Goal: Book appointment/travel/reservation

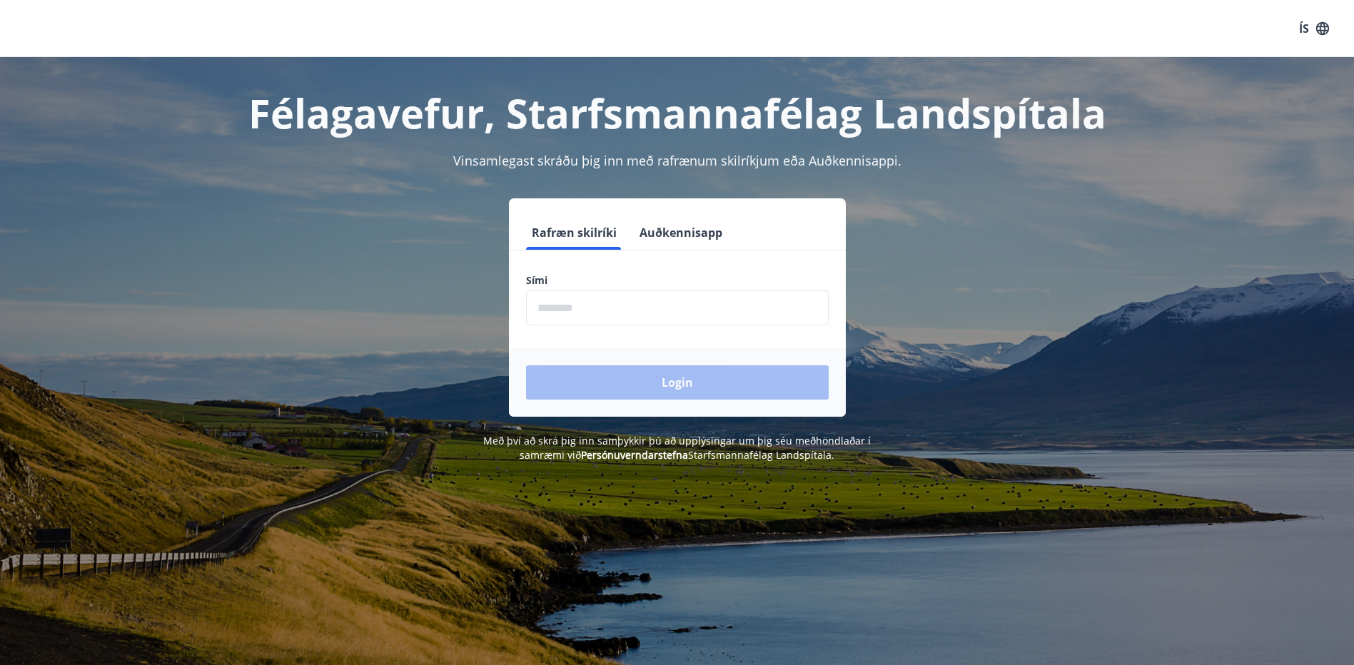
drag, startPoint x: 619, startPoint y: 310, endPoint x: 628, endPoint y: 308, distance: 9.5
click at [619, 310] on input "phone" at bounding box center [677, 307] width 303 height 35
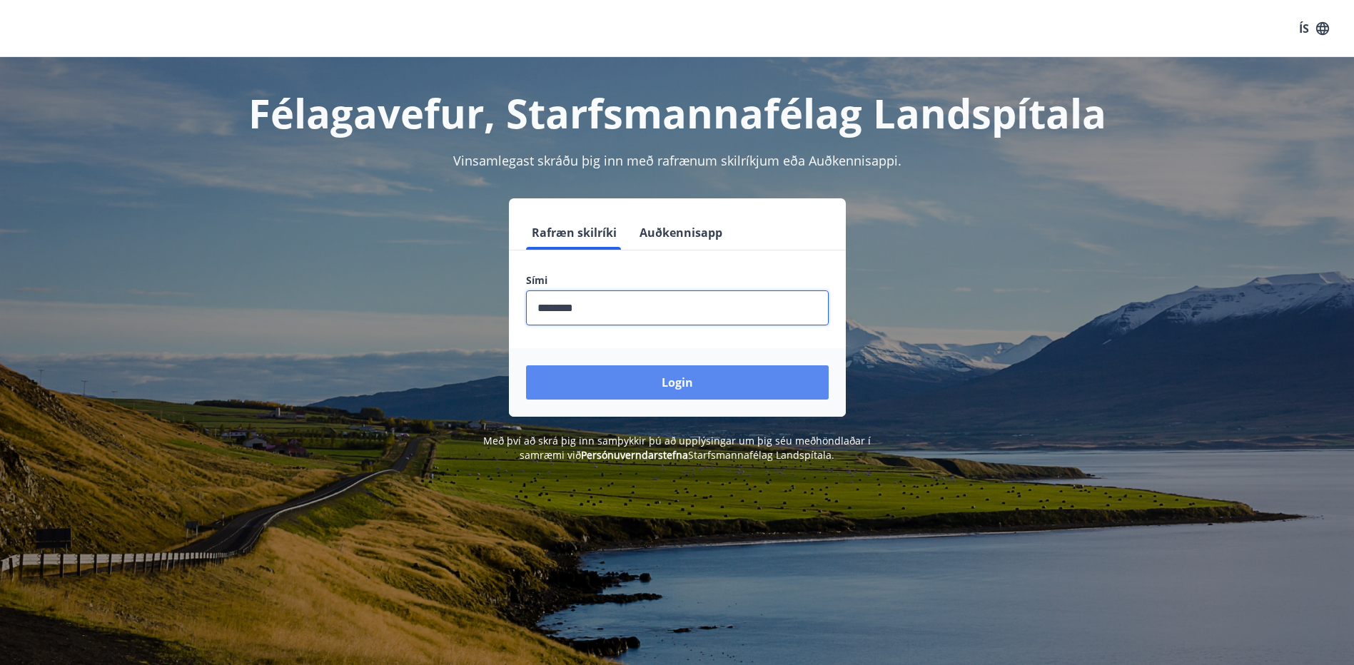
type input "********"
click at [627, 376] on button "Login" at bounding box center [677, 382] width 303 height 34
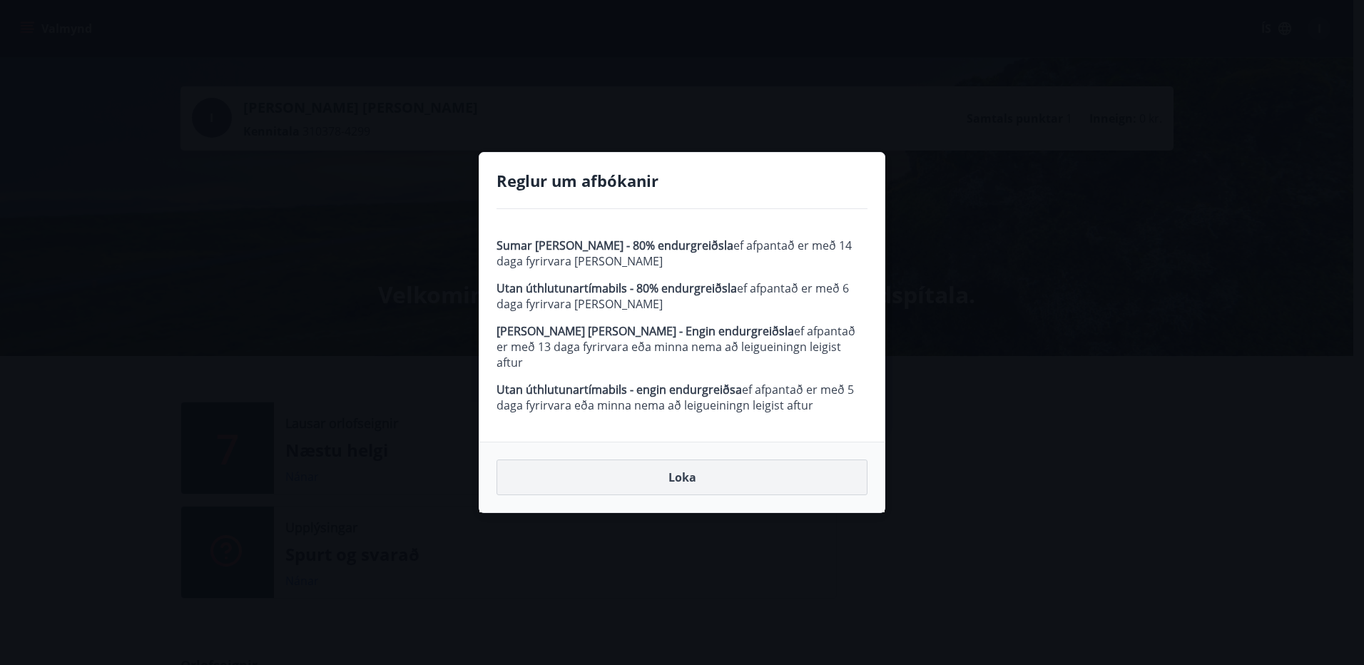
click at [628, 468] on button "Loka" at bounding box center [682, 478] width 371 height 36
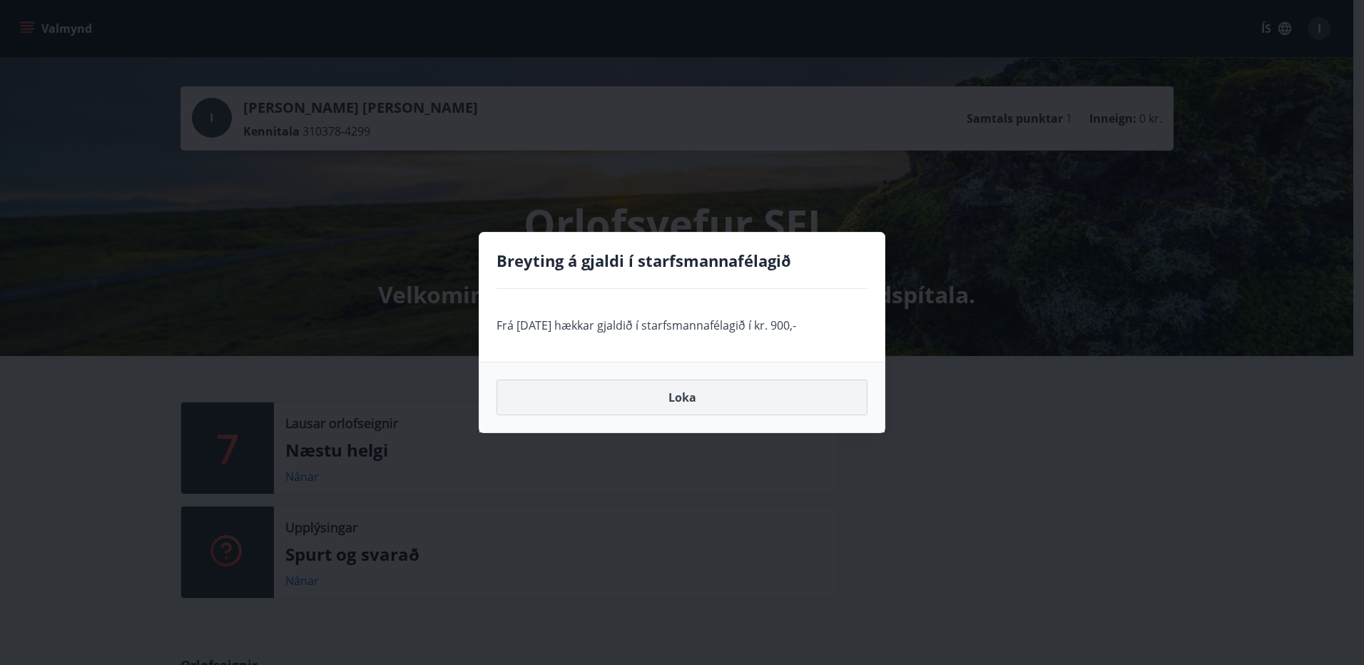
click at [671, 400] on button "Loka" at bounding box center [682, 398] width 371 height 36
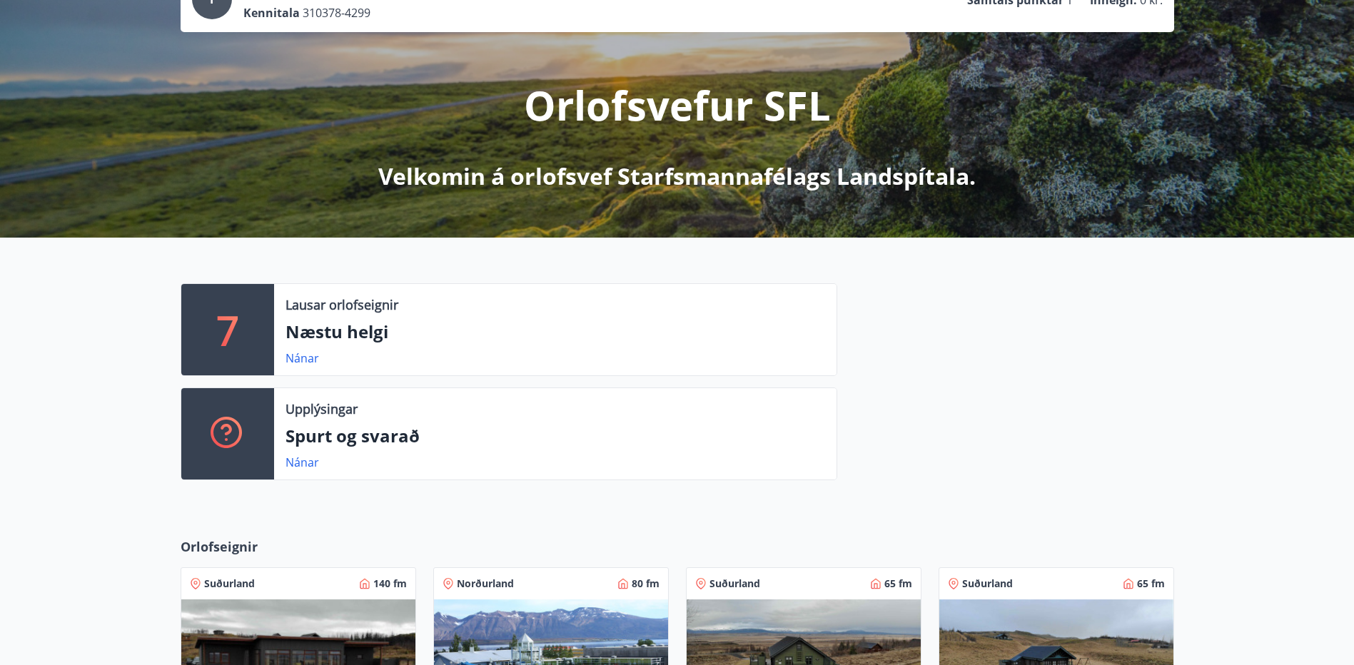
scroll to position [143, 0]
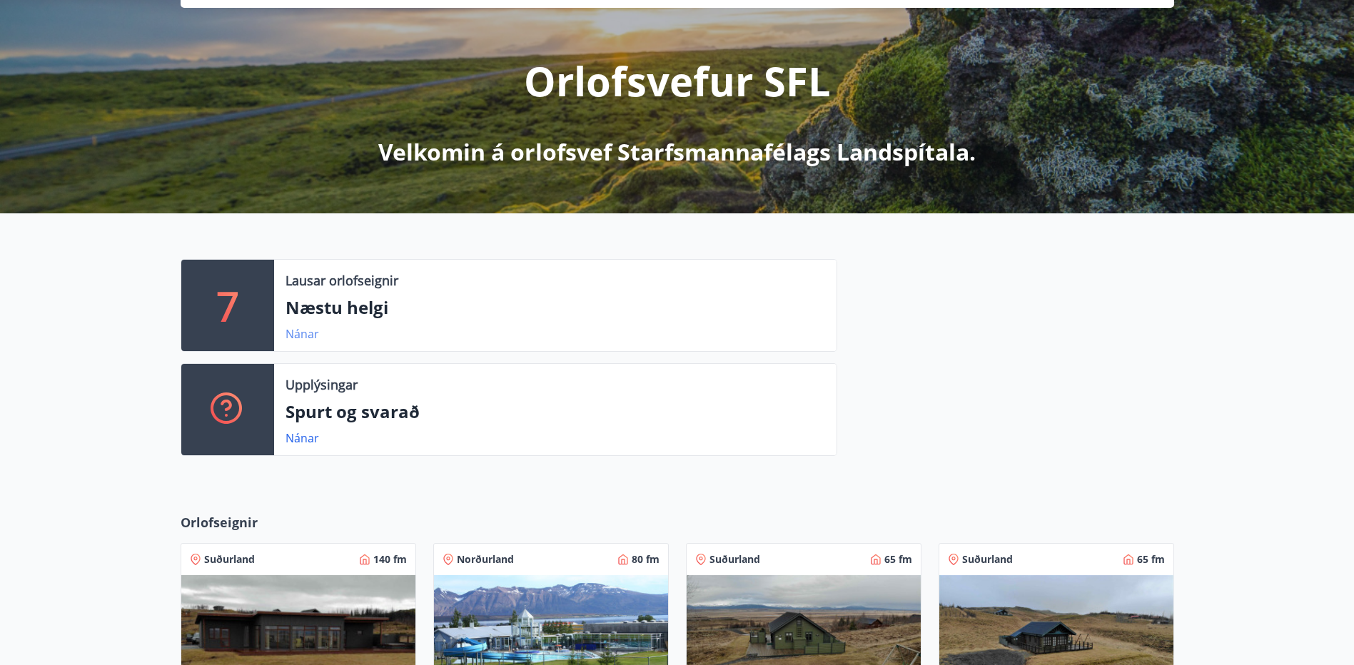
click at [298, 329] on link "Nánar" at bounding box center [302, 334] width 34 height 16
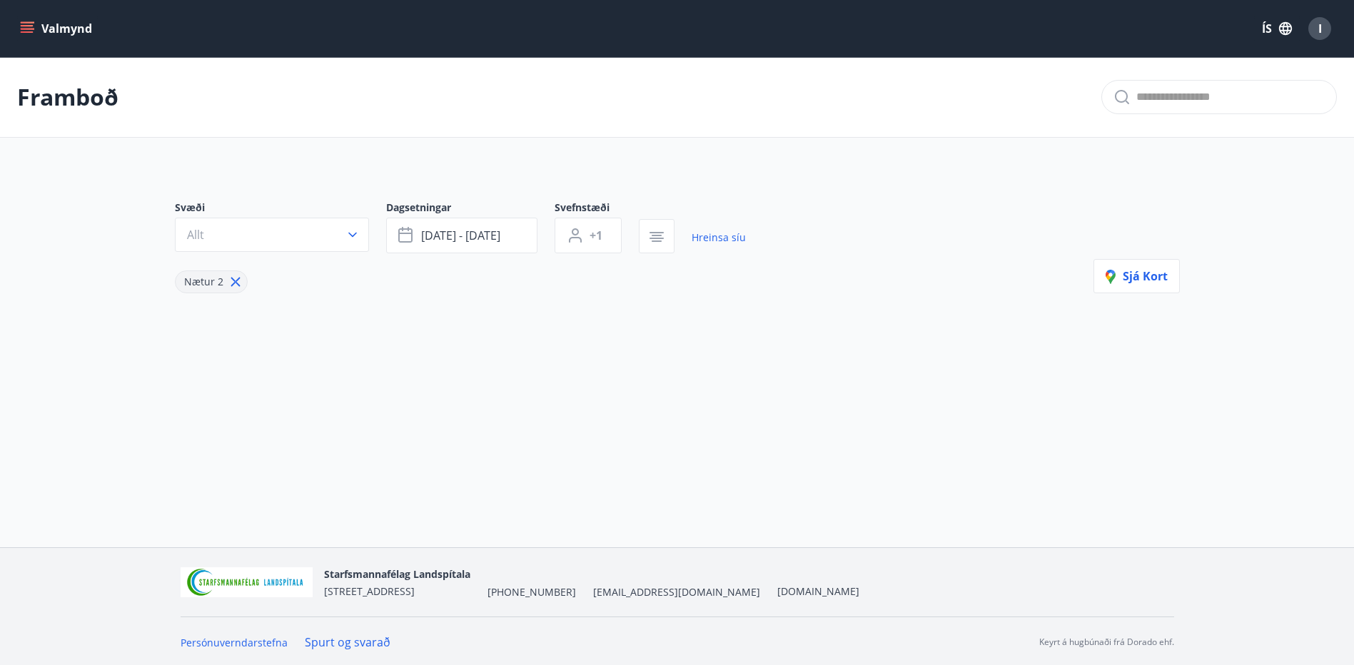
type input "*"
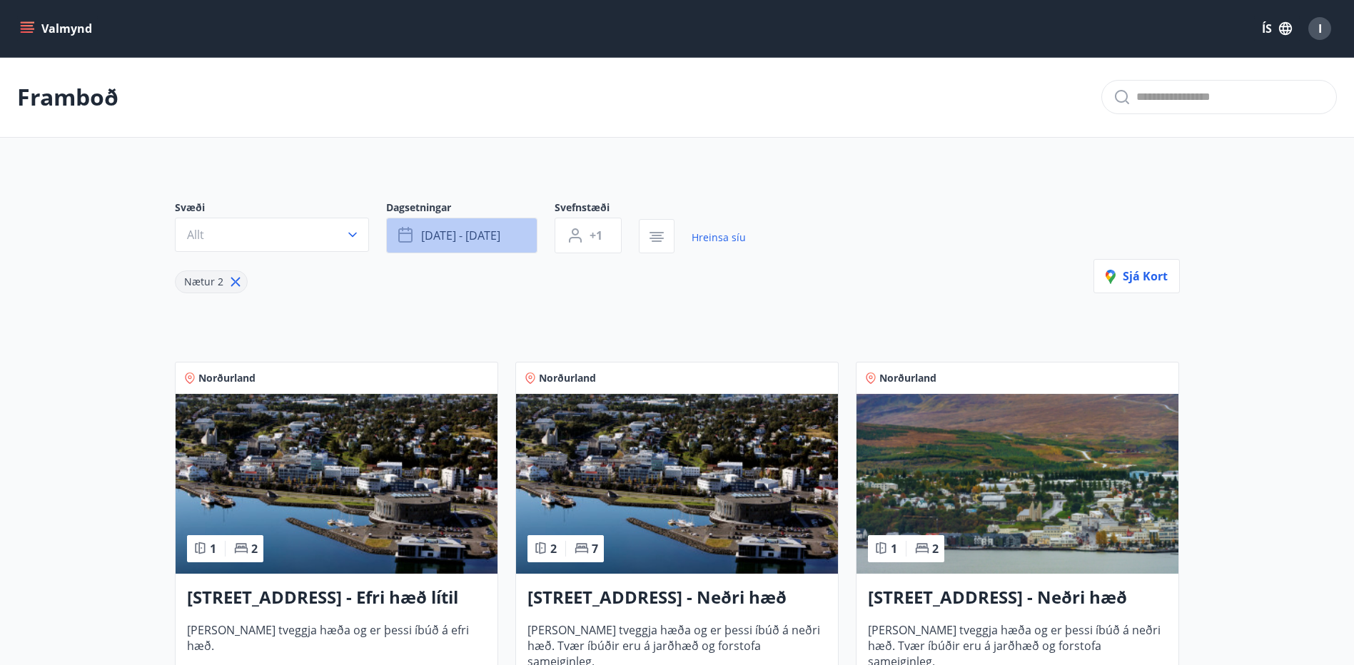
click at [432, 233] on span "[DATE] - [DATE]" at bounding box center [460, 236] width 79 height 16
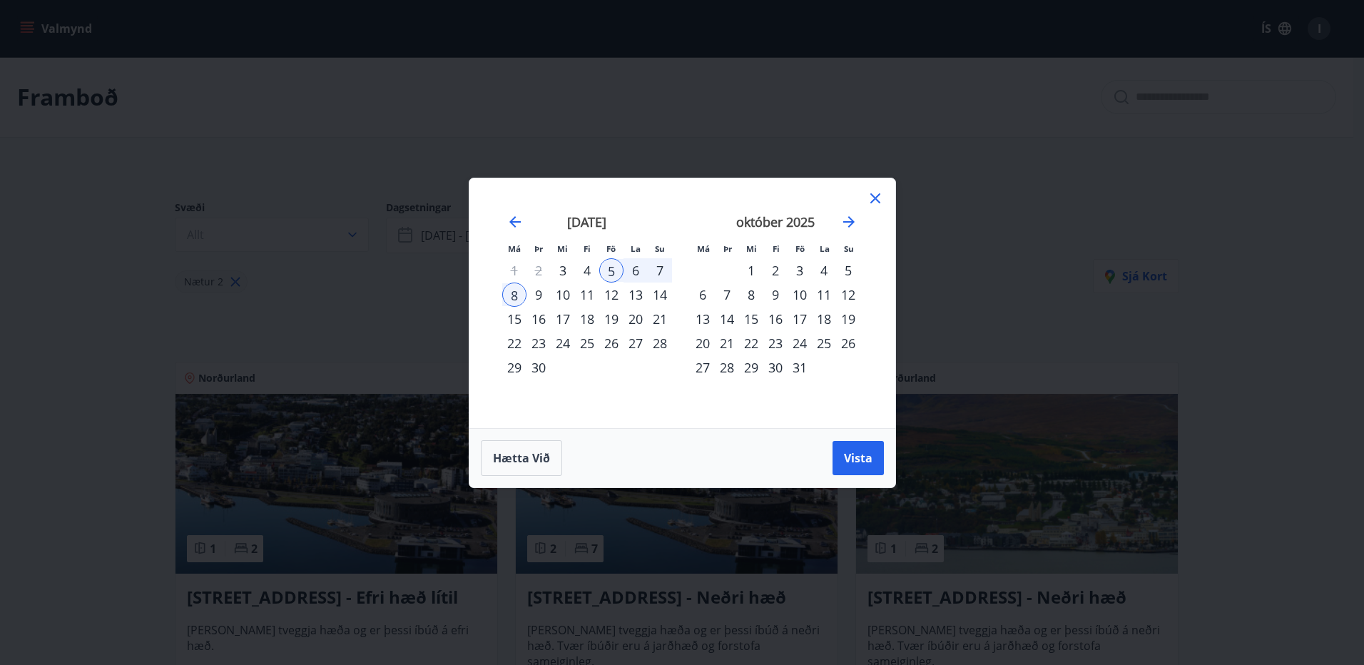
click at [801, 320] on div "17" at bounding box center [800, 319] width 24 height 24
click at [751, 345] on div "22" at bounding box center [751, 343] width 24 height 24
click at [848, 450] on span "Vista" at bounding box center [858, 458] width 29 height 16
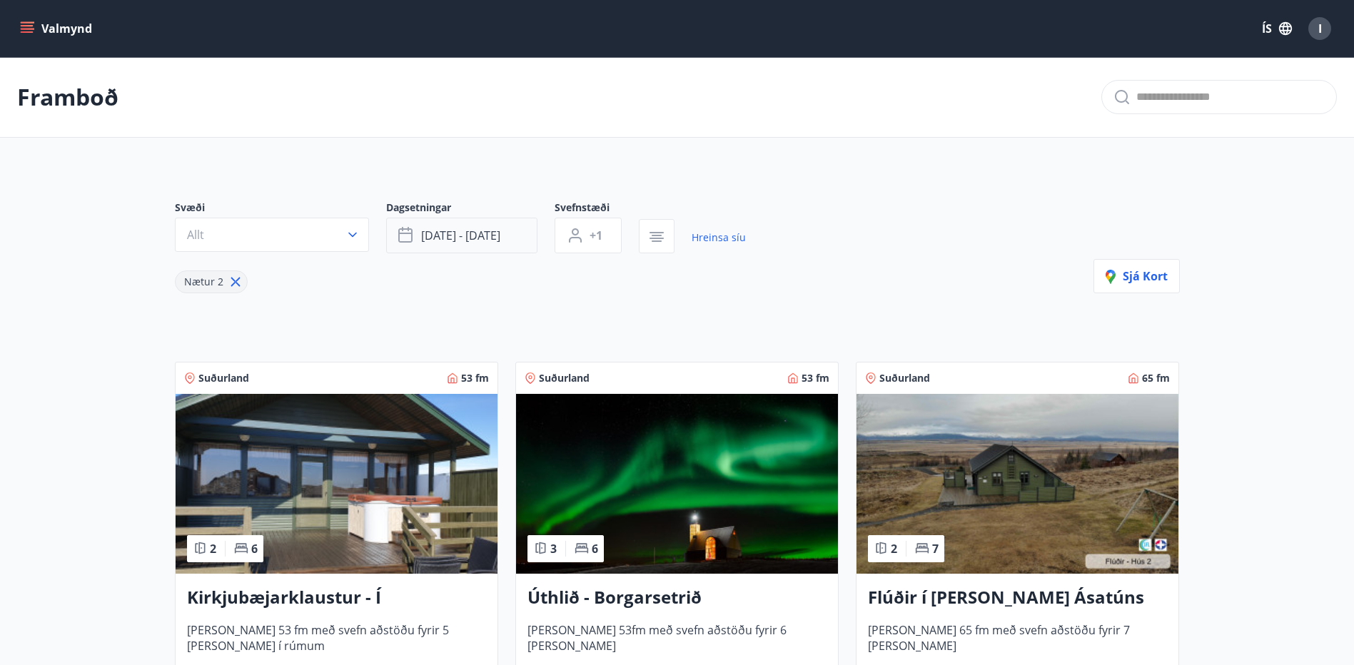
click at [483, 233] on span "[DATE] - [DATE]" at bounding box center [460, 236] width 79 height 16
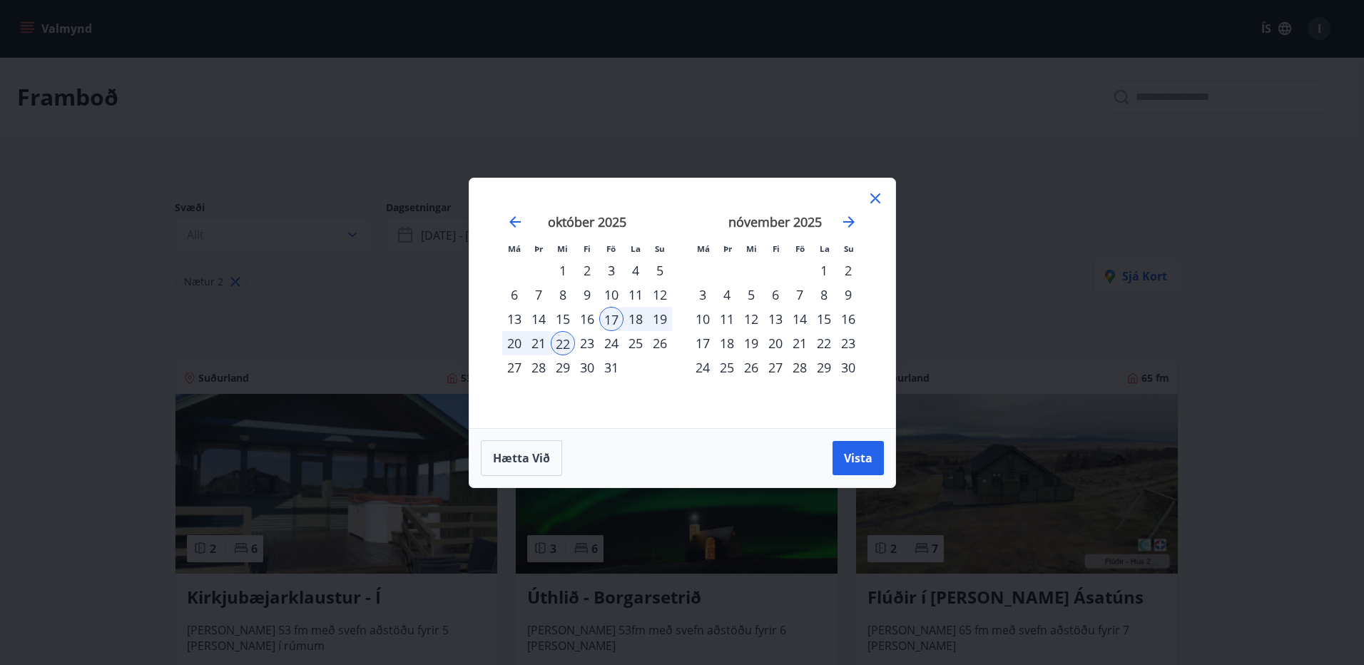
click at [584, 272] on div "2" at bounding box center [587, 270] width 24 height 24
click at [631, 272] on div "4" at bounding box center [636, 270] width 24 height 24
click at [844, 452] on span "Vista" at bounding box center [858, 458] width 29 height 16
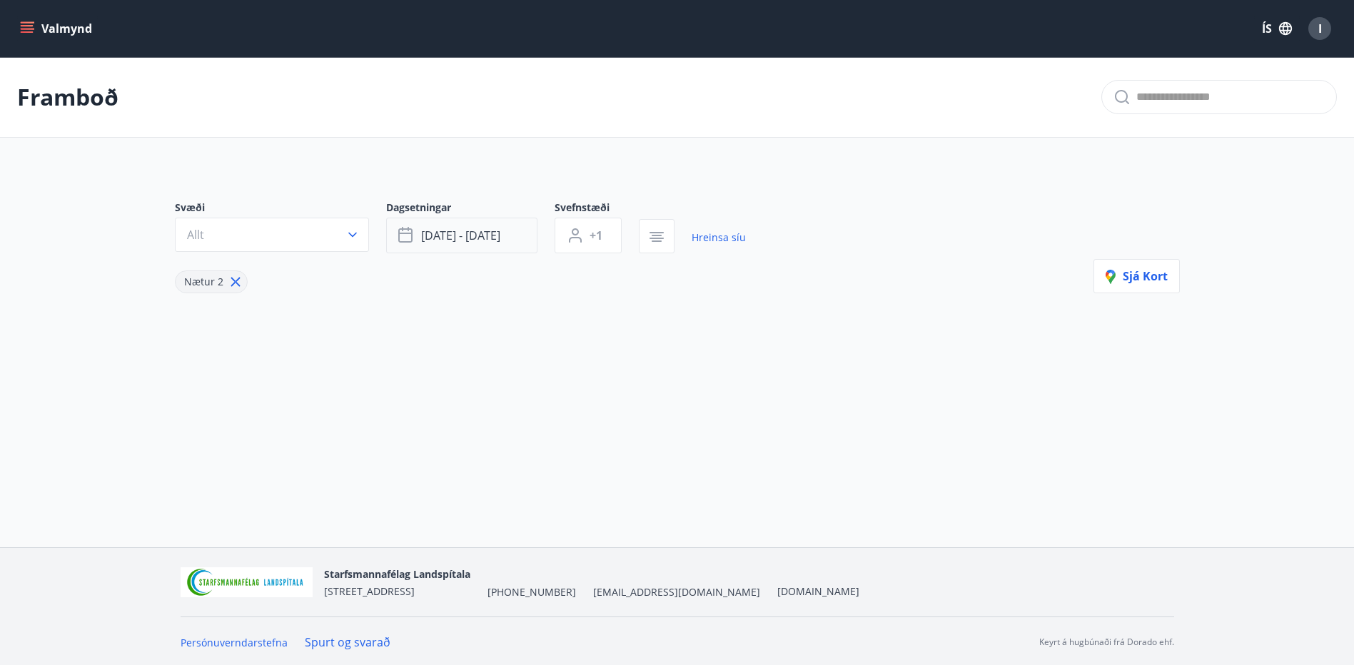
click at [513, 233] on button "[DATE] - [DATE]" at bounding box center [461, 236] width 151 height 36
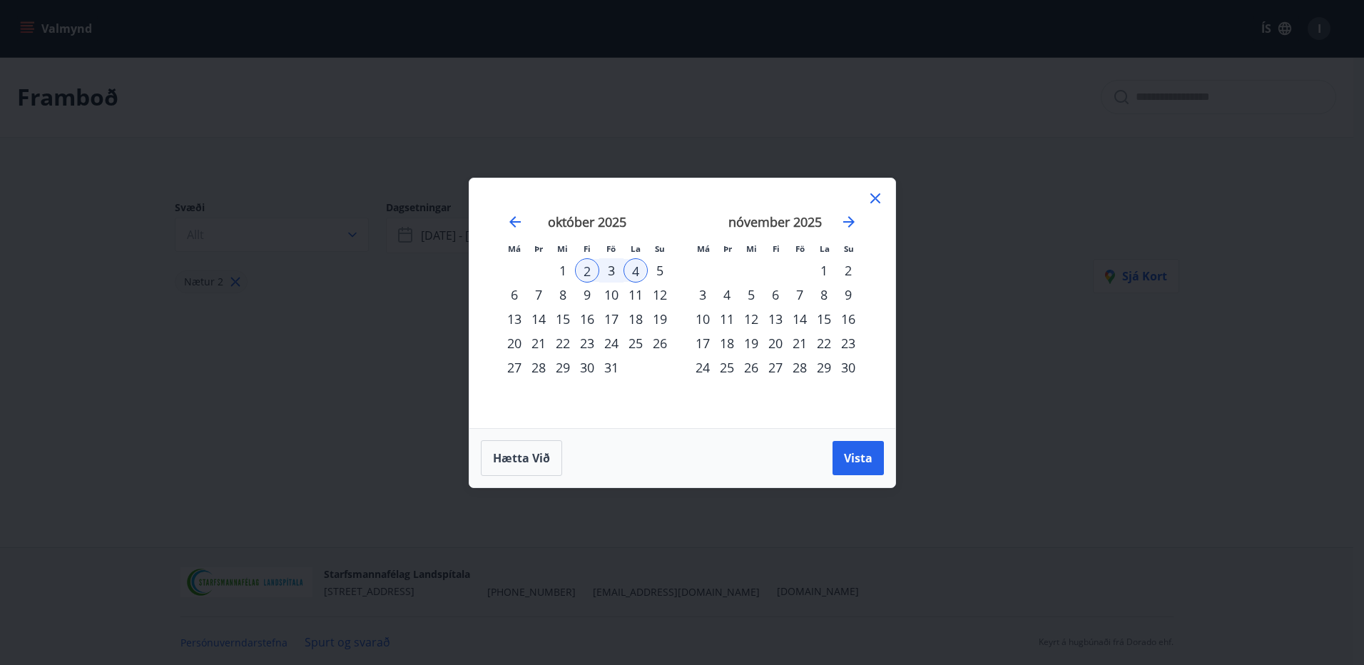
click at [607, 267] on div "3" at bounding box center [611, 270] width 24 height 24
click at [661, 272] on div "5" at bounding box center [660, 270] width 24 height 24
click at [856, 462] on span "Vista" at bounding box center [858, 458] width 29 height 16
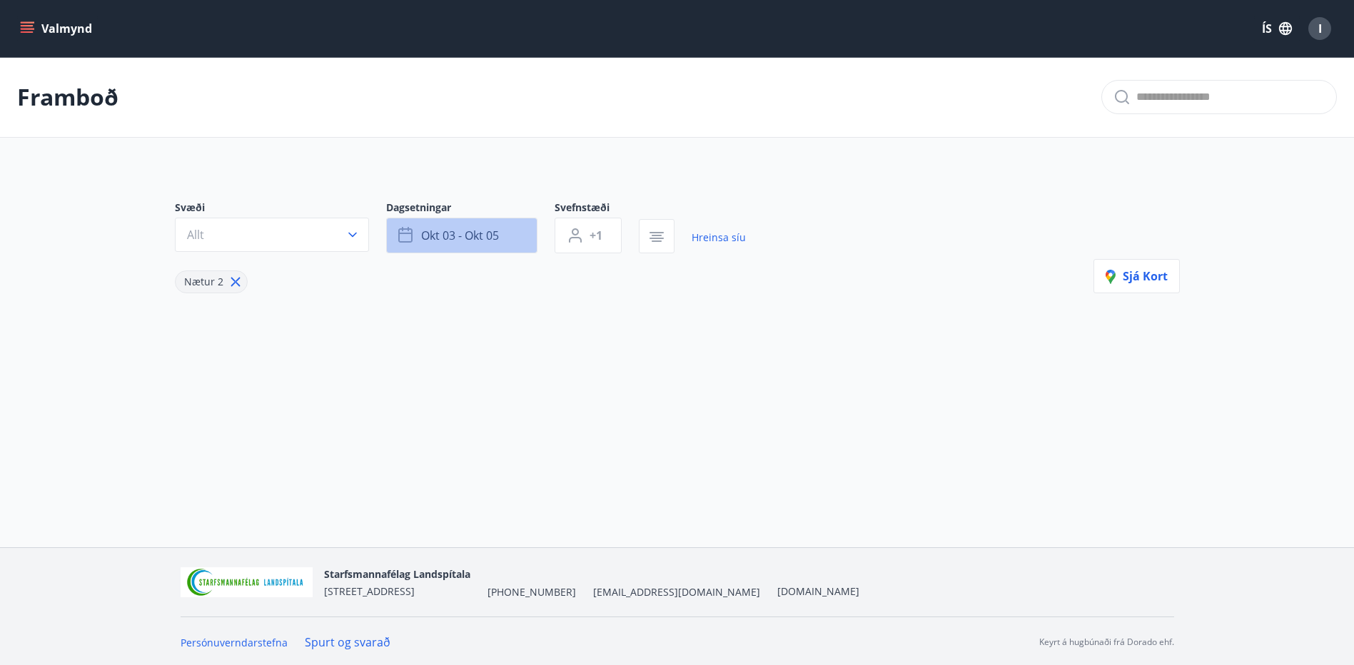
click at [471, 233] on span "okt 03 - okt 05" at bounding box center [460, 236] width 78 height 16
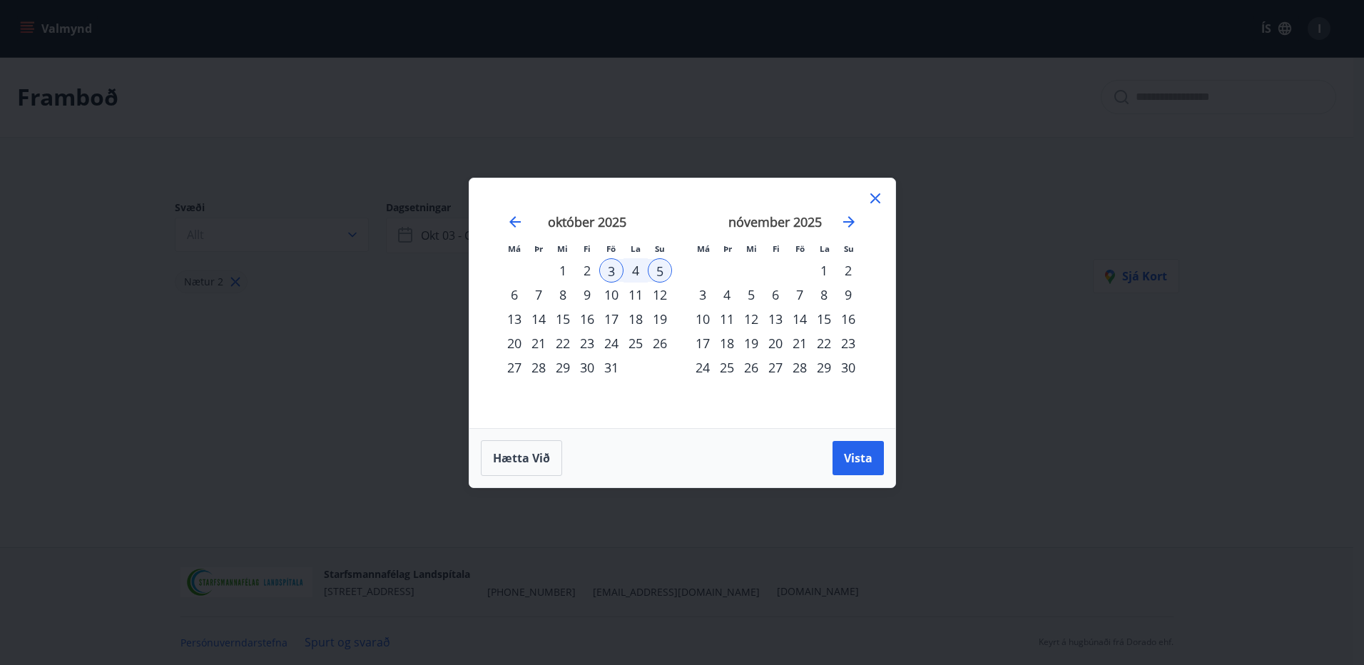
click at [618, 315] on div "17" at bounding box center [611, 319] width 24 height 24
click at [560, 347] on div "22" at bounding box center [563, 343] width 24 height 24
click at [864, 455] on span "Vista" at bounding box center [858, 458] width 29 height 16
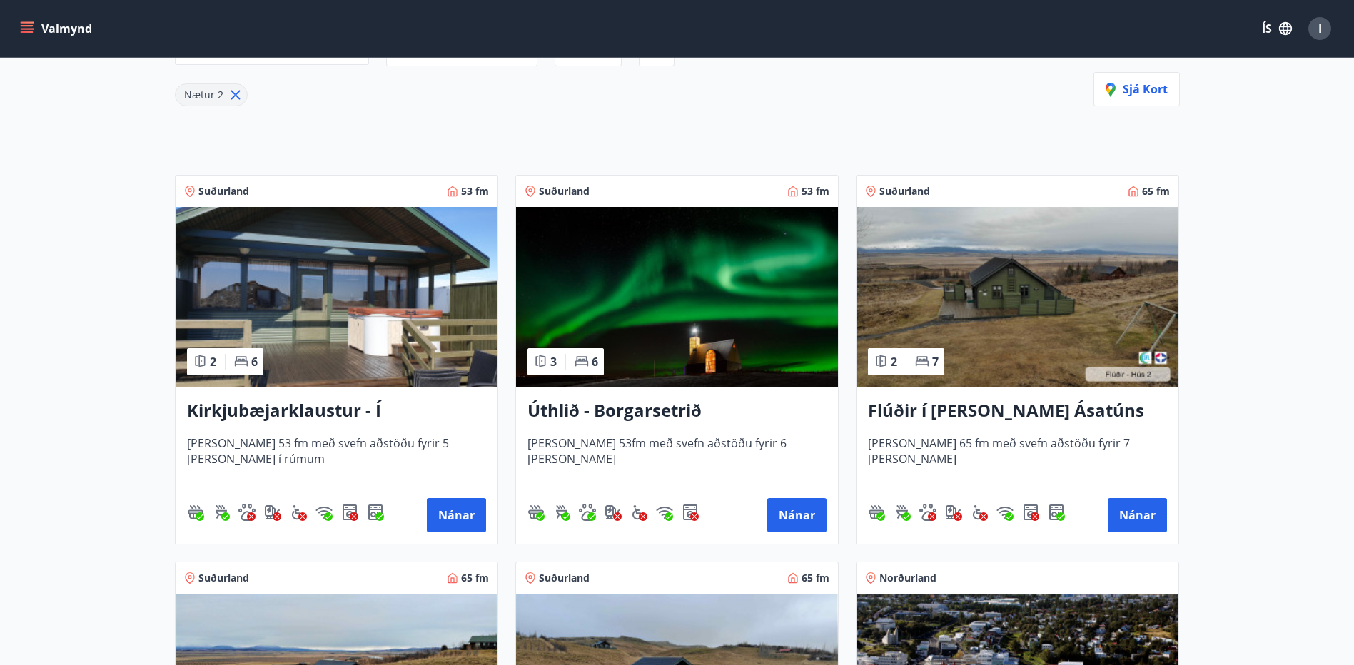
scroll to position [214, 0]
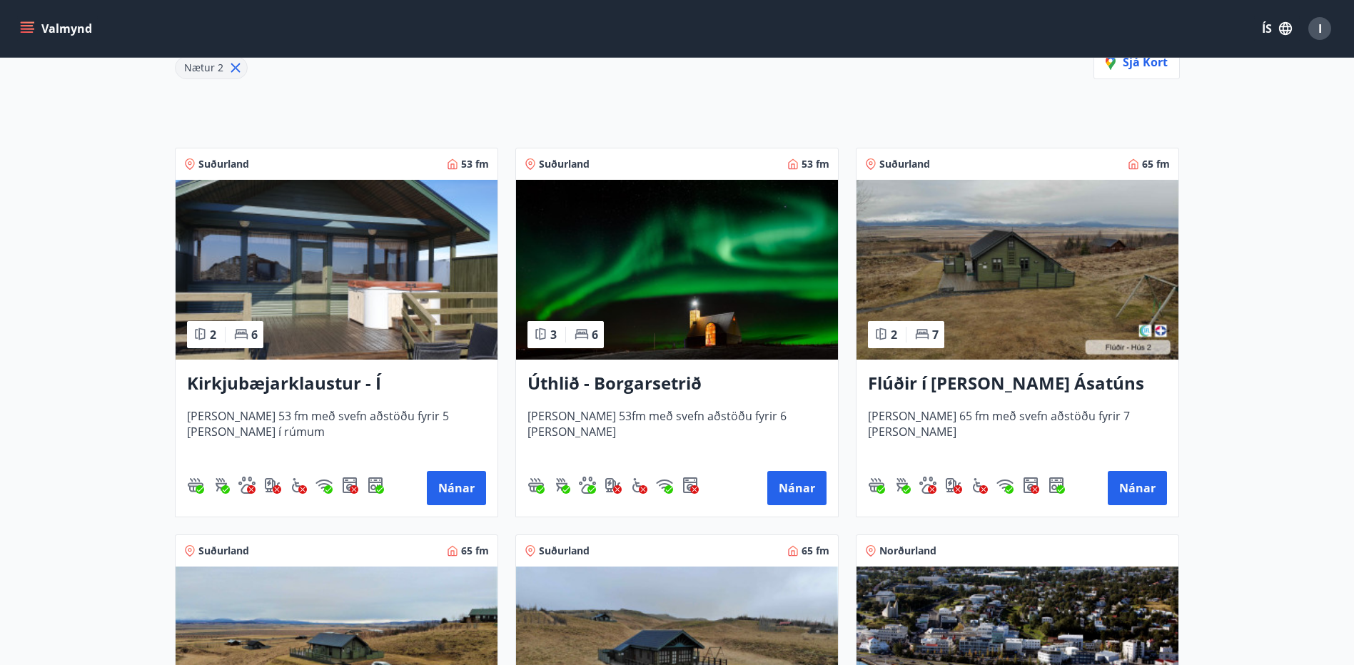
click at [615, 385] on h3 "Úthlið - Borgarsetrið" at bounding box center [676, 384] width 299 height 26
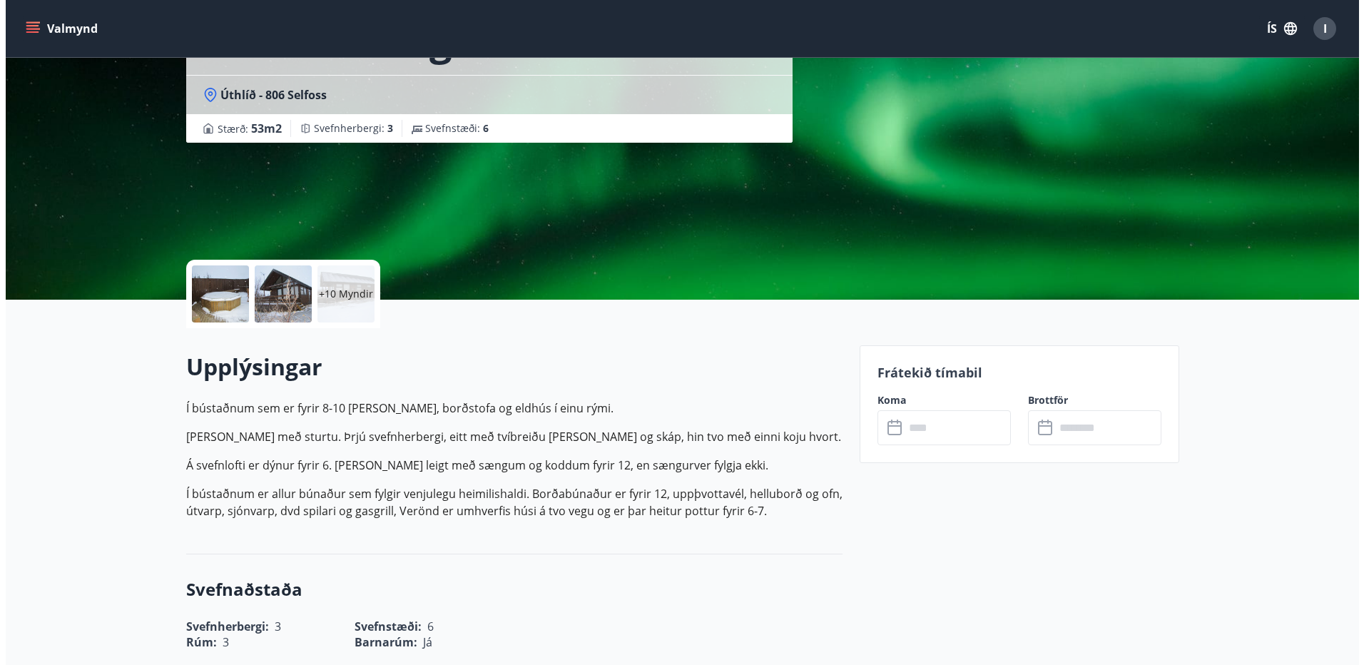
scroll to position [214, 0]
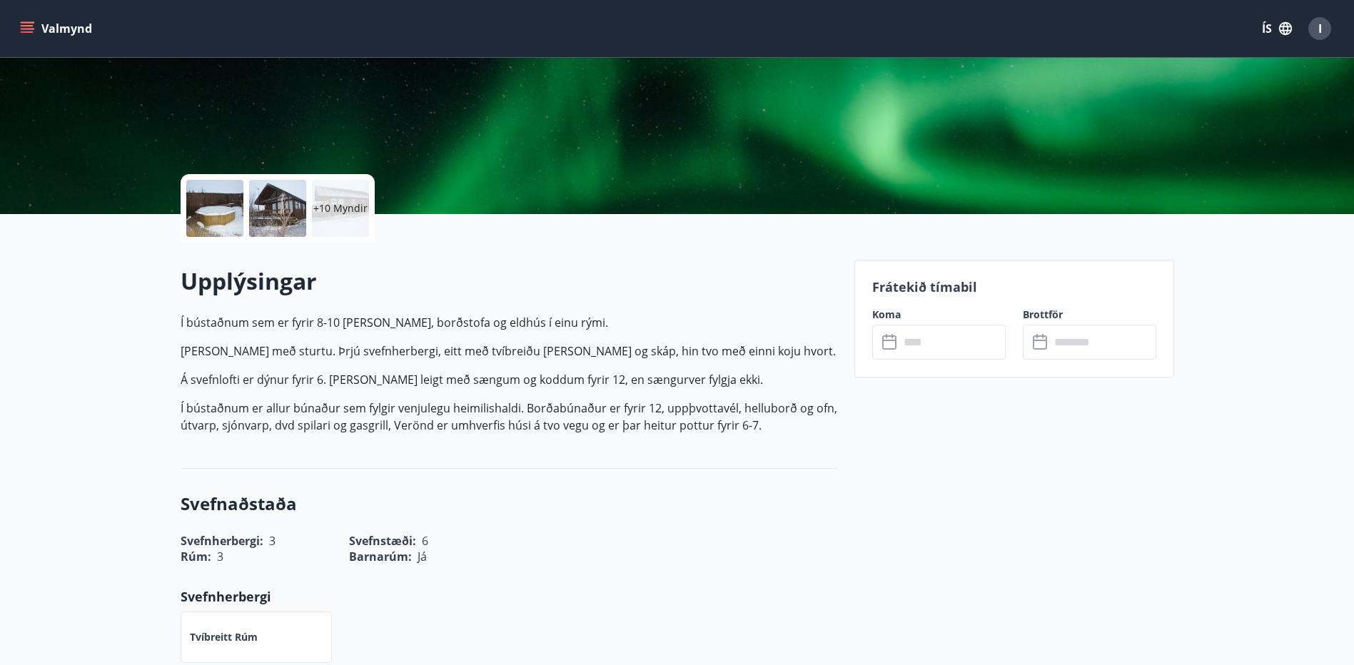
click at [212, 214] on div at bounding box center [214, 208] width 57 height 57
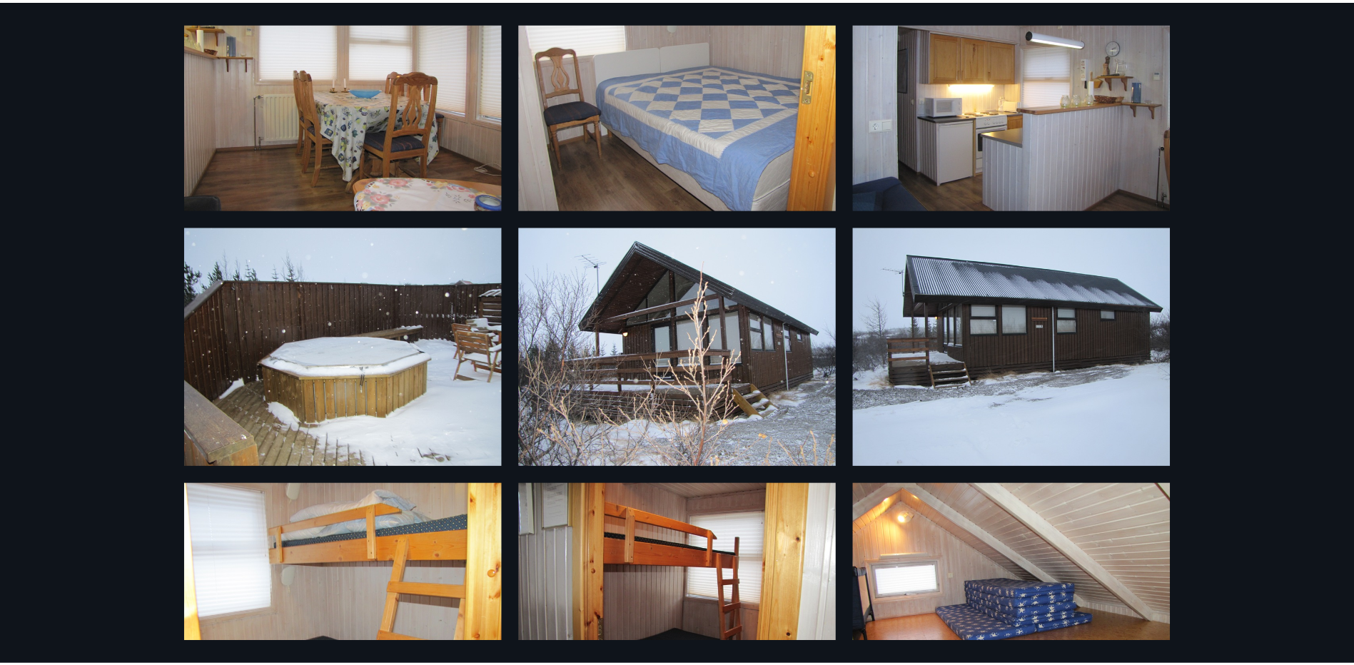
scroll to position [0, 0]
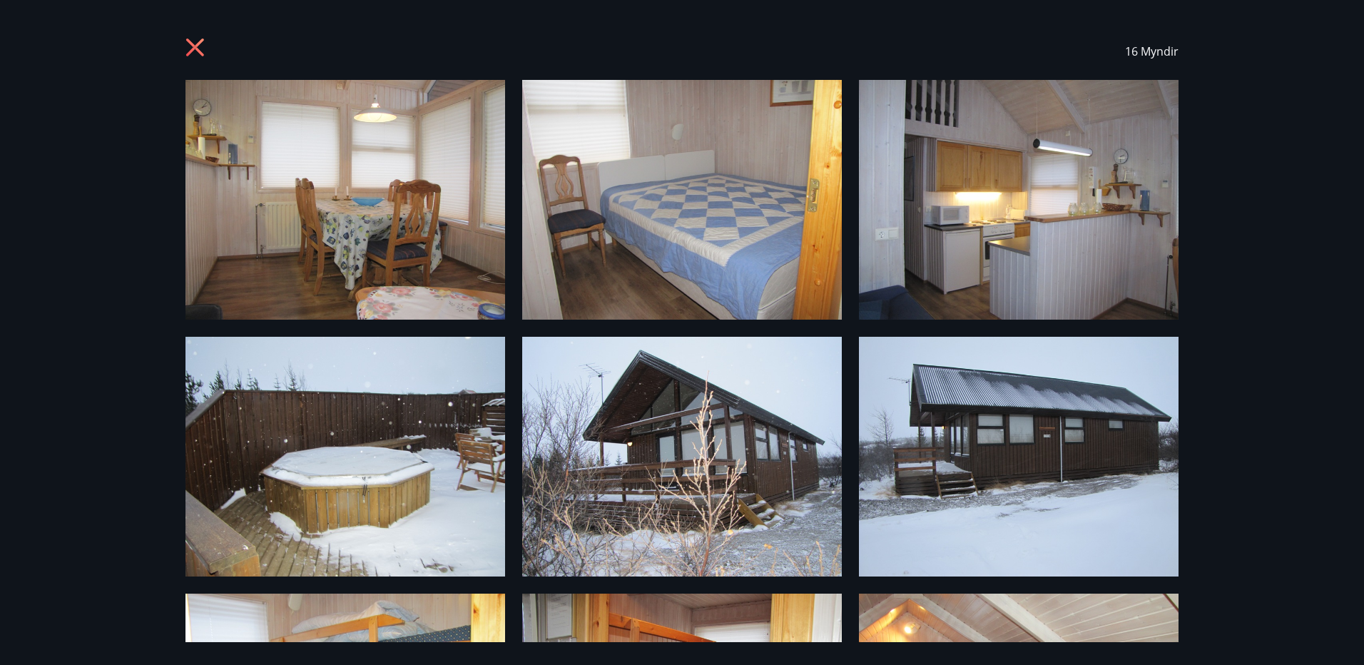
click at [189, 52] on icon at bounding box center [195, 48] width 18 height 18
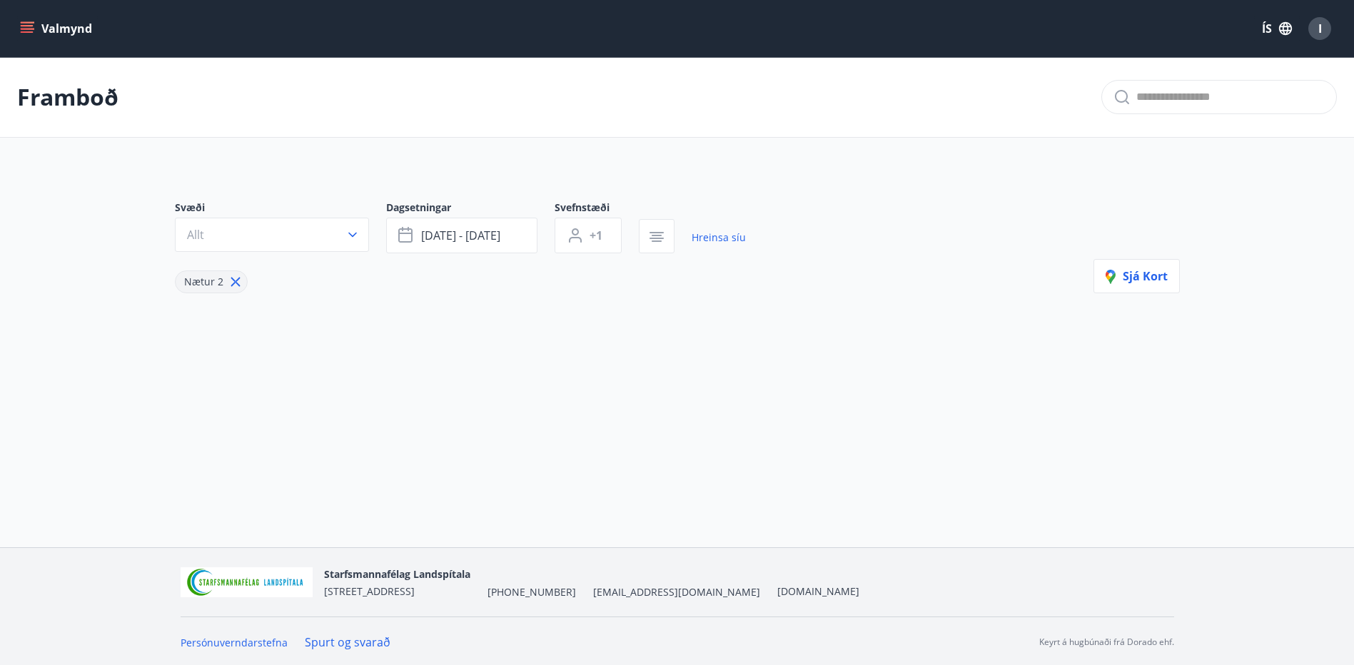
type input "*"
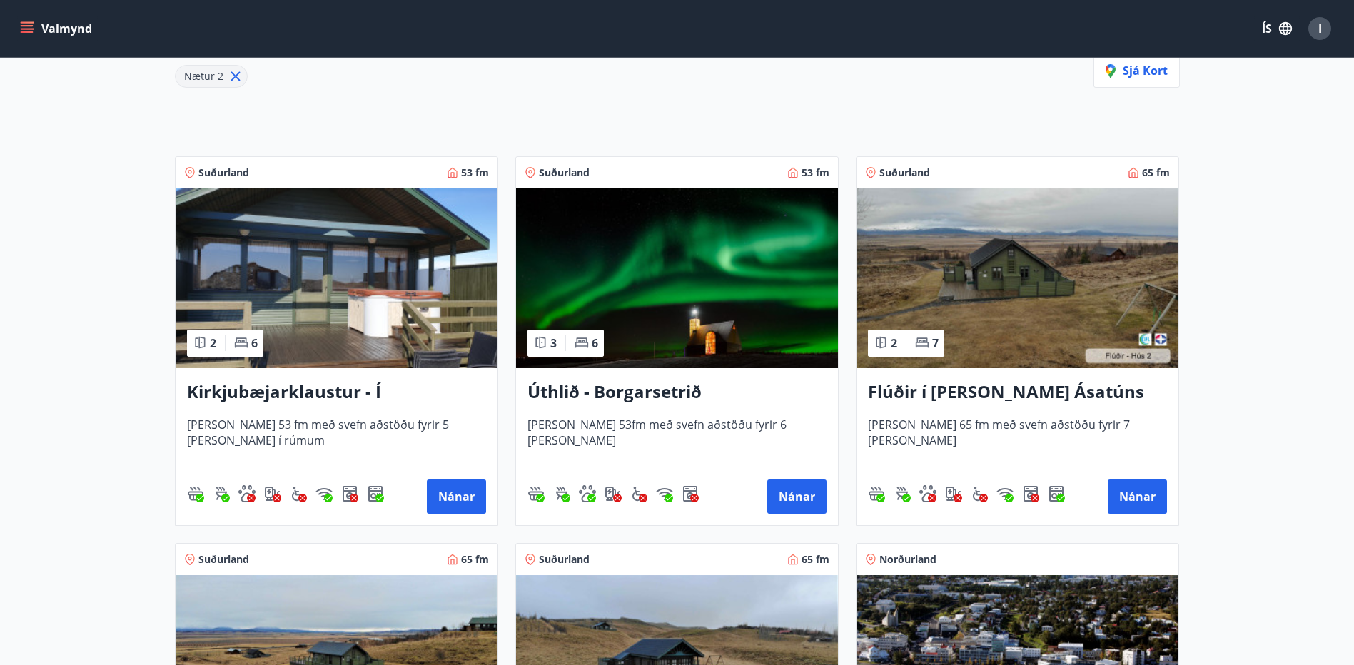
scroll to position [214, 0]
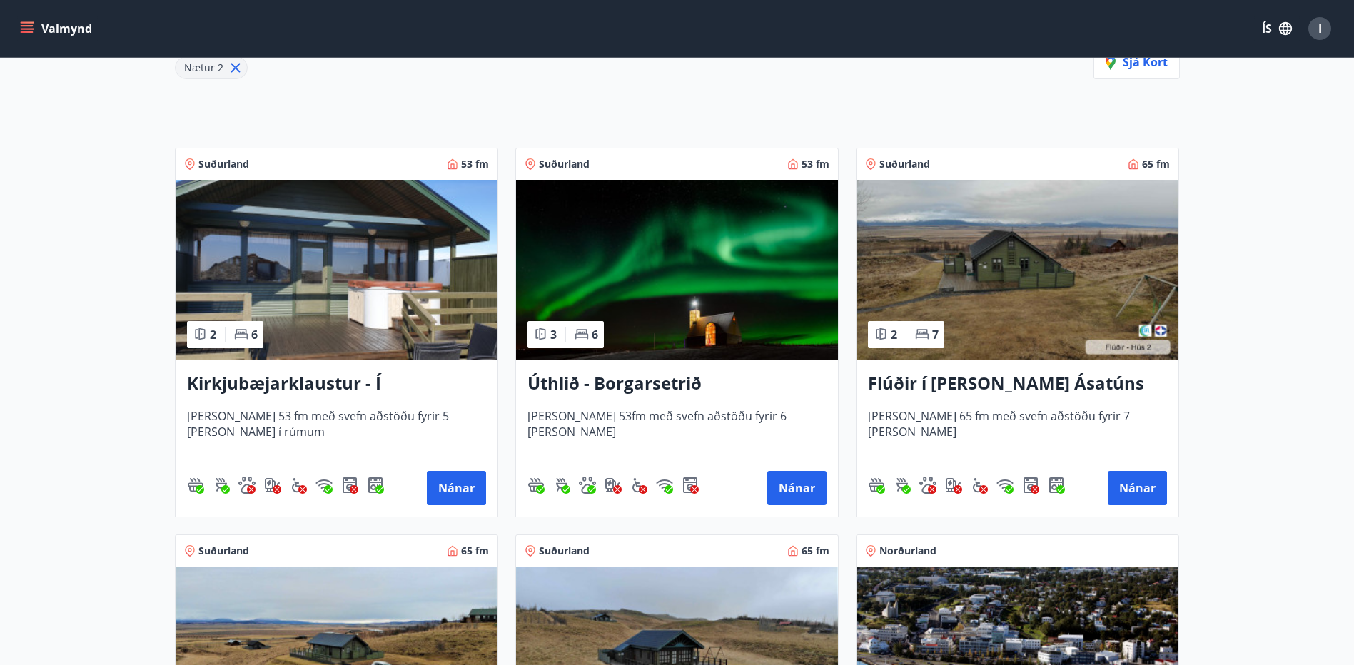
click at [964, 382] on h3 "Flúðir í [PERSON_NAME] Ásatúns hús 2 - í [GEOGRAPHIC_DATA] E" at bounding box center [1017, 384] width 299 height 26
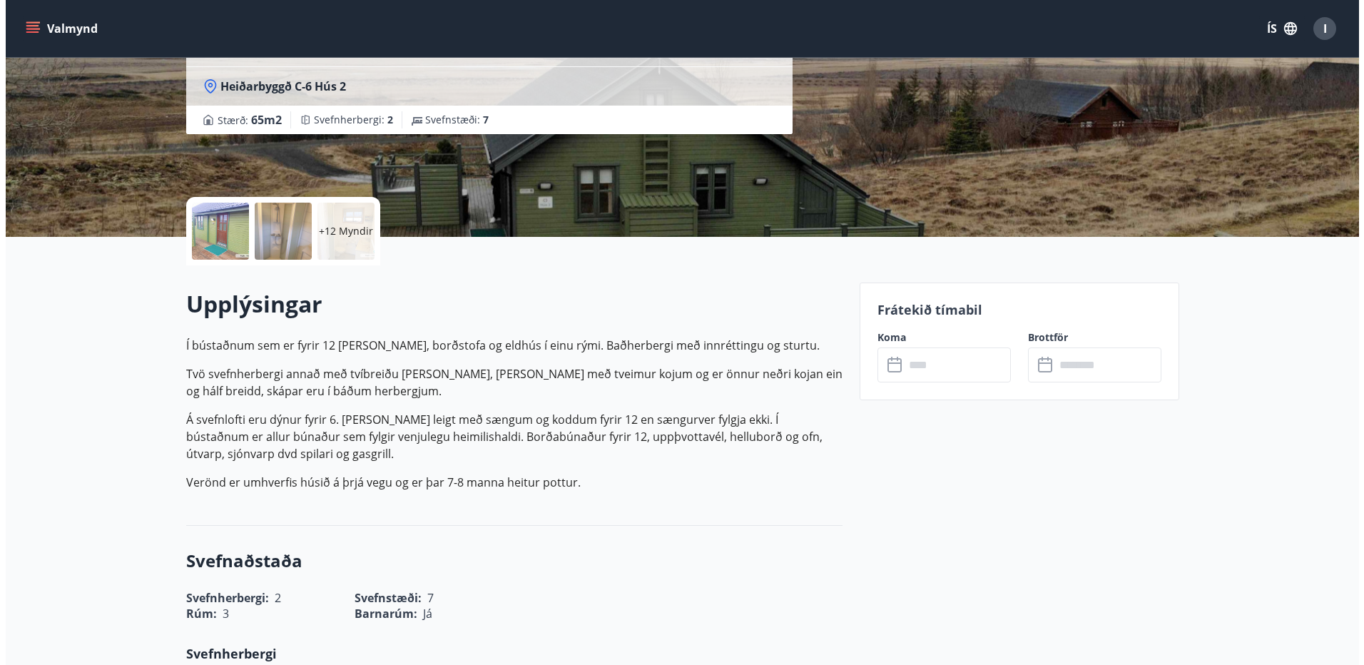
scroll to position [71, 0]
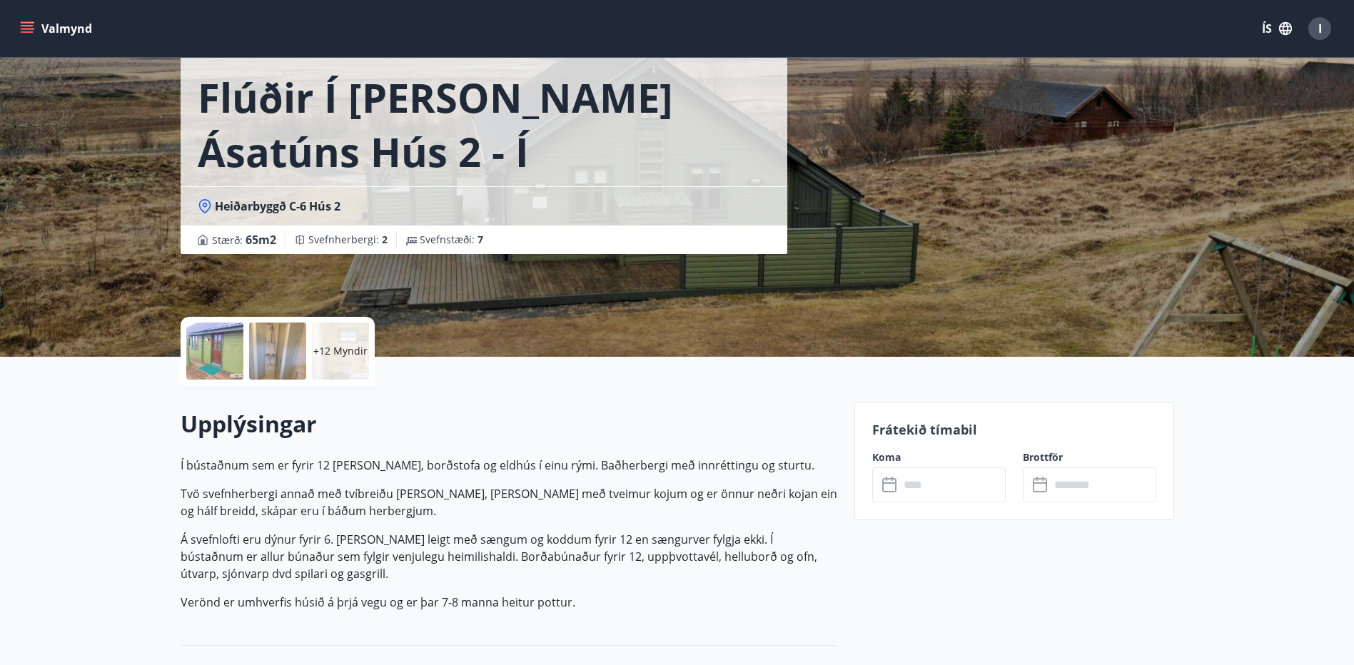
click at [225, 335] on div at bounding box center [214, 351] width 57 height 57
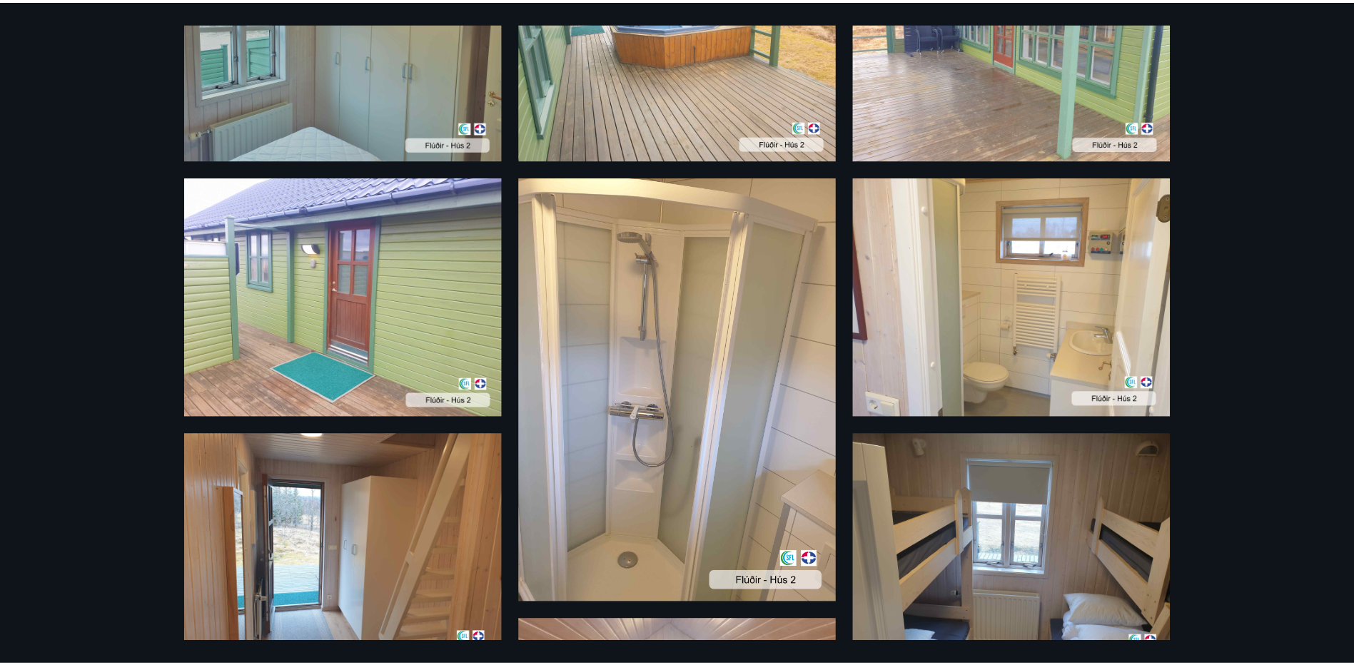
scroll to position [0, 0]
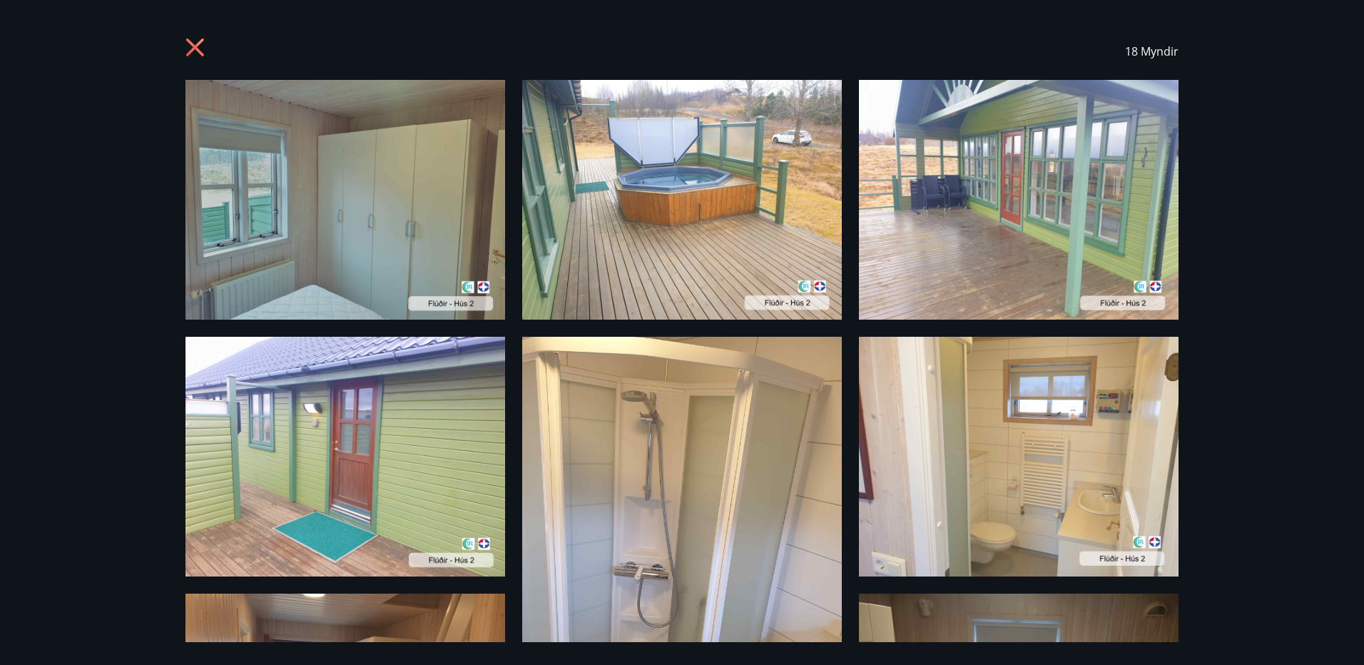
click at [196, 49] on icon at bounding box center [195, 48] width 18 height 18
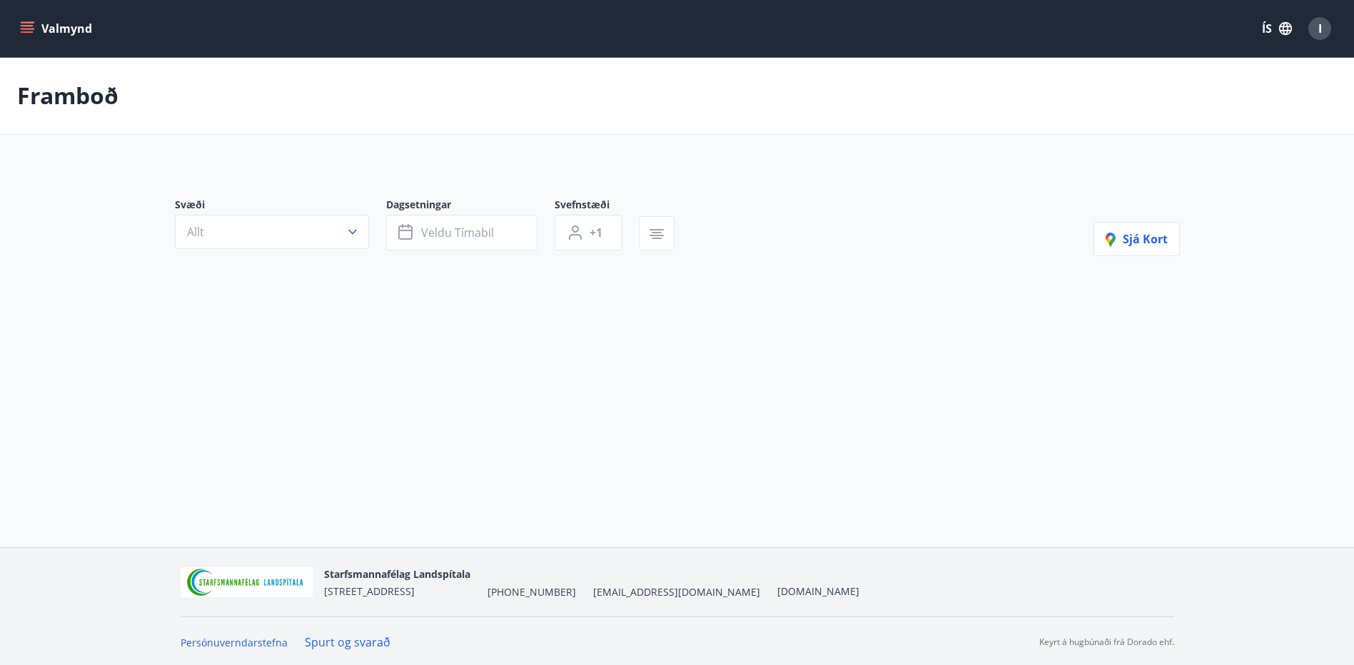
type input "*"
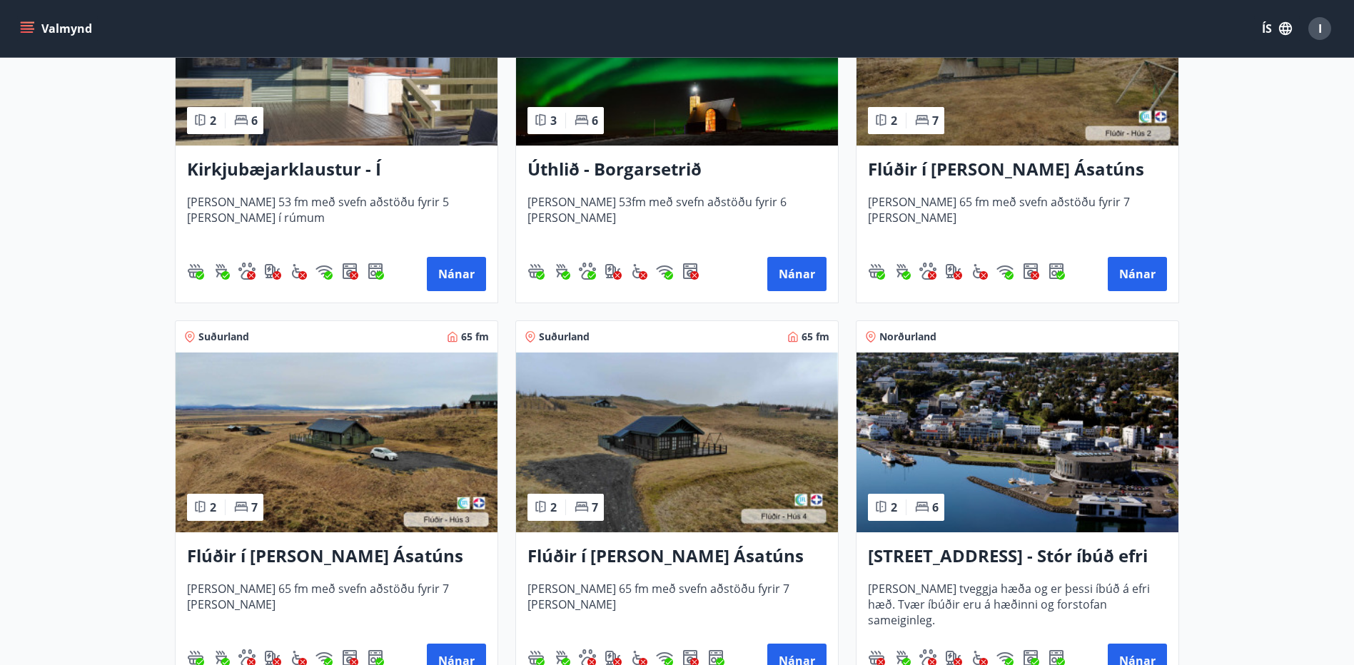
scroll to position [571, 0]
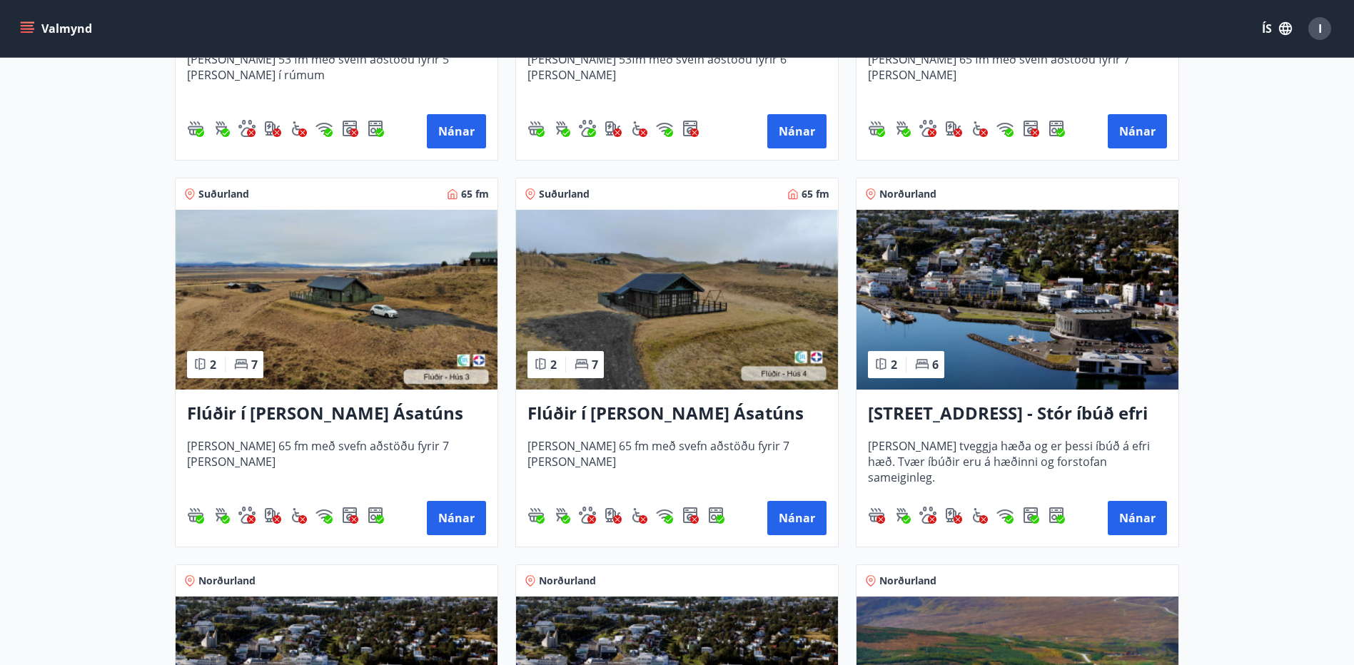
click at [599, 413] on h3 "Flúðir í [PERSON_NAME] Ásatúns hús 4 - í Þverlág" at bounding box center [676, 414] width 299 height 26
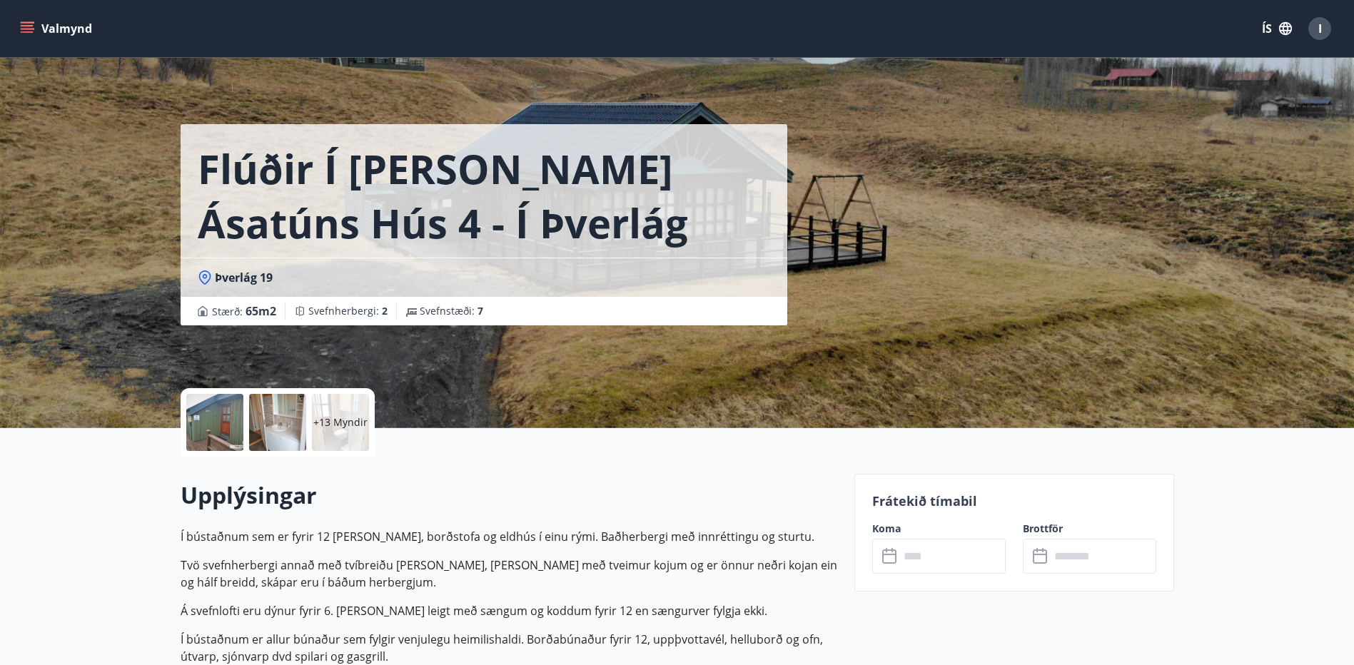
click at [340, 424] on p "+13 Myndir" at bounding box center [340, 422] width 54 height 14
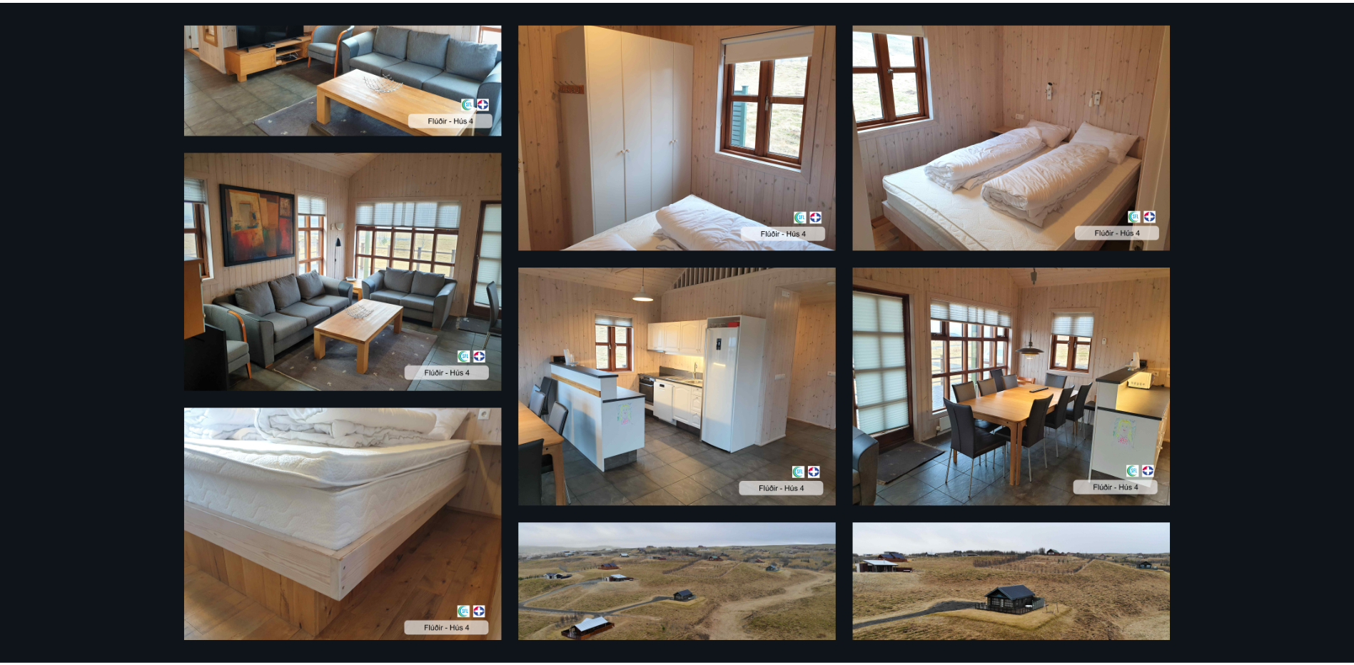
scroll to position [1279, 0]
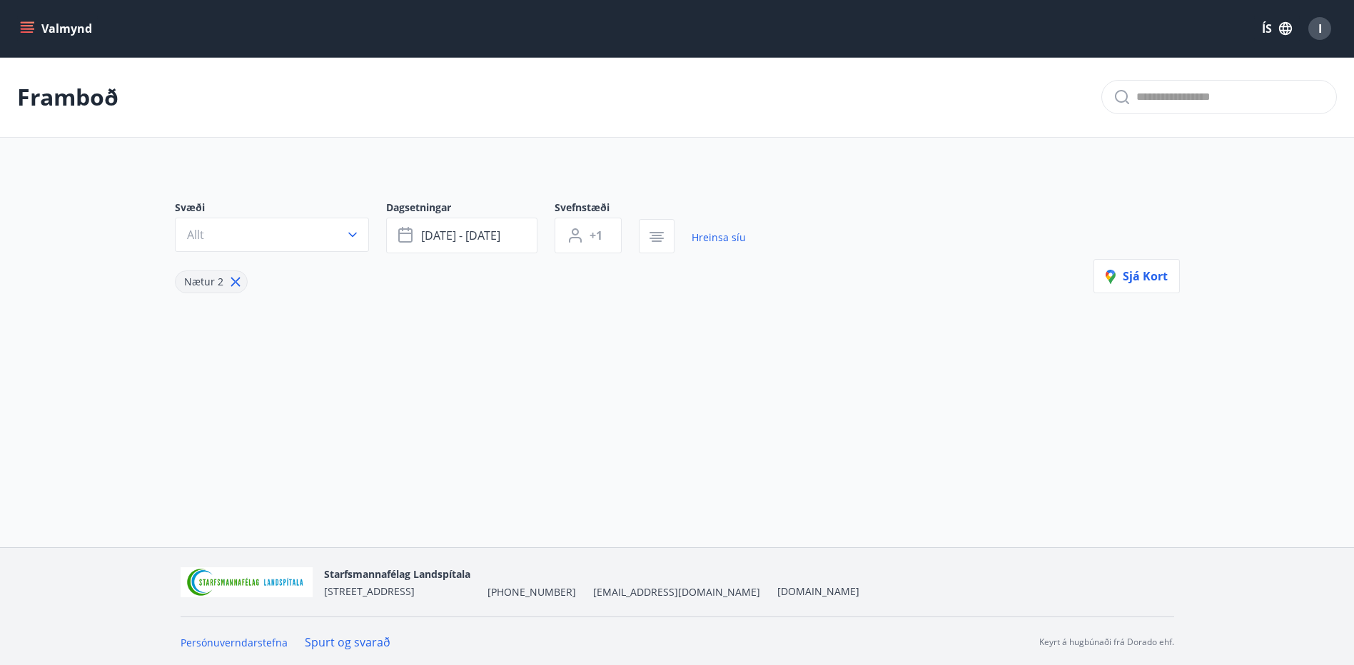
type input "*"
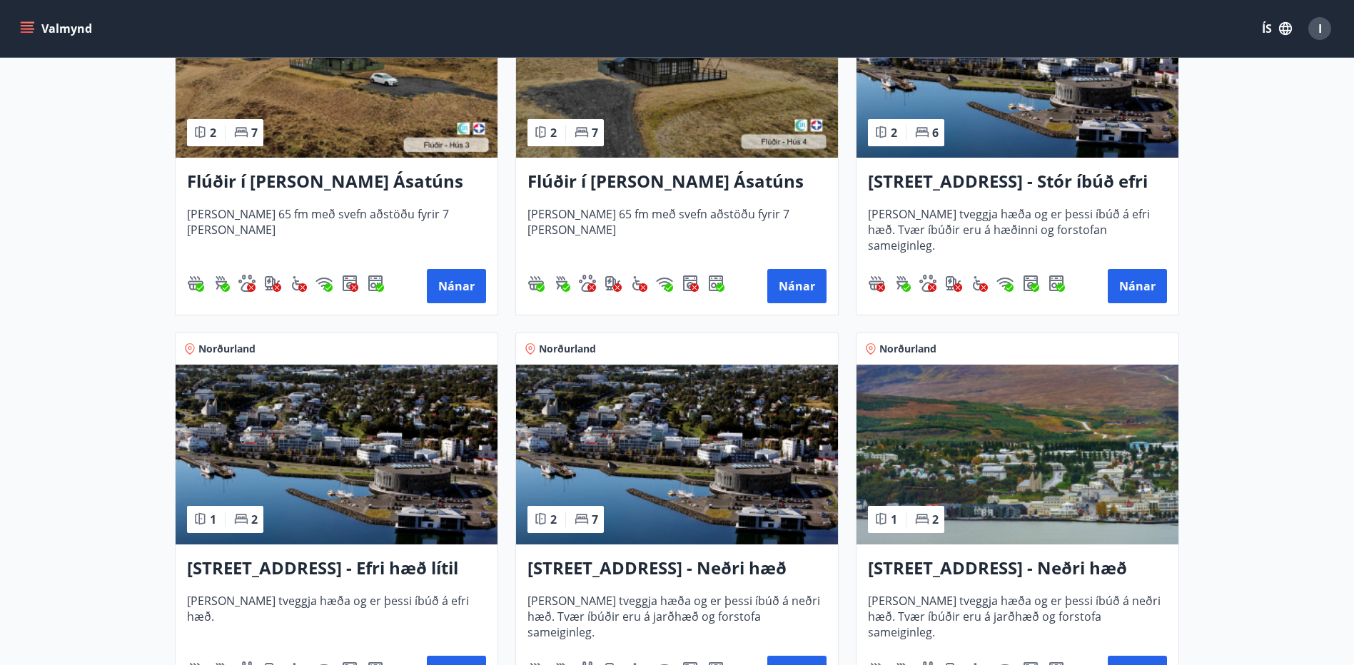
scroll to position [785, 0]
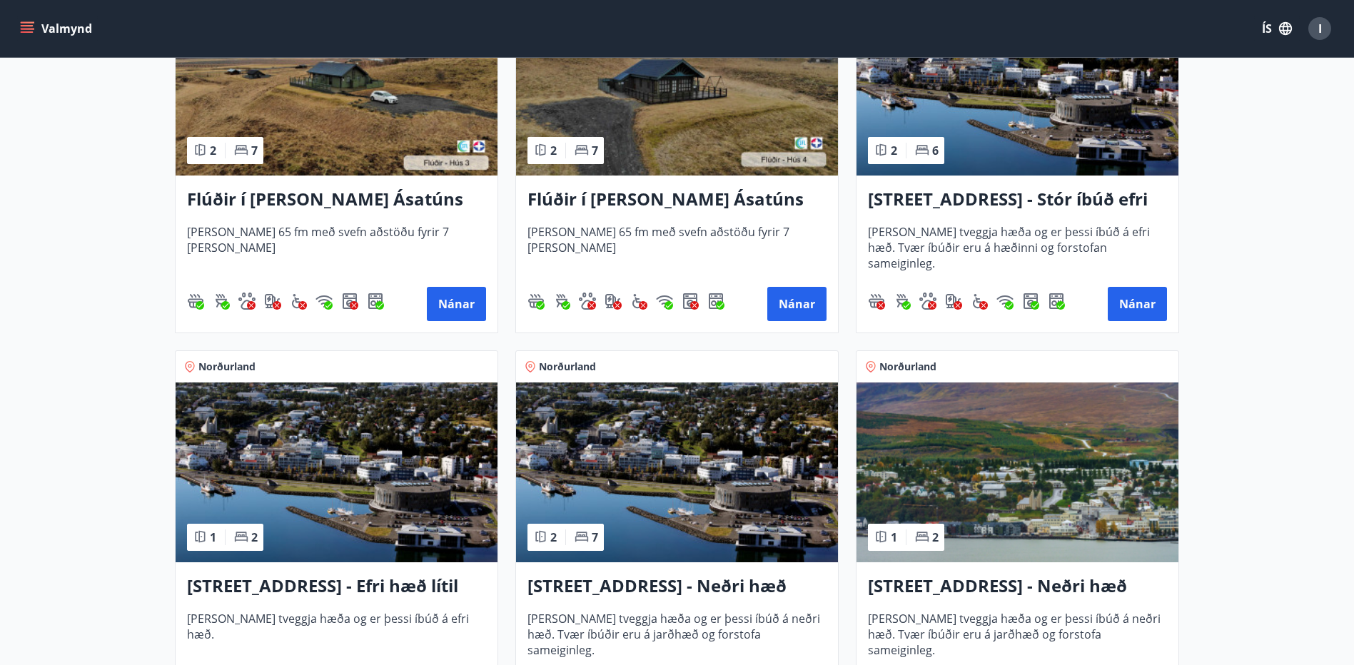
click at [955, 200] on h3 "[STREET_ADDRESS] - Stór íbúð efri hæð íbúð 1" at bounding box center [1017, 200] width 299 height 26
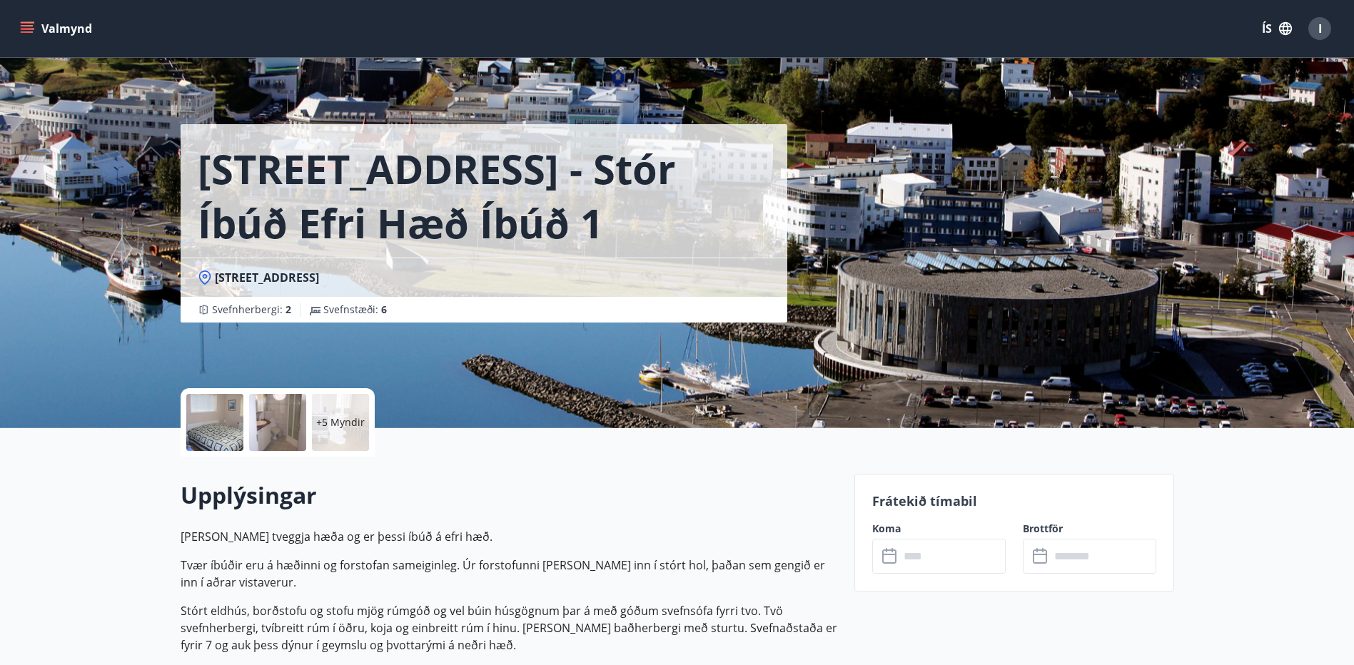
click at [323, 415] on p "+5 Myndir" at bounding box center [340, 422] width 49 height 14
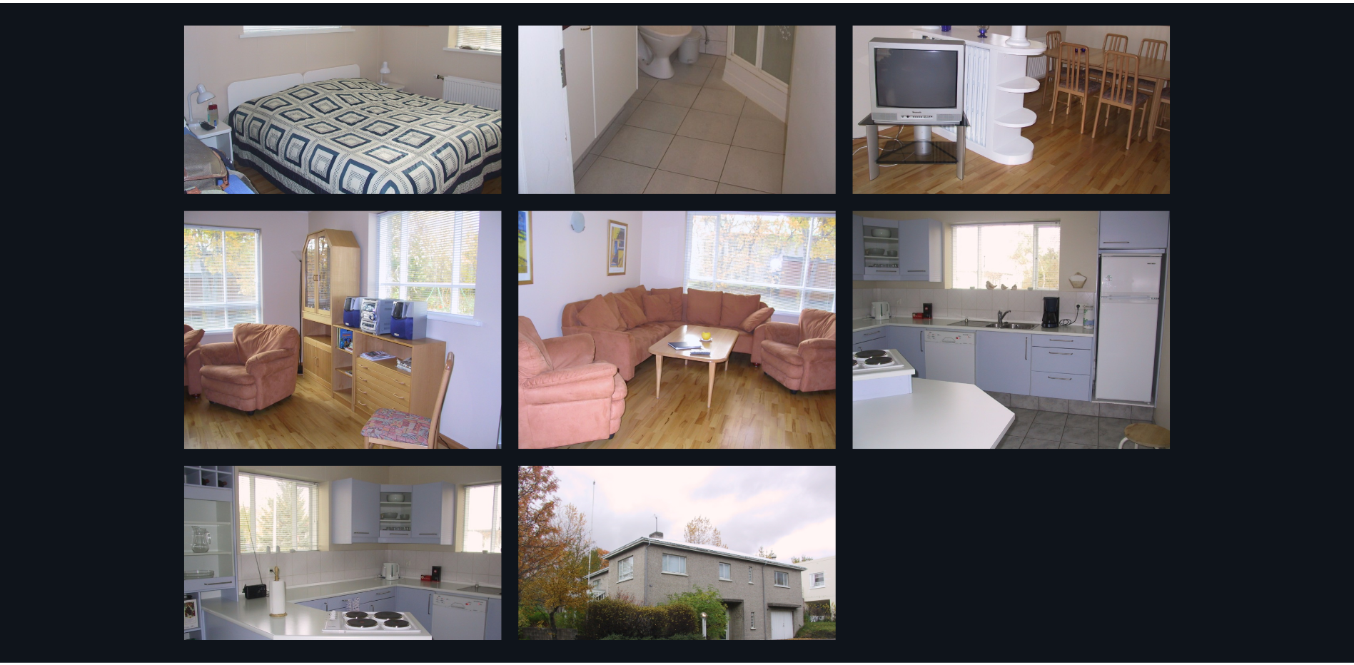
scroll to position [639, 0]
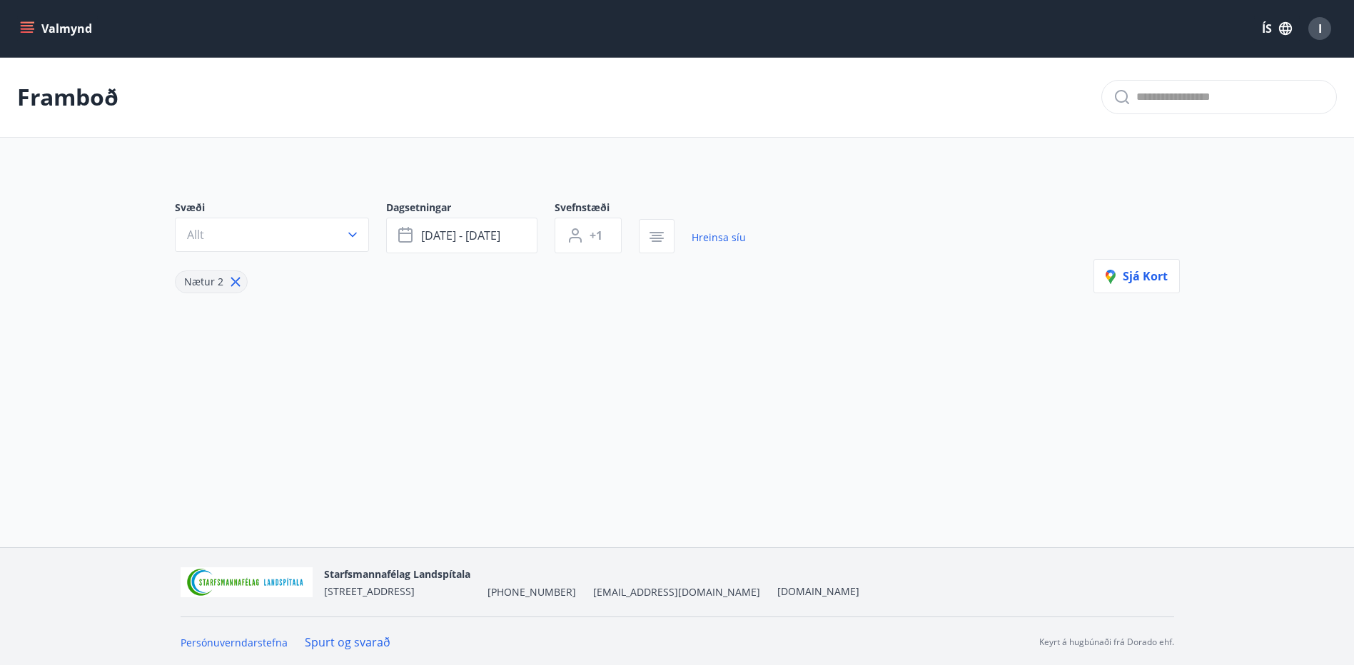
type input "*"
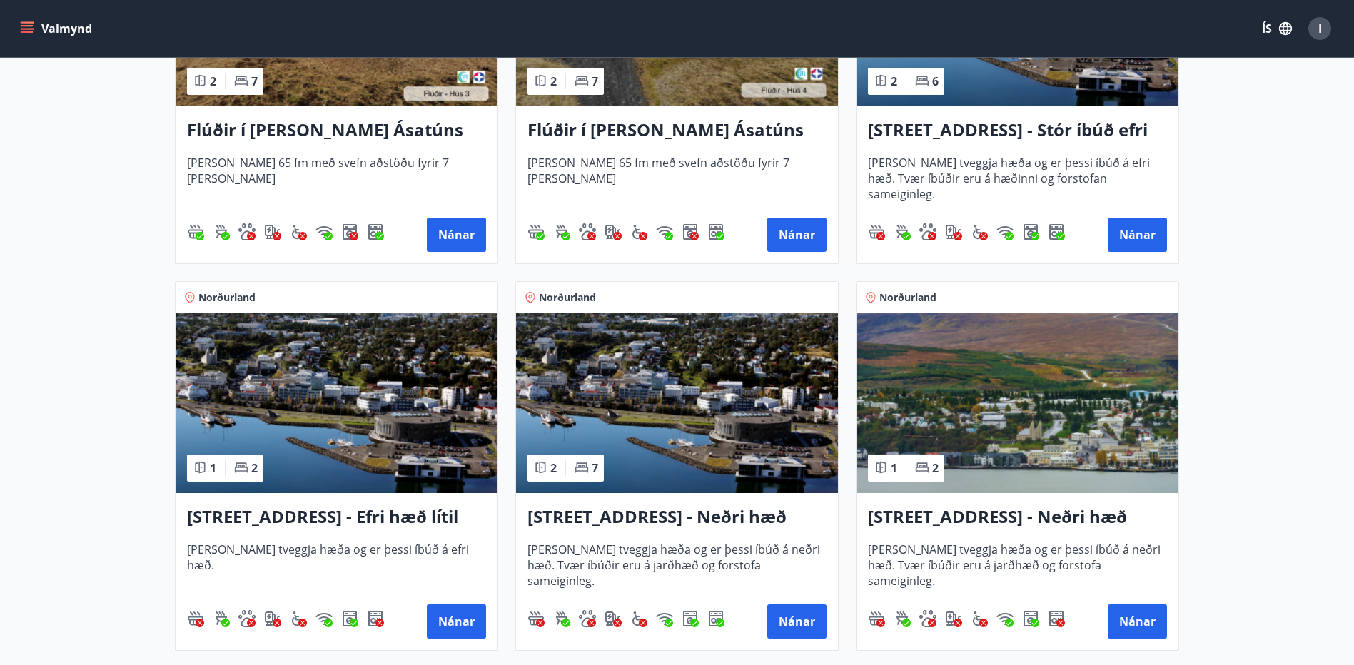
scroll to position [856, 0]
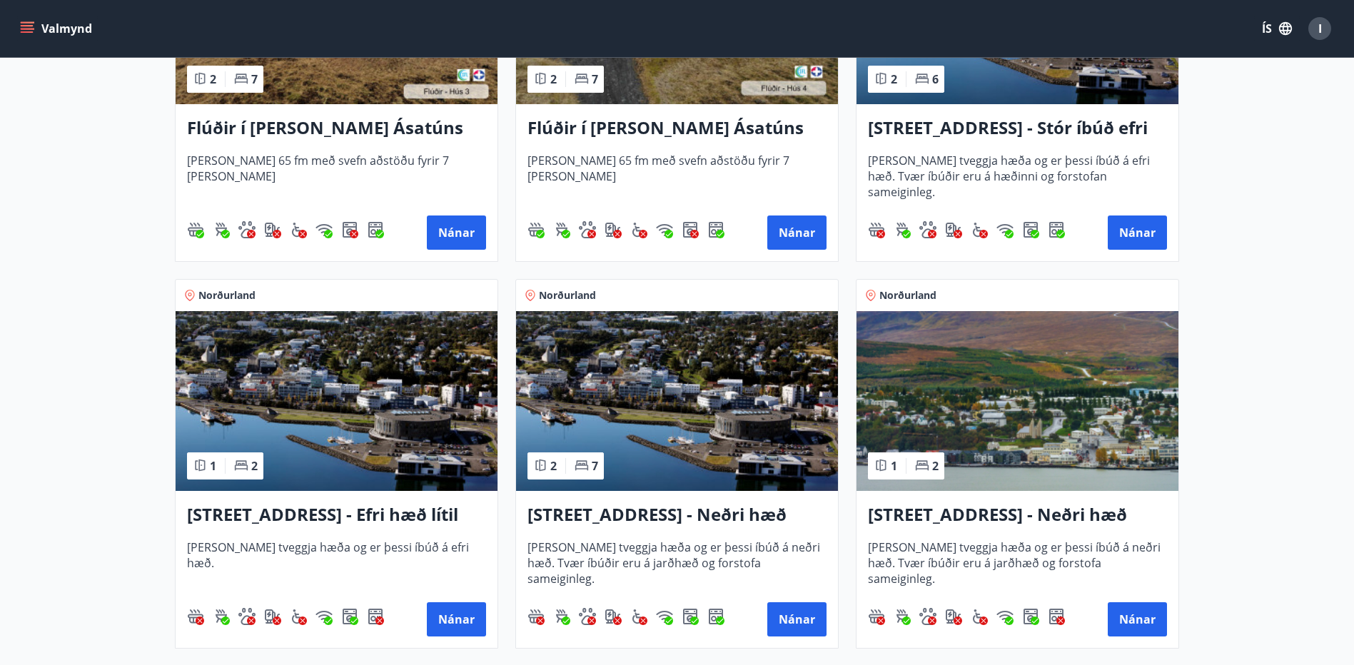
click at [333, 518] on h3 "[STREET_ADDRESS] - Efri hæð lítil íbúð 2" at bounding box center [336, 515] width 299 height 26
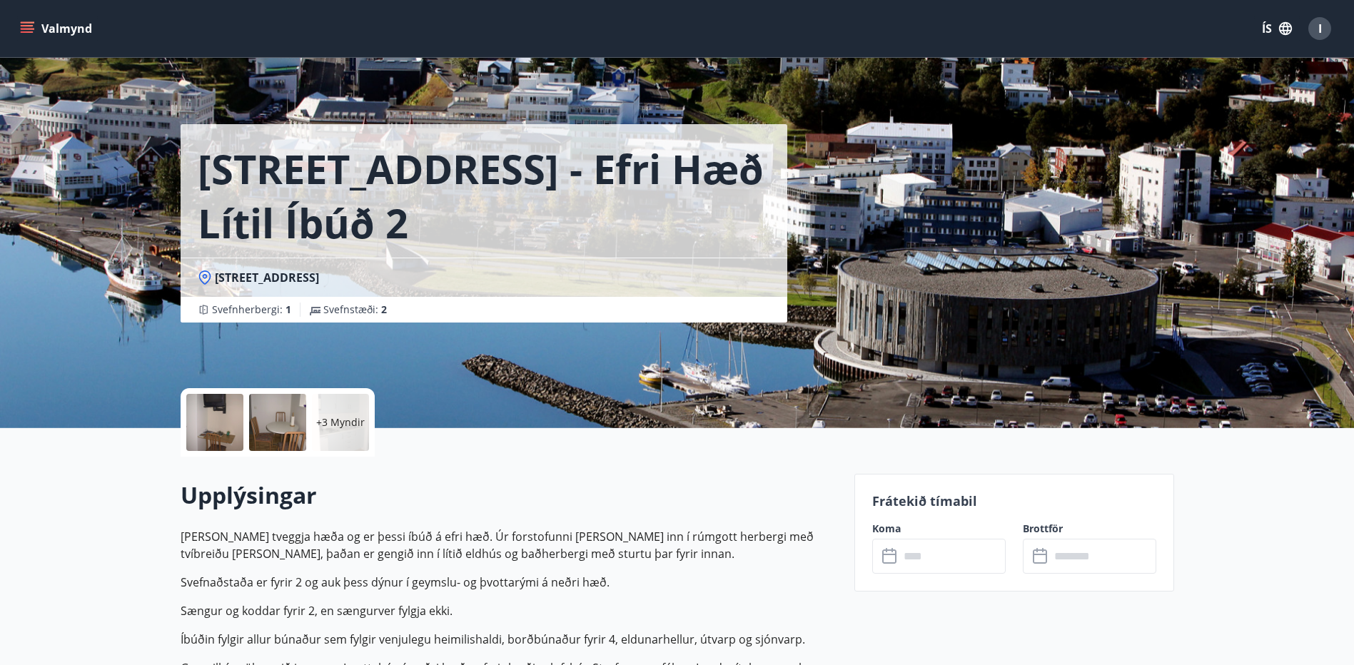
click at [233, 410] on div at bounding box center [214, 422] width 57 height 57
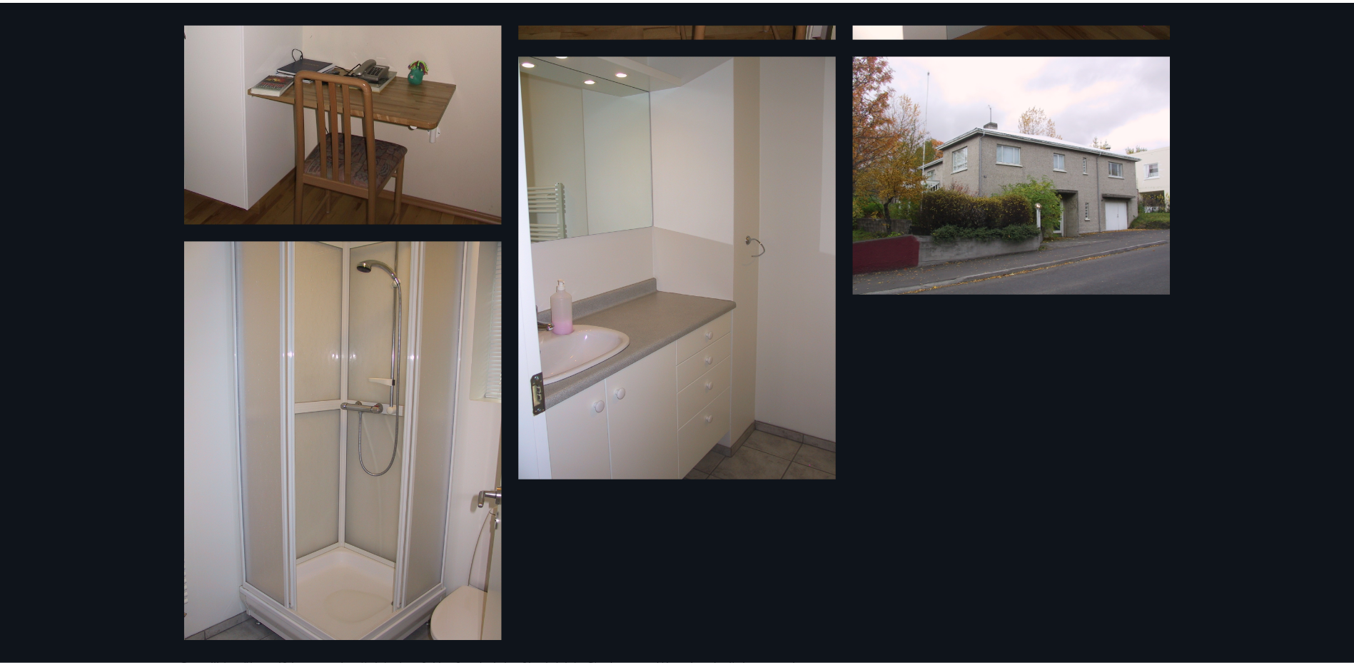
scroll to position [754, 0]
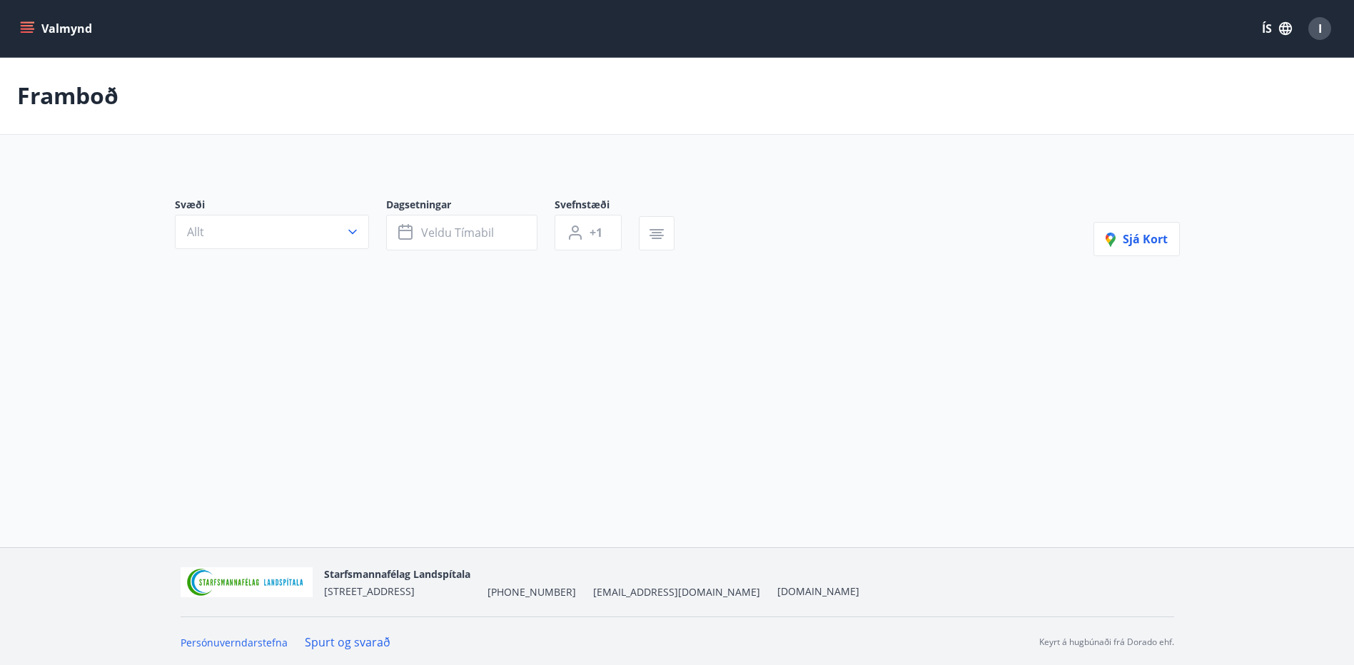
type input "*"
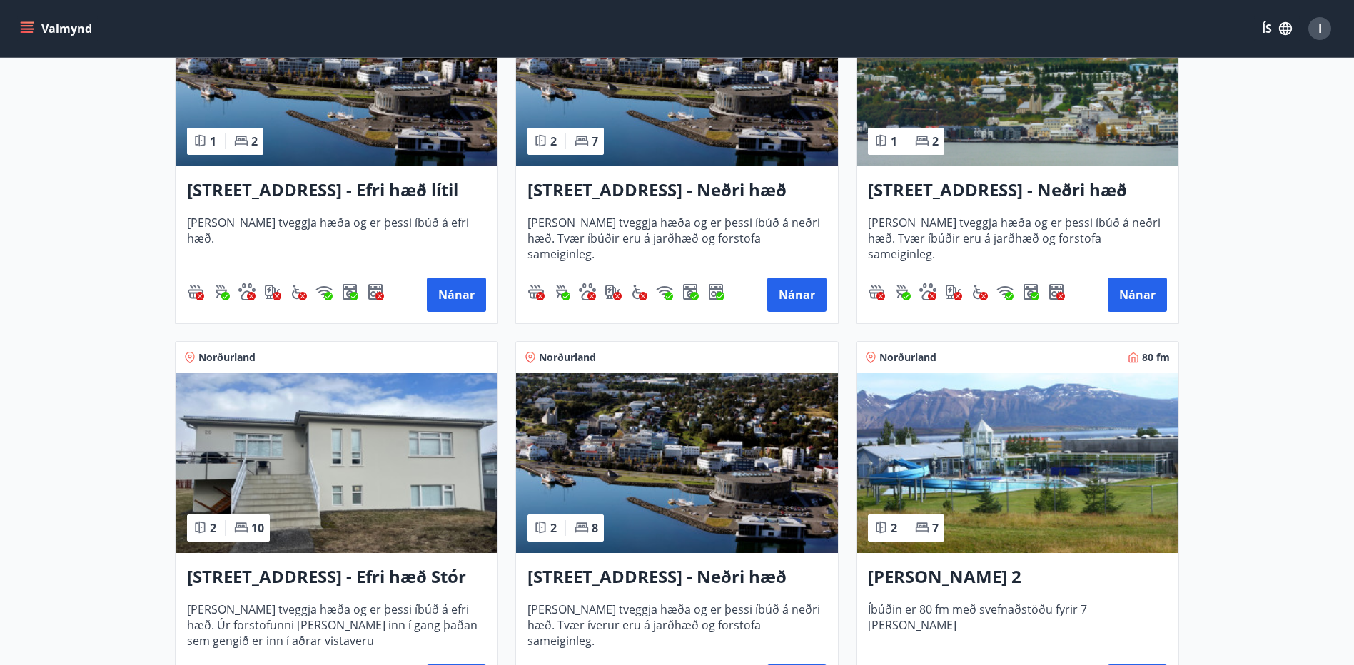
scroll to position [1213, 0]
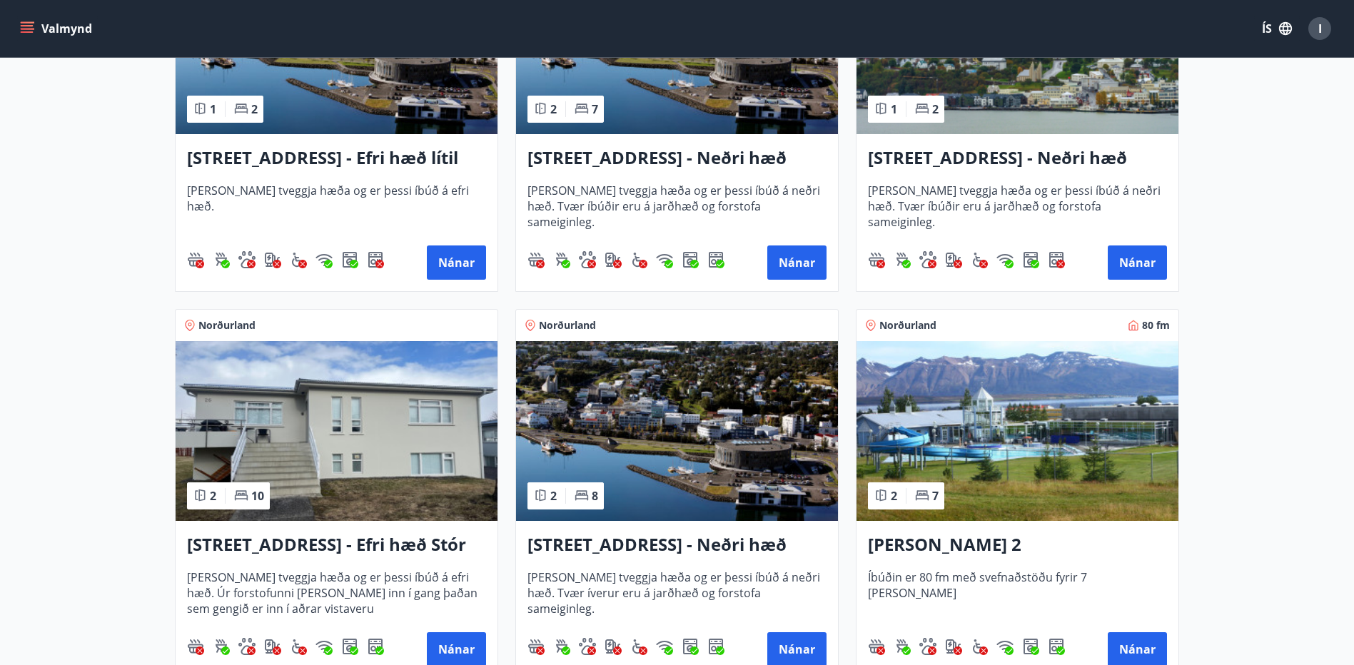
click at [910, 543] on h3 "[PERSON_NAME] 2" at bounding box center [1017, 545] width 299 height 26
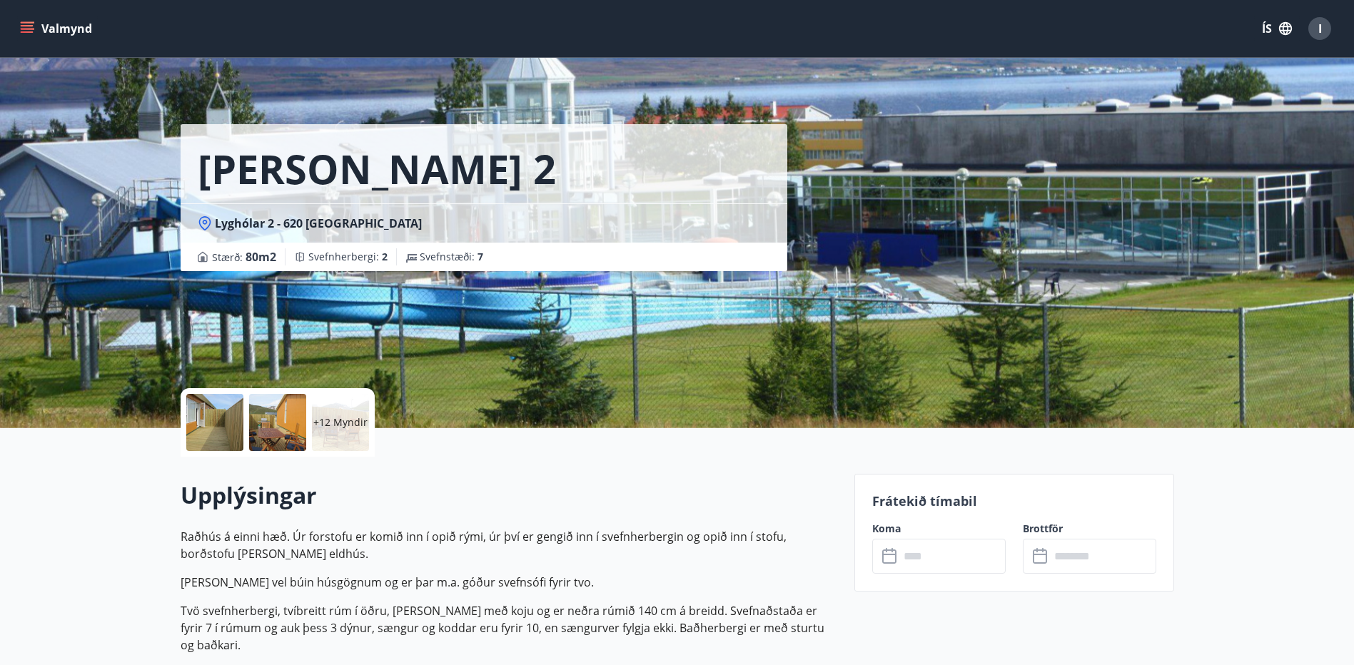
click at [243, 415] on div at bounding box center [214, 422] width 57 height 57
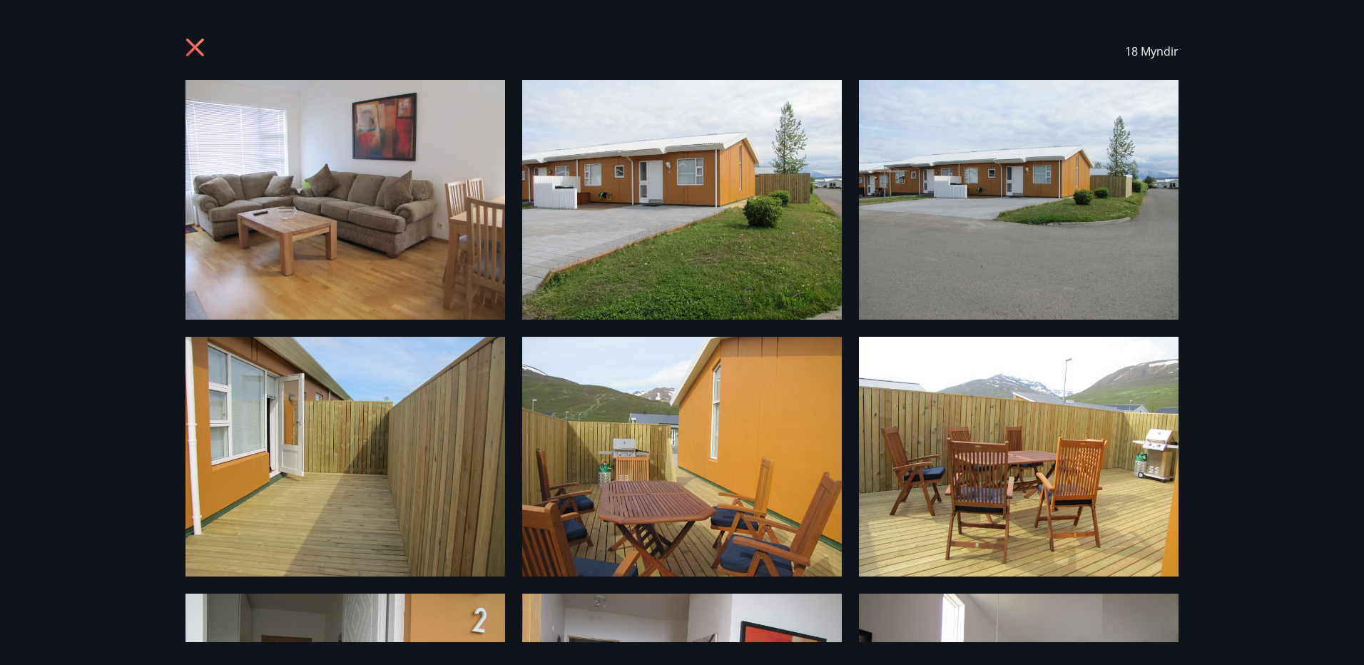
click at [197, 49] on icon at bounding box center [195, 48] width 18 height 18
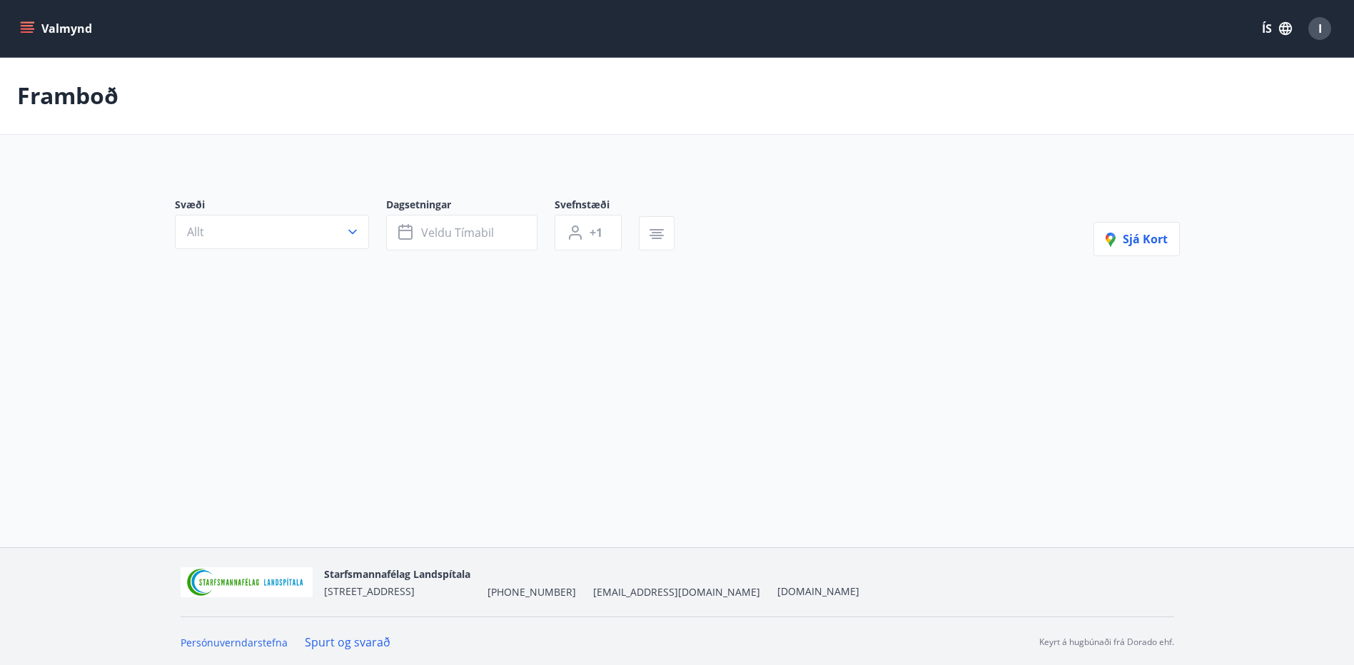
type input "*"
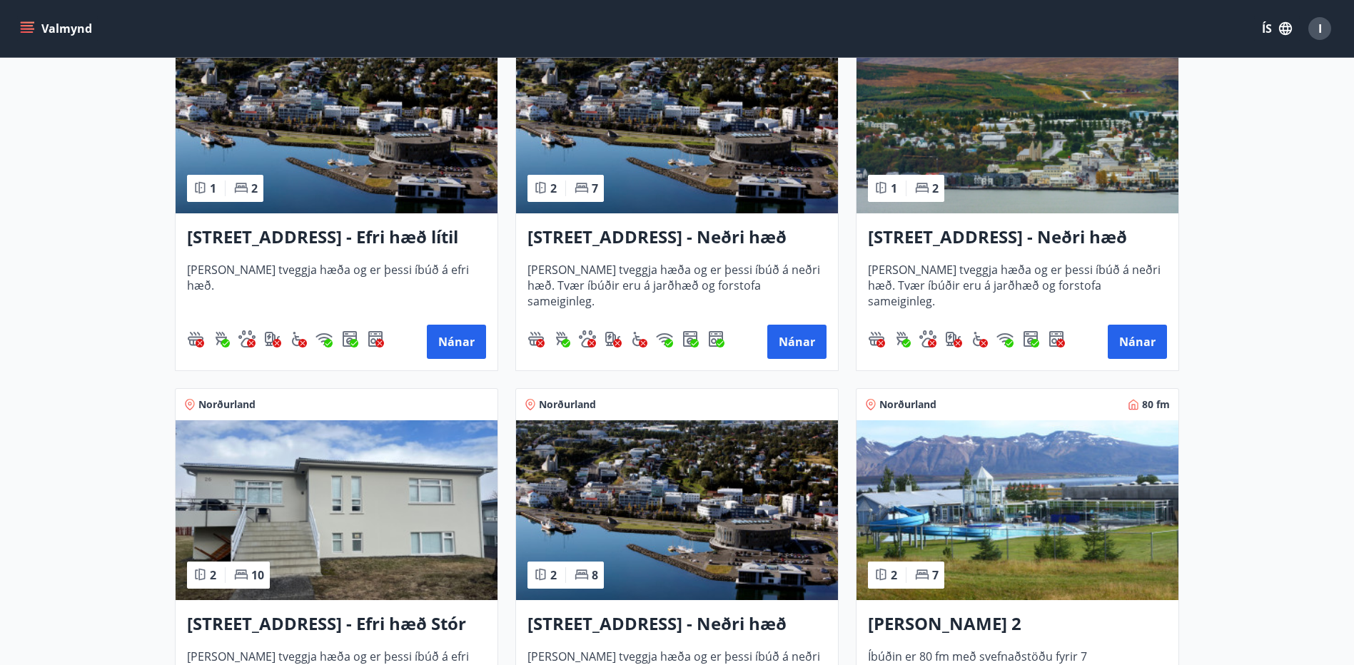
scroll to position [1213, 0]
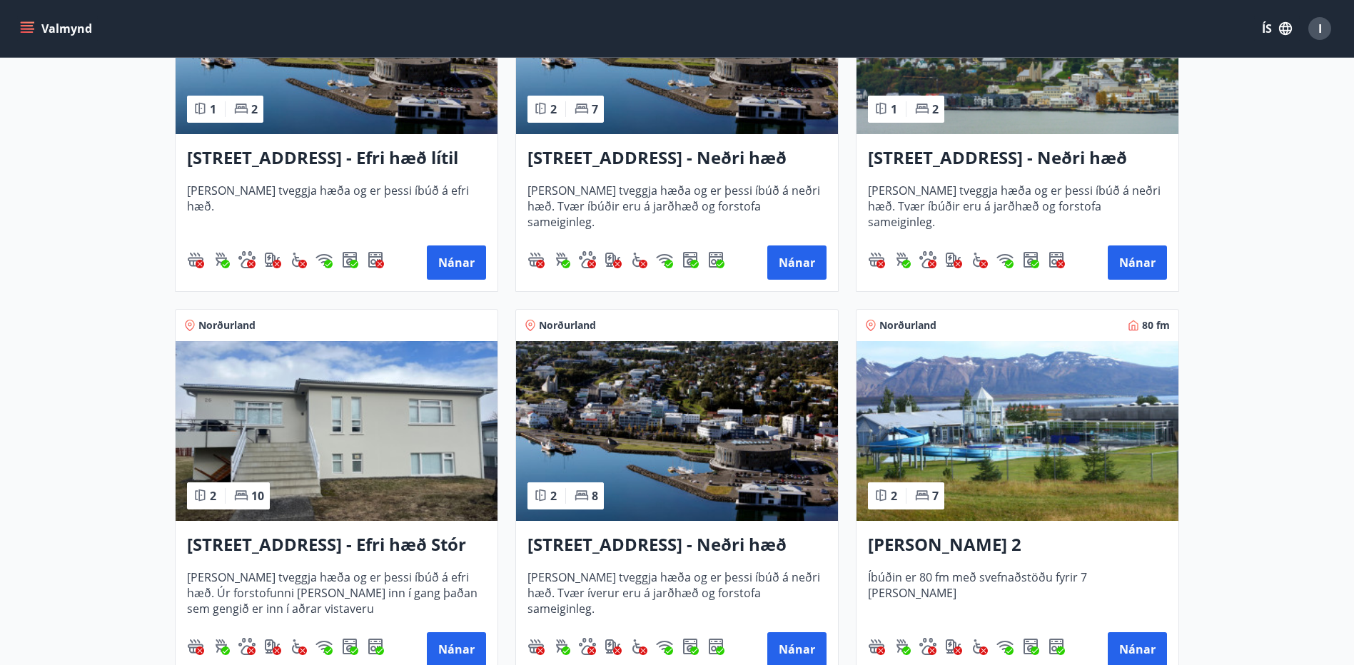
click at [378, 539] on h3 "[STREET_ADDRESS] - Efri hæð Stór íbúð 1" at bounding box center [336, 545] width 299 height 26
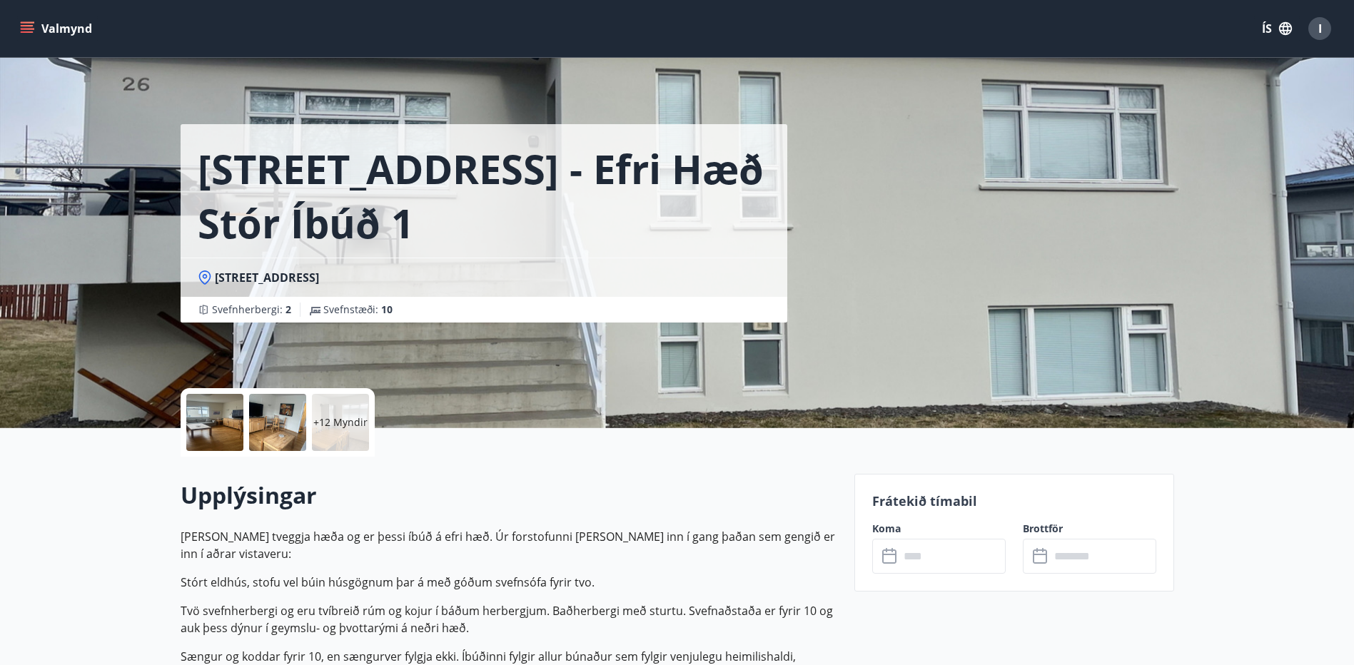
click at [225, 412] on div at bounding box center [214, 422] width 57 height 57
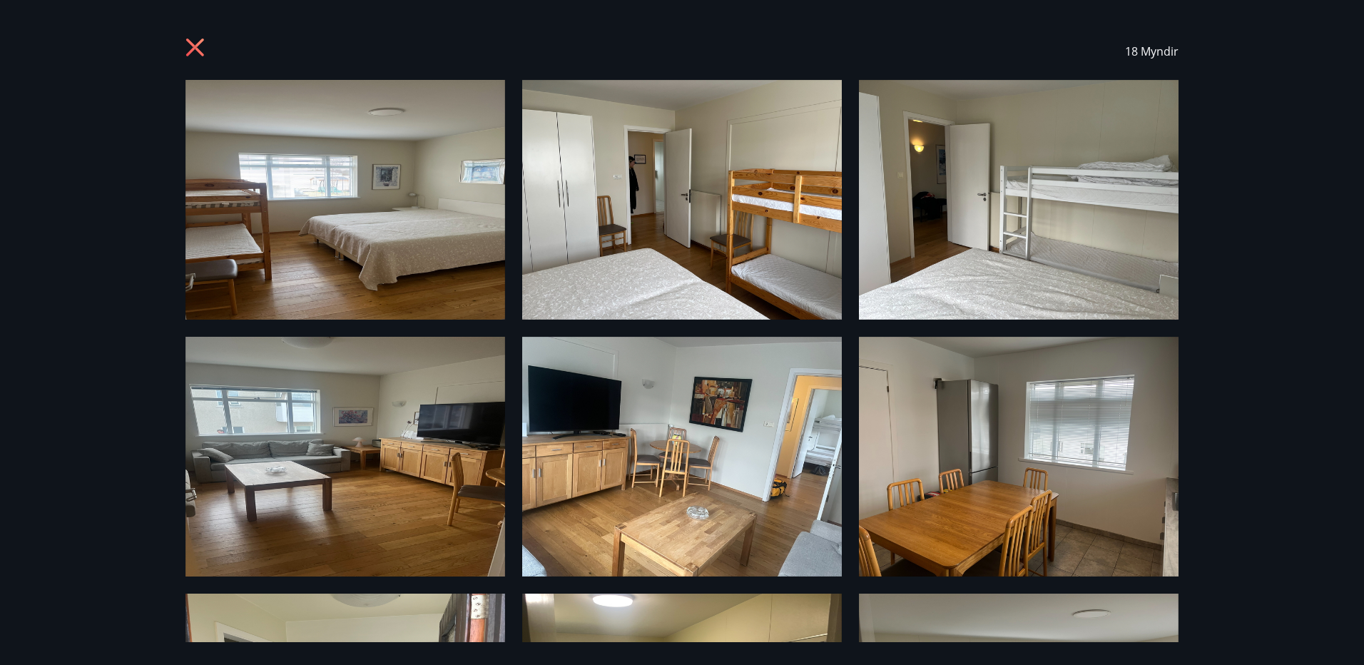
click at [203, 46] on icon at bounding box center [197, 49] width 23 height 23
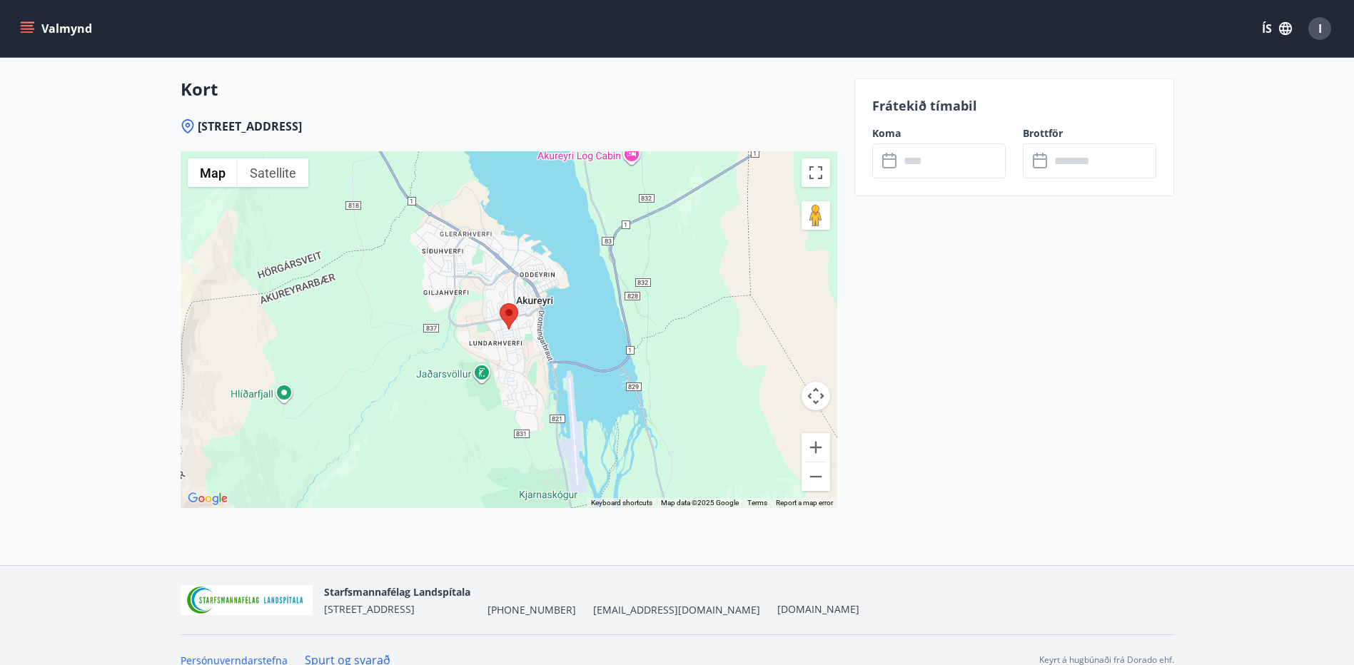
scroll to position [2091, 0]
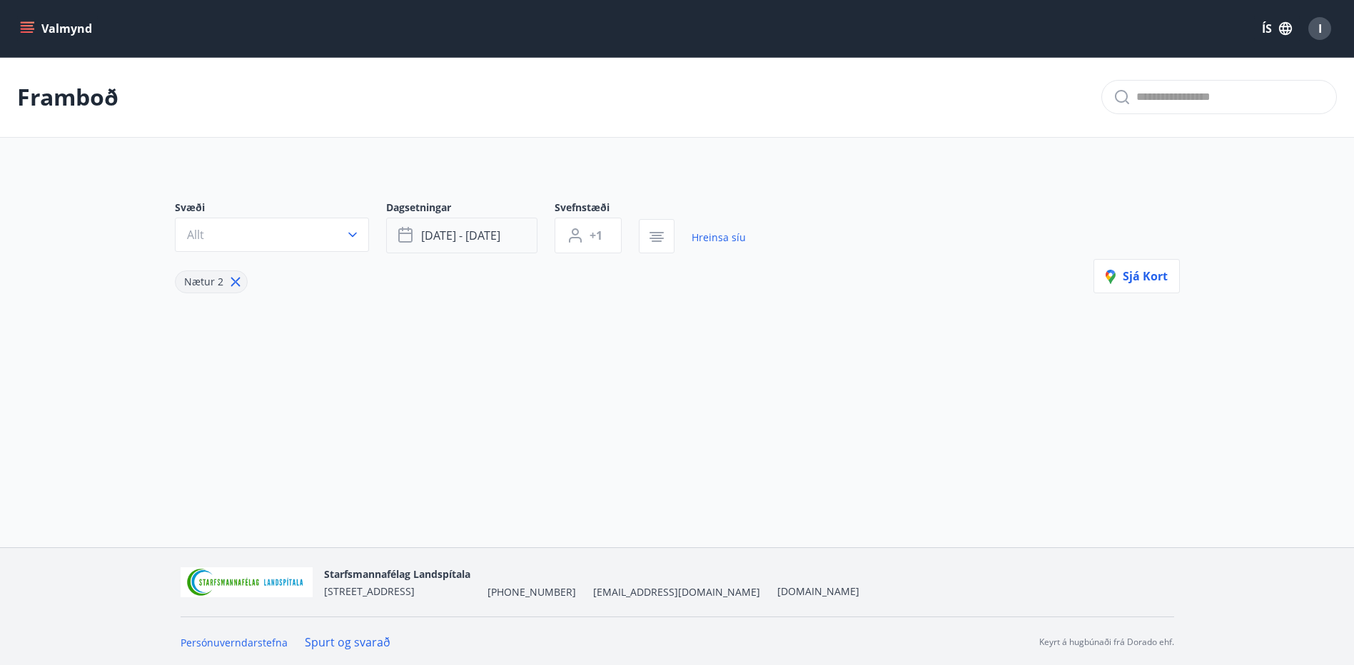
type input "*"
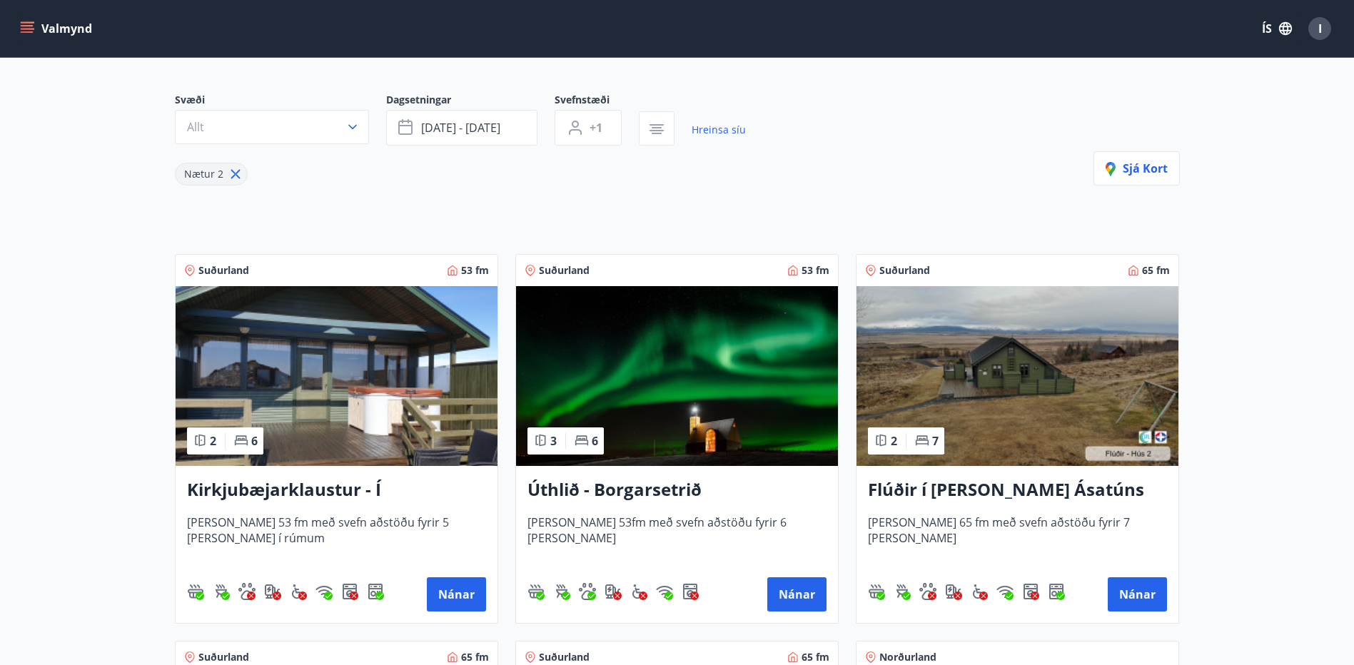
scroll to position [285, 0]
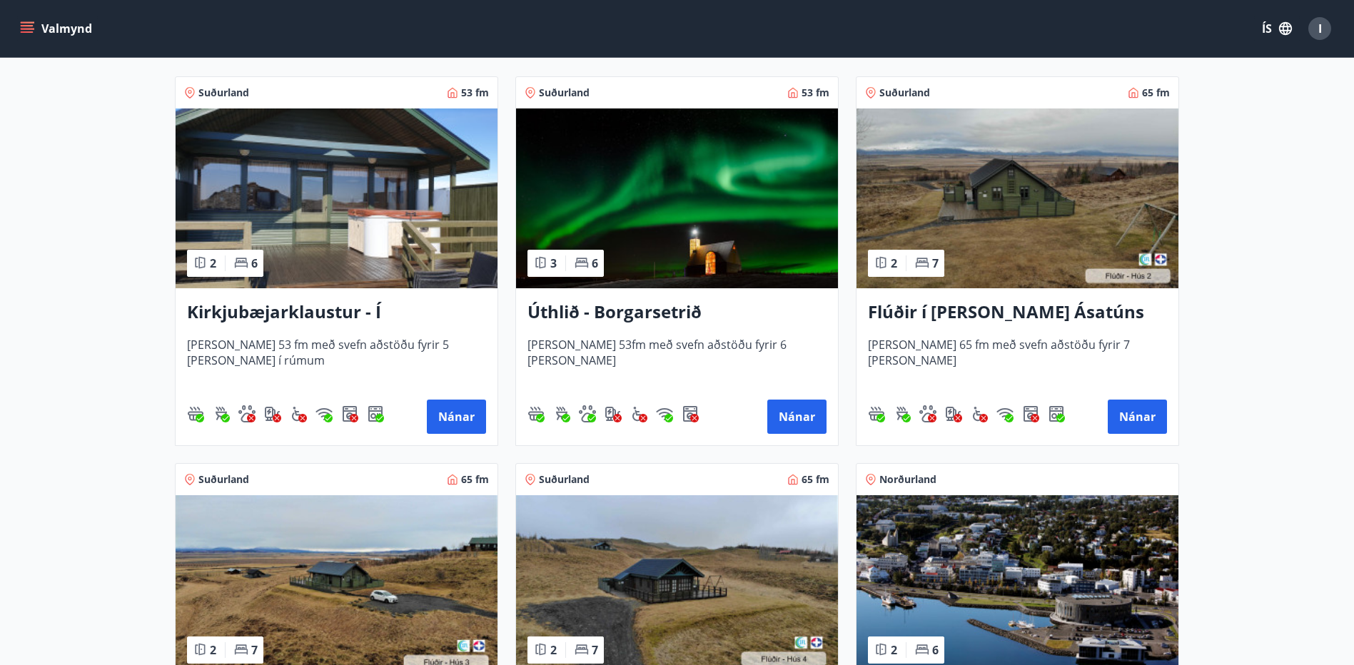
click at [258, 313] on h3 "Kirkjubæjarklaustur - Í [PERSON_NAME] Hæðargarðs" at bounding box center [336, 313] width 299 height 26
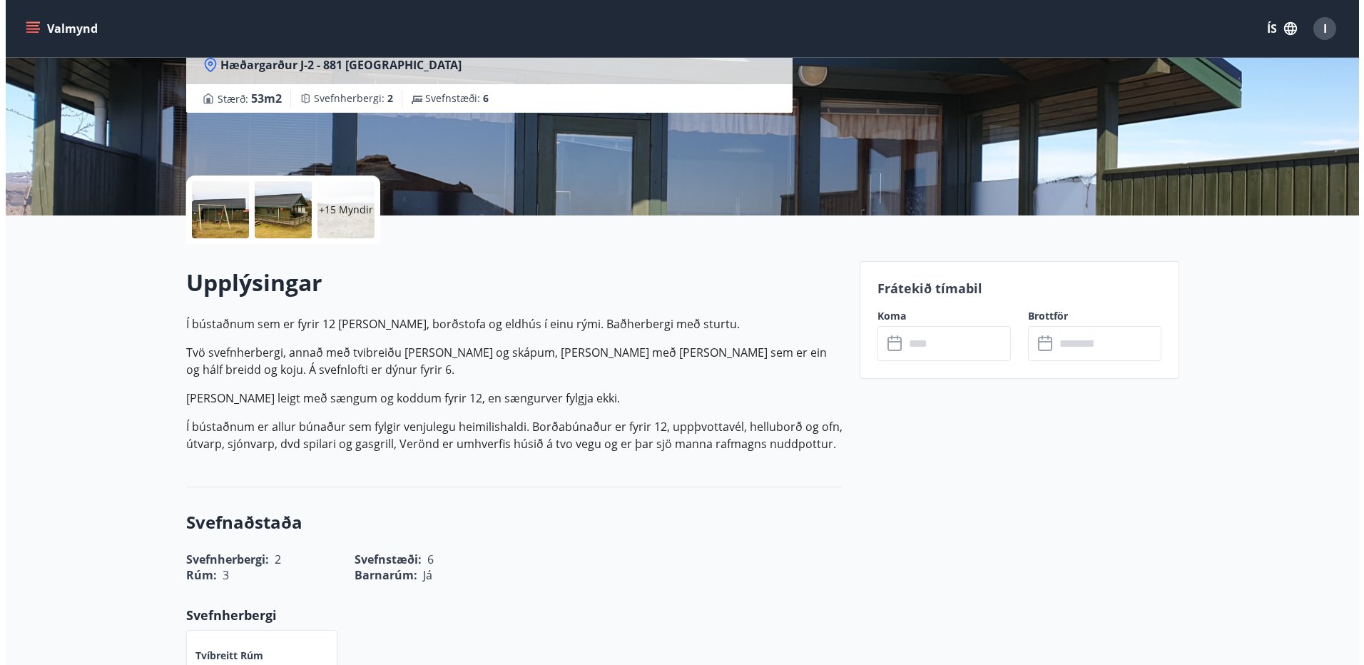
scroll to position [214, 0]
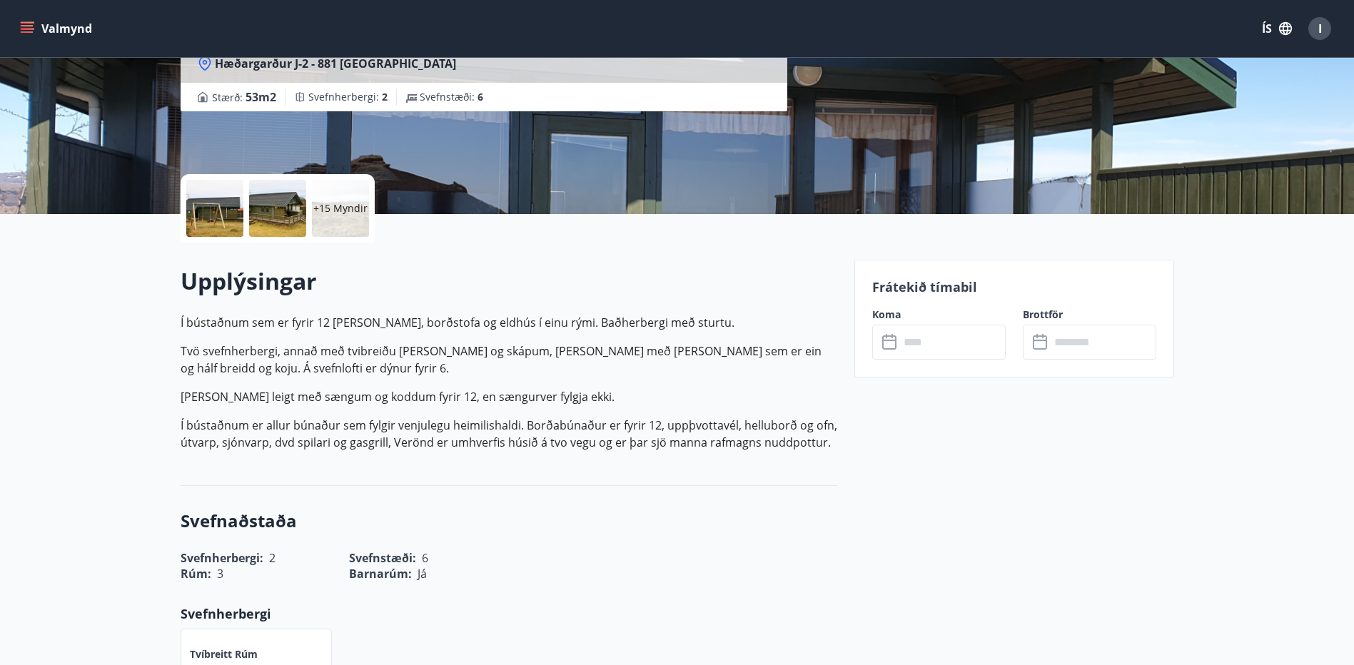
click at [231, 208] on div at bounding box center [214, 208] width 57 height 57
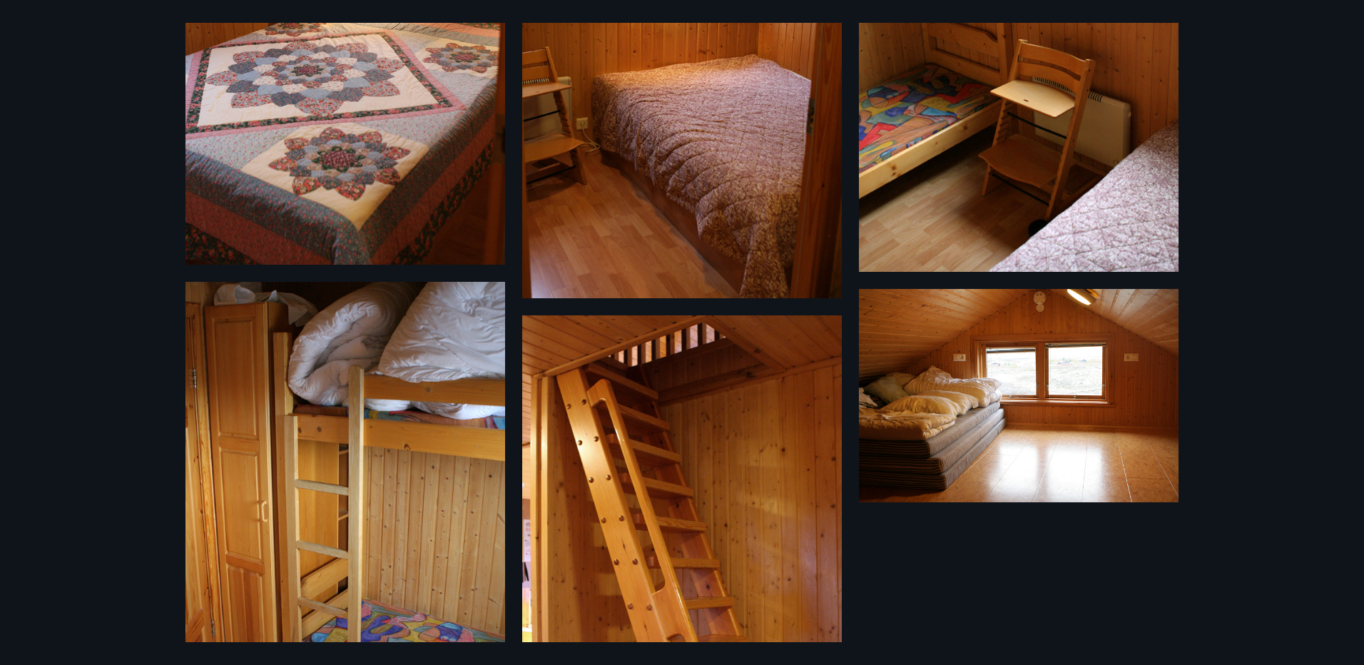
scroll to position [1538, 0]
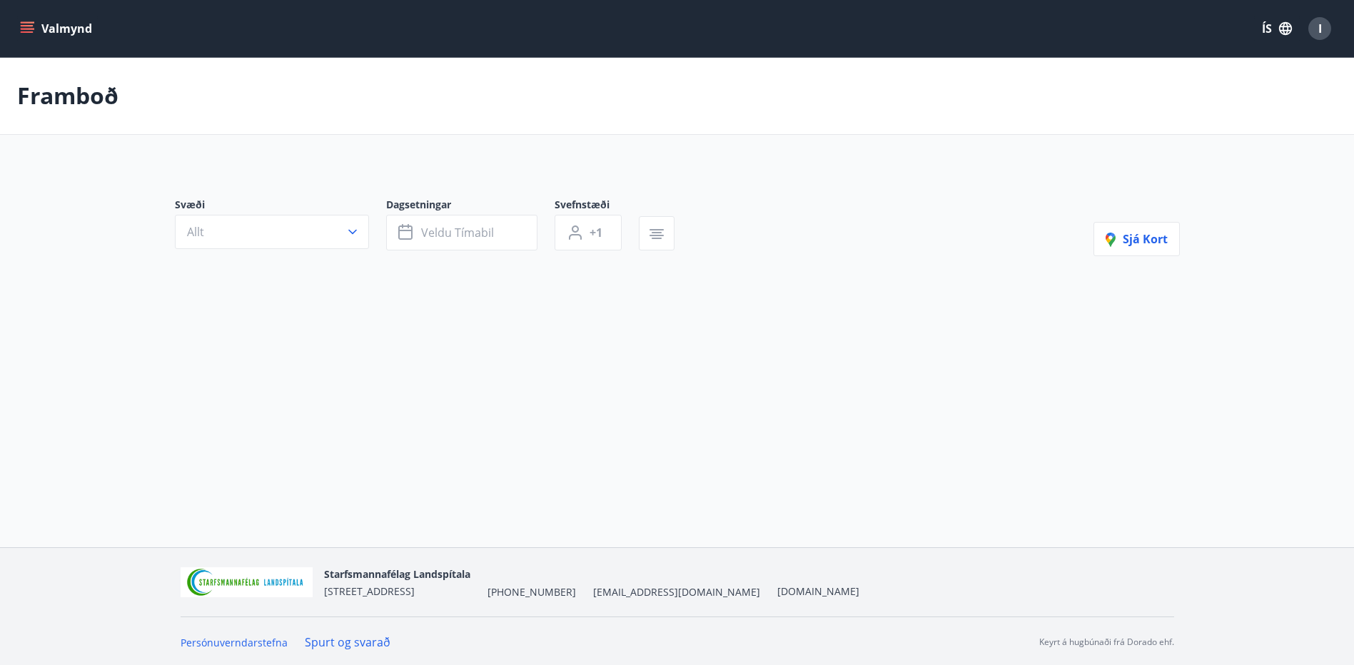
type input "*"
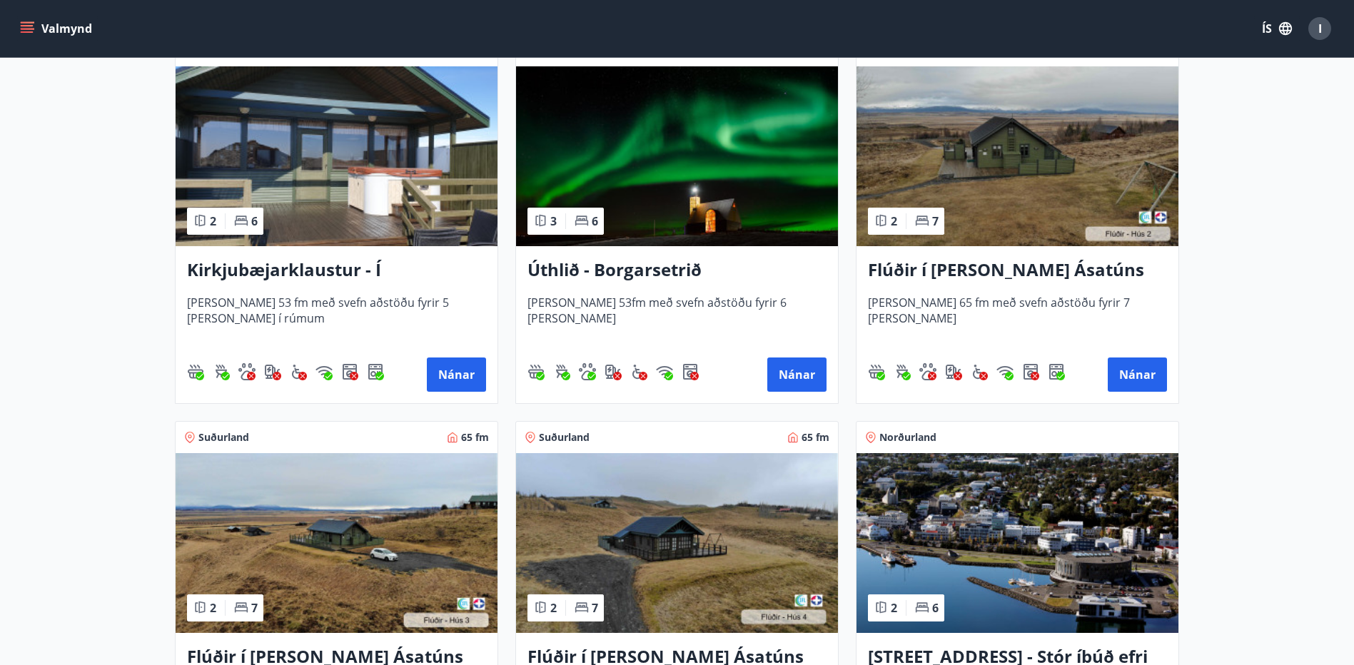
scroll to position [428, 0]
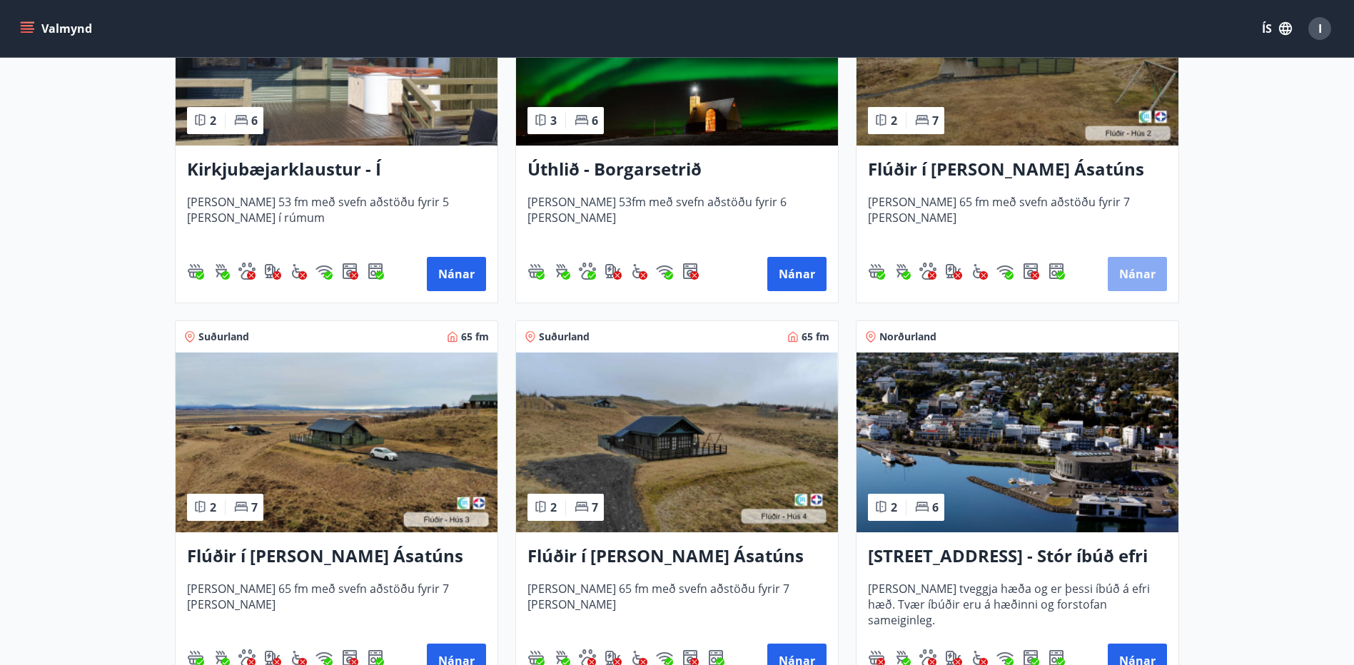
click at [1147, 273] on button "Nánar" at bounding box center [1136, 274] width 59 height 34
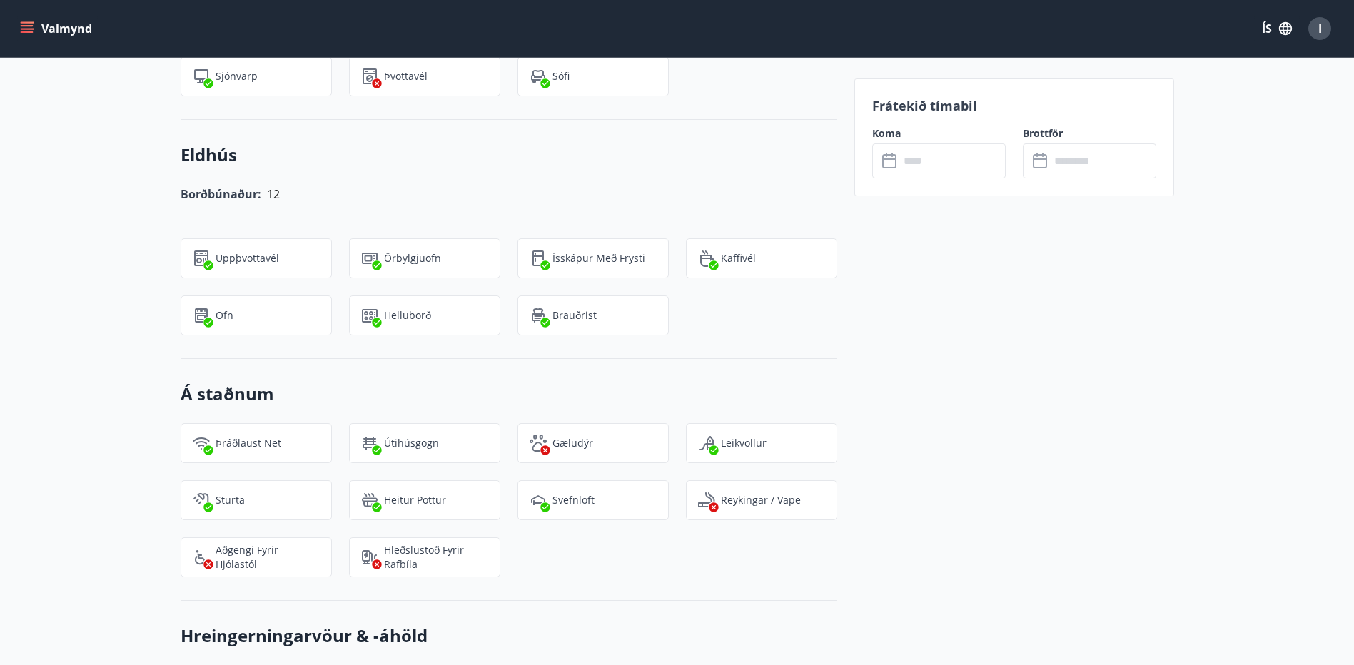
scroll to position [1258, 0]
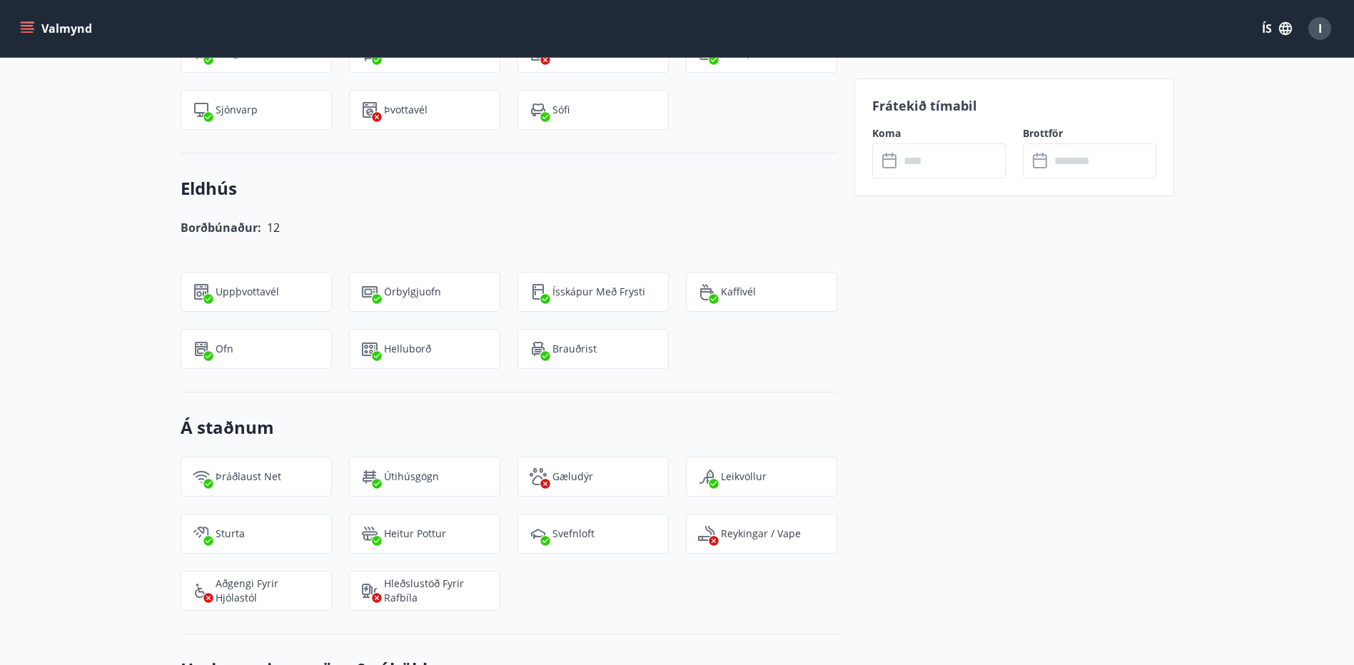
click at [923, 158] on input "text" at bounding box center [952, 160] width 106 height 35
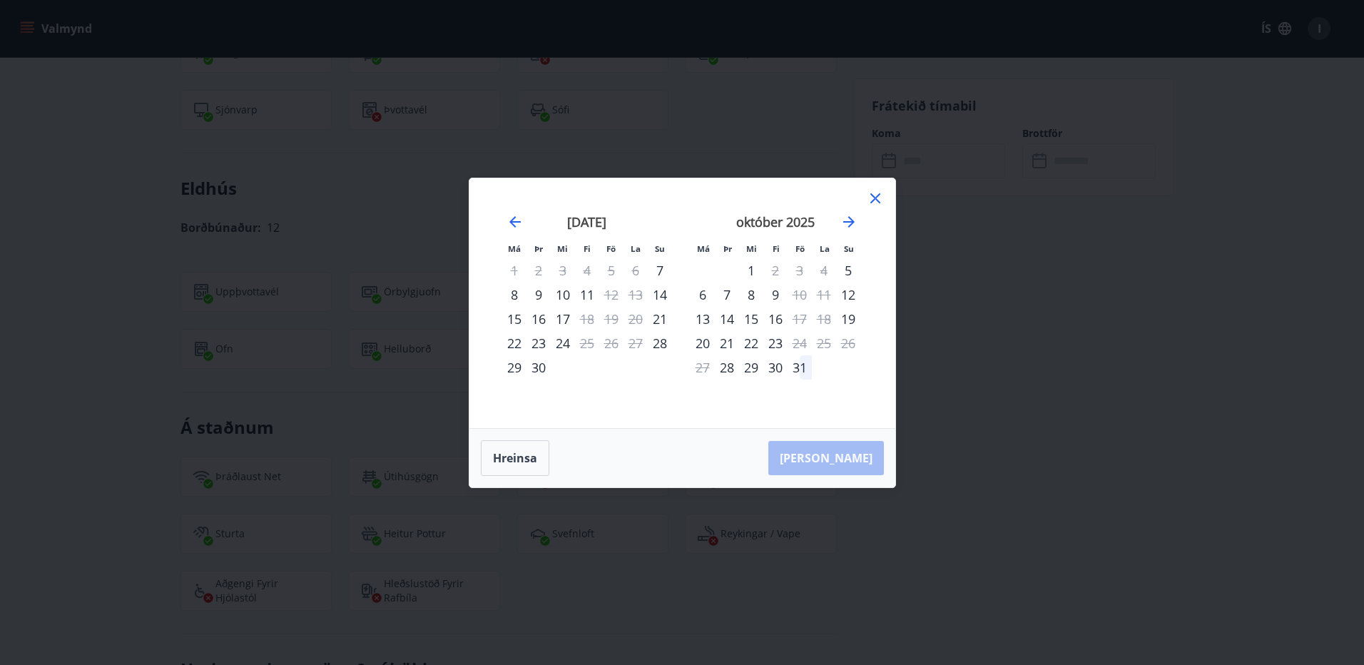
click at [871, 196] on icon at bounding box center [875, 198] width 17 height 17
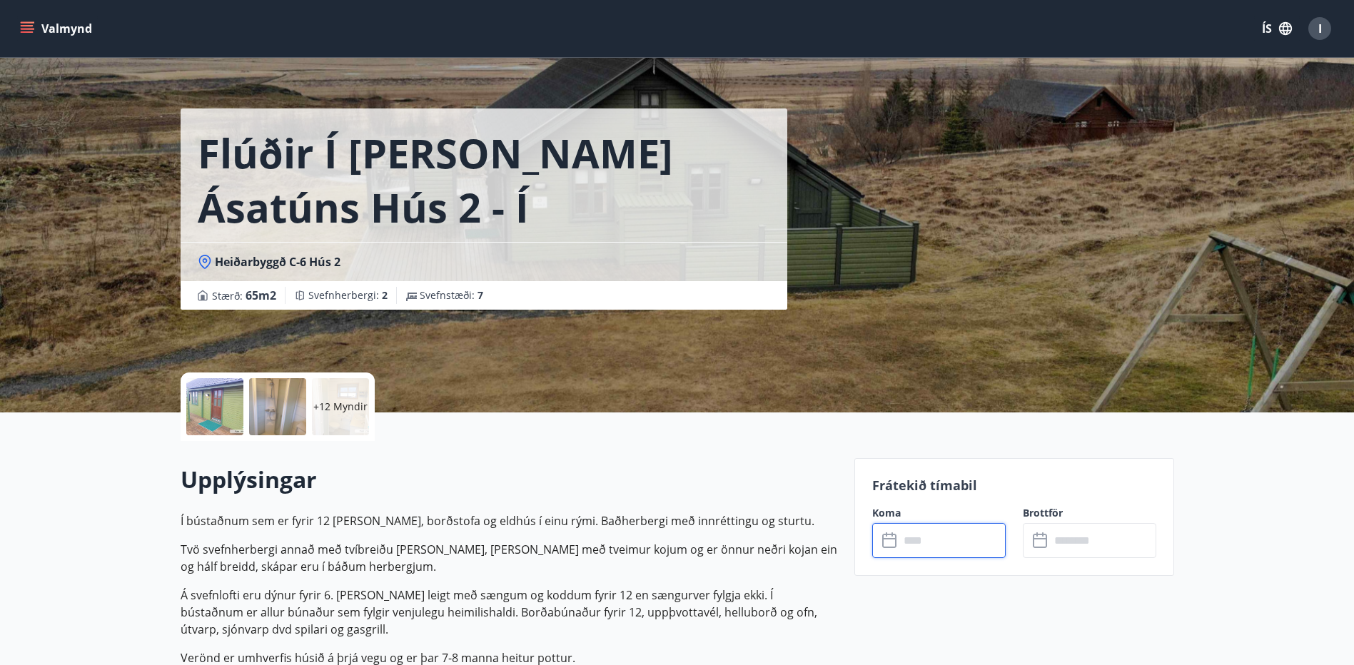
scroll to position [0, 0]
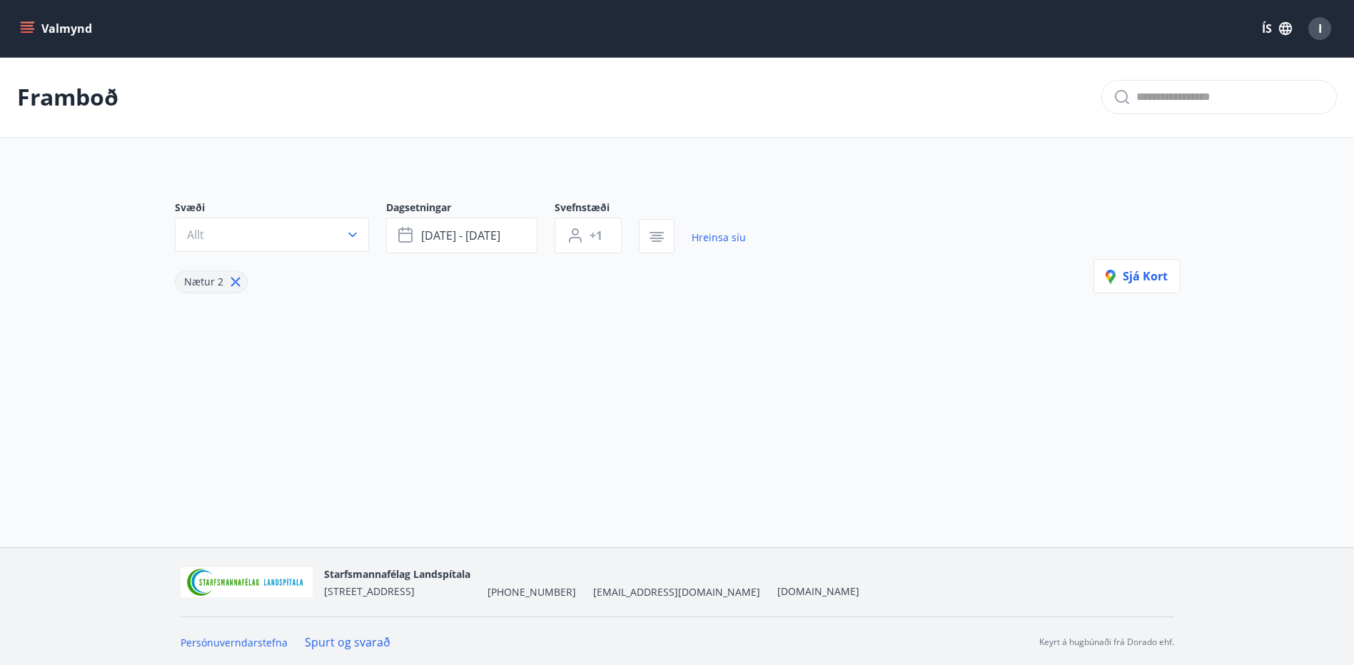
type input "*"
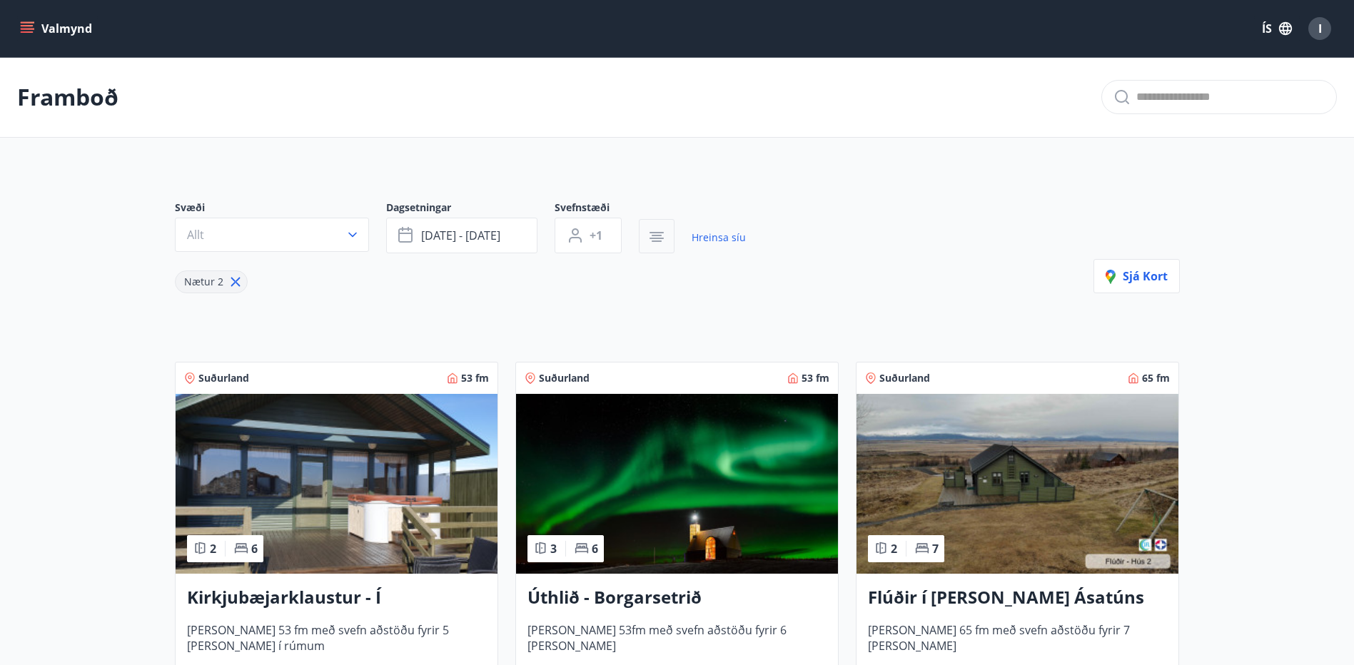
click at [657, 238] on icon "button" at bounding box center [656, 238] width 14 height 1
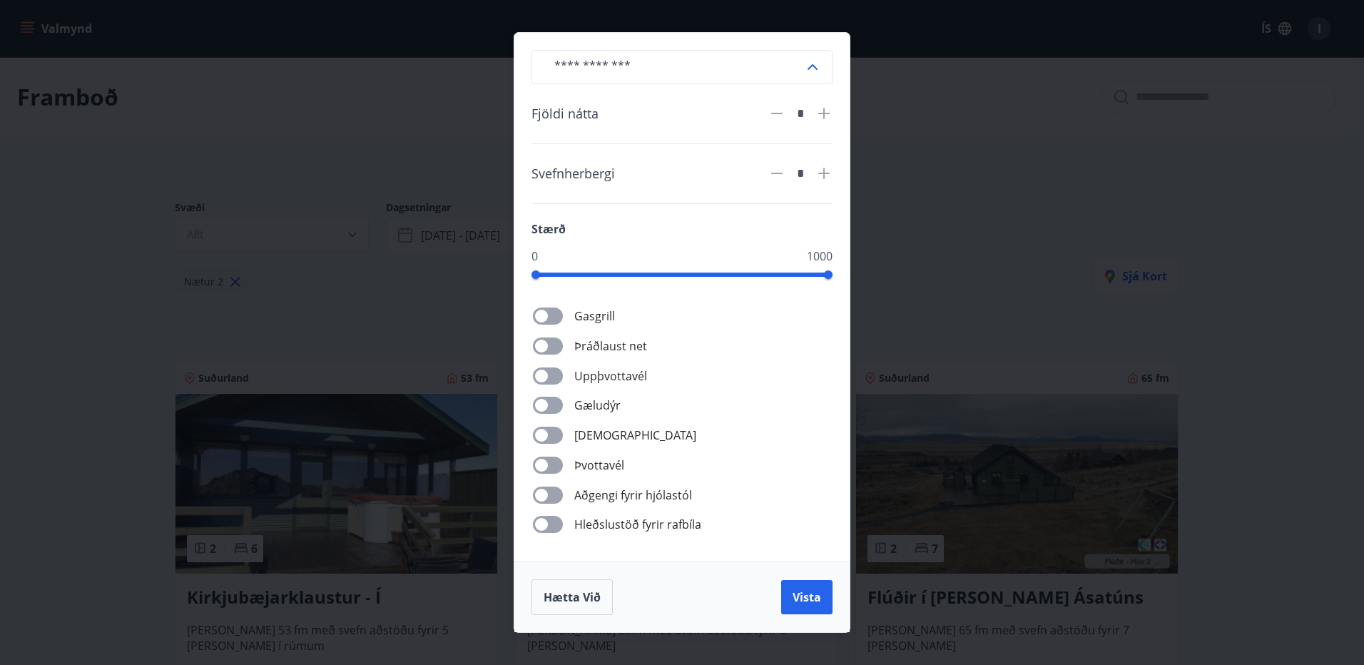
click at [796, 75] on input "text" at bounding box center [673, 66] width 261 height 35
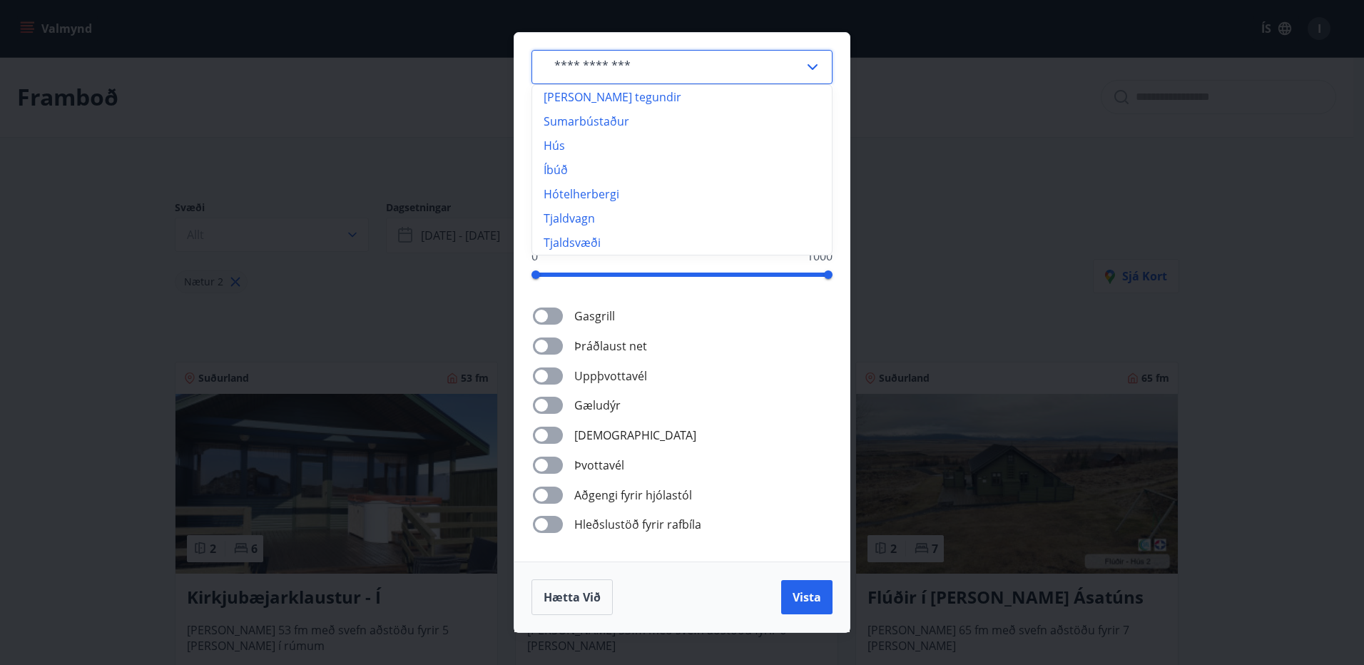
click at [796, 75] on input "text" at bounding box center [673, 66] width 261 height 35
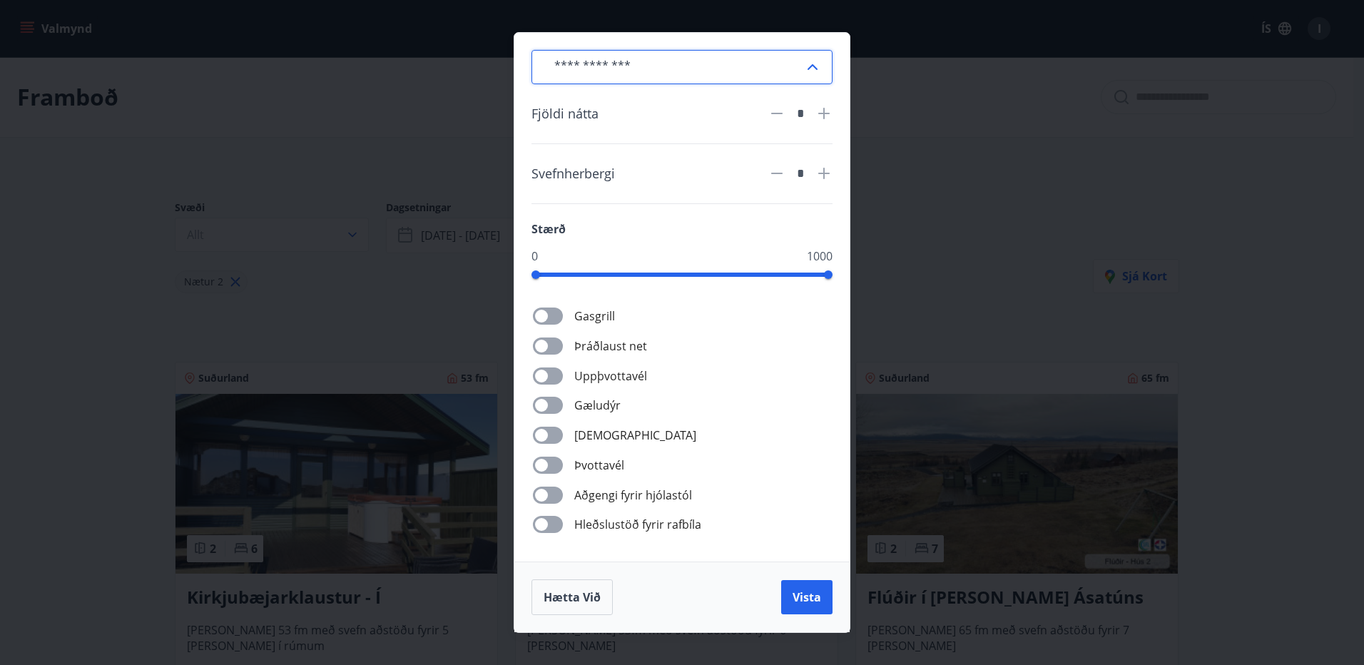
click at [687, 77] on input "text" at bounding box center [673, 66] width 261 height 35
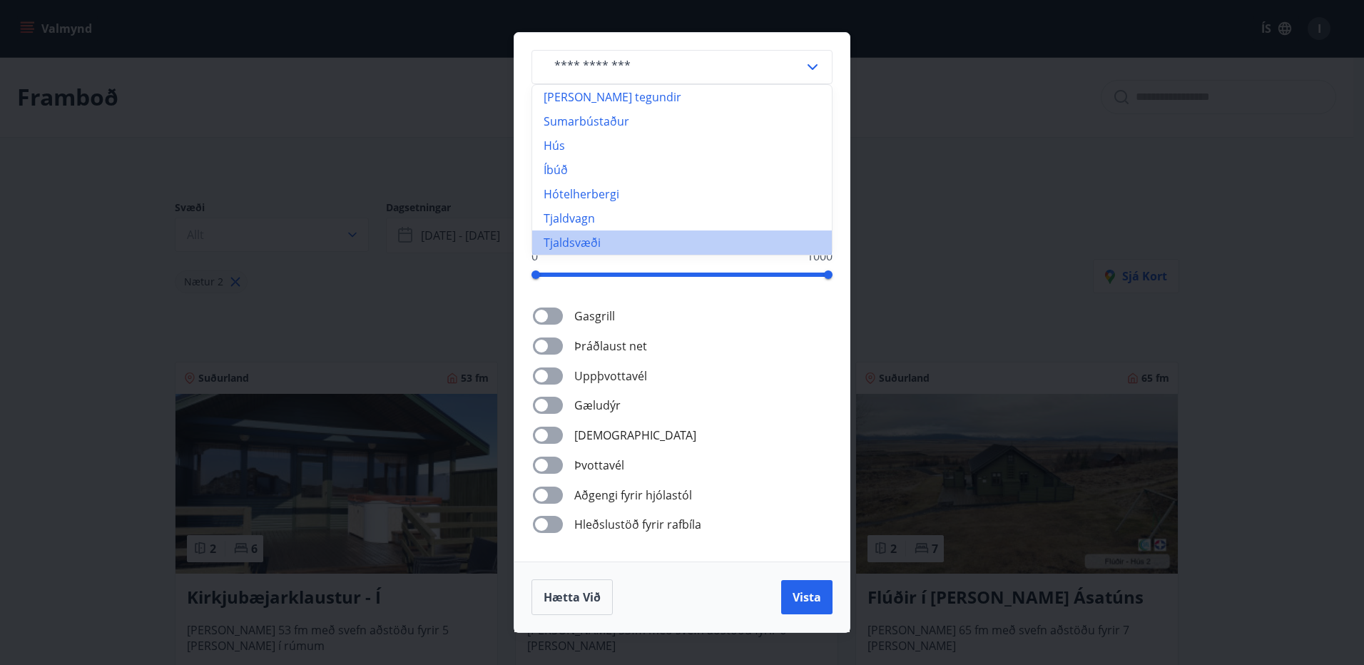
click at [577, 249] on li "Tjaldsvæði" at bounding box center [682, 242] width 300 height 24
type input "**********"
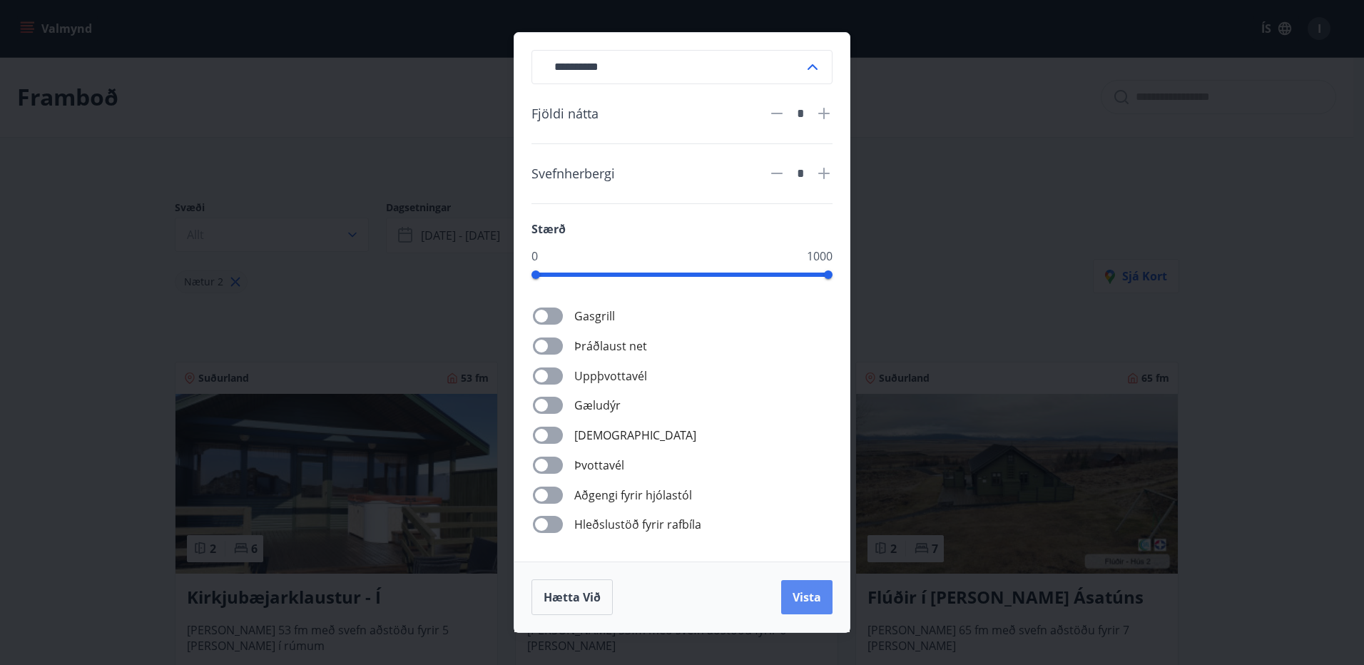
click at [806, 591] on span "Vista" at bounding box center [807, 597] width 29 height 16
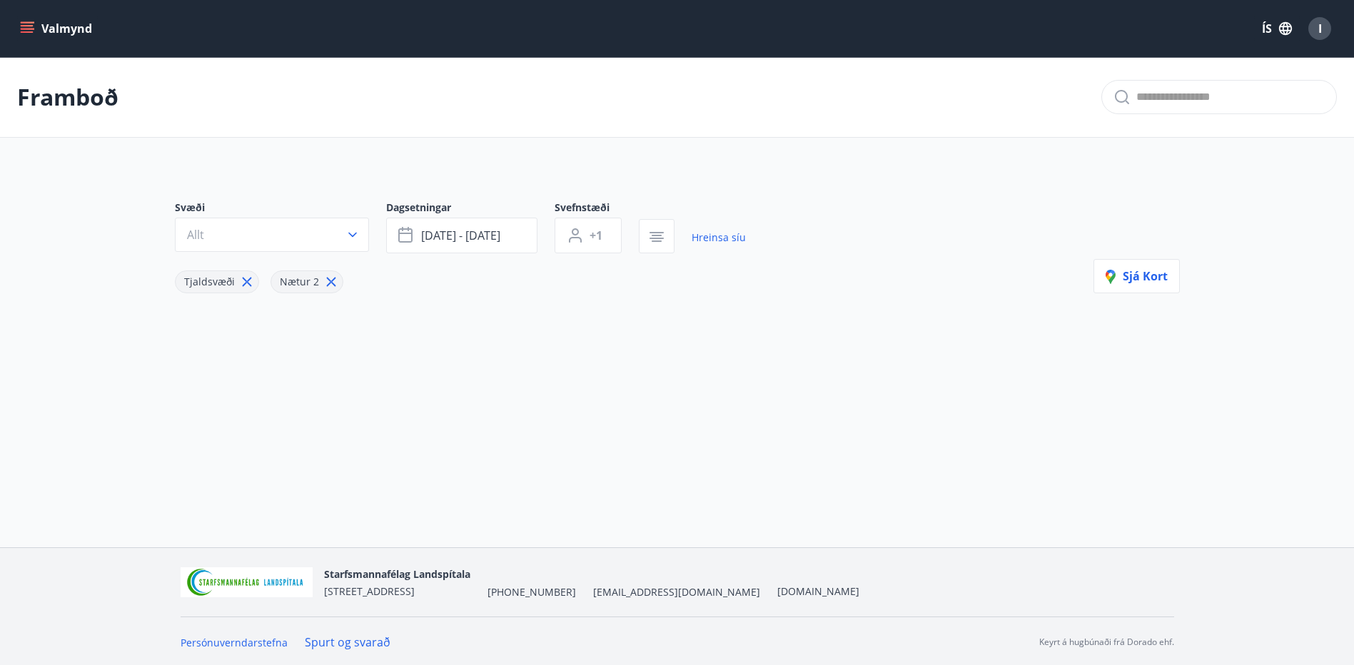
click at [247, 283] on icon at bounding box center [247, 282] width 16 height 16
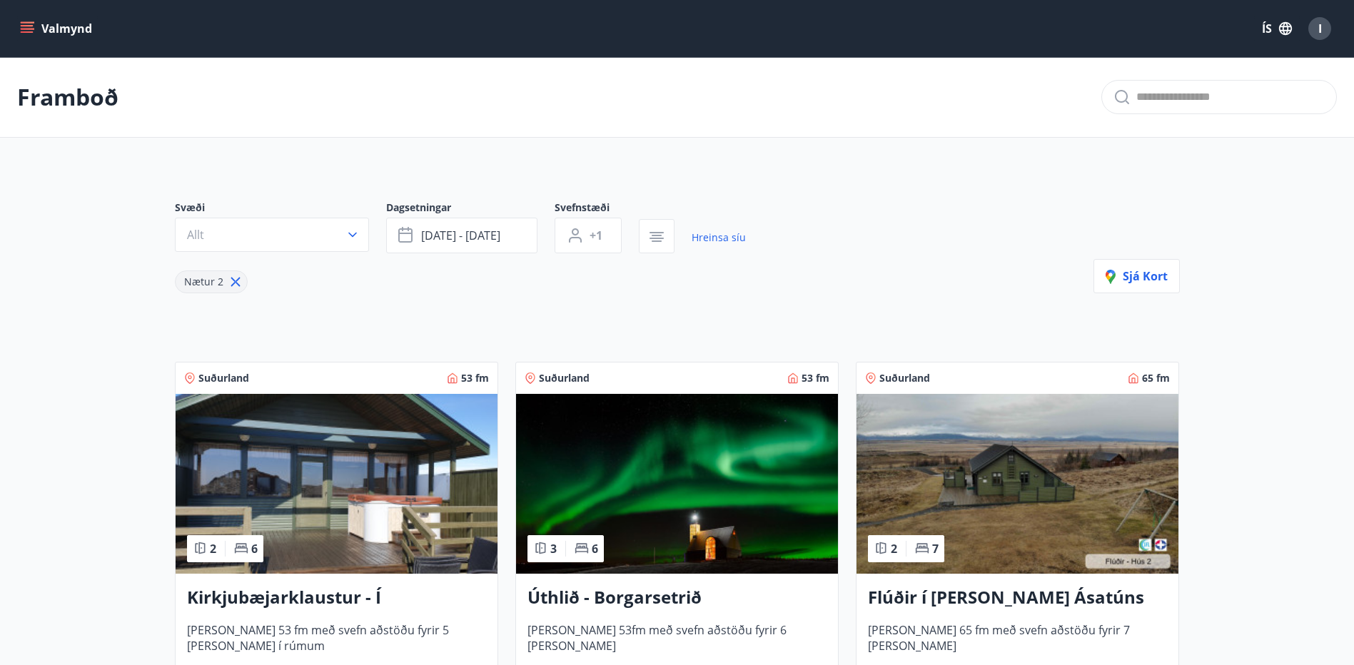
click at [233, 283] on icon at bounding box center [234, 282] width 9 height 9
type input "*"
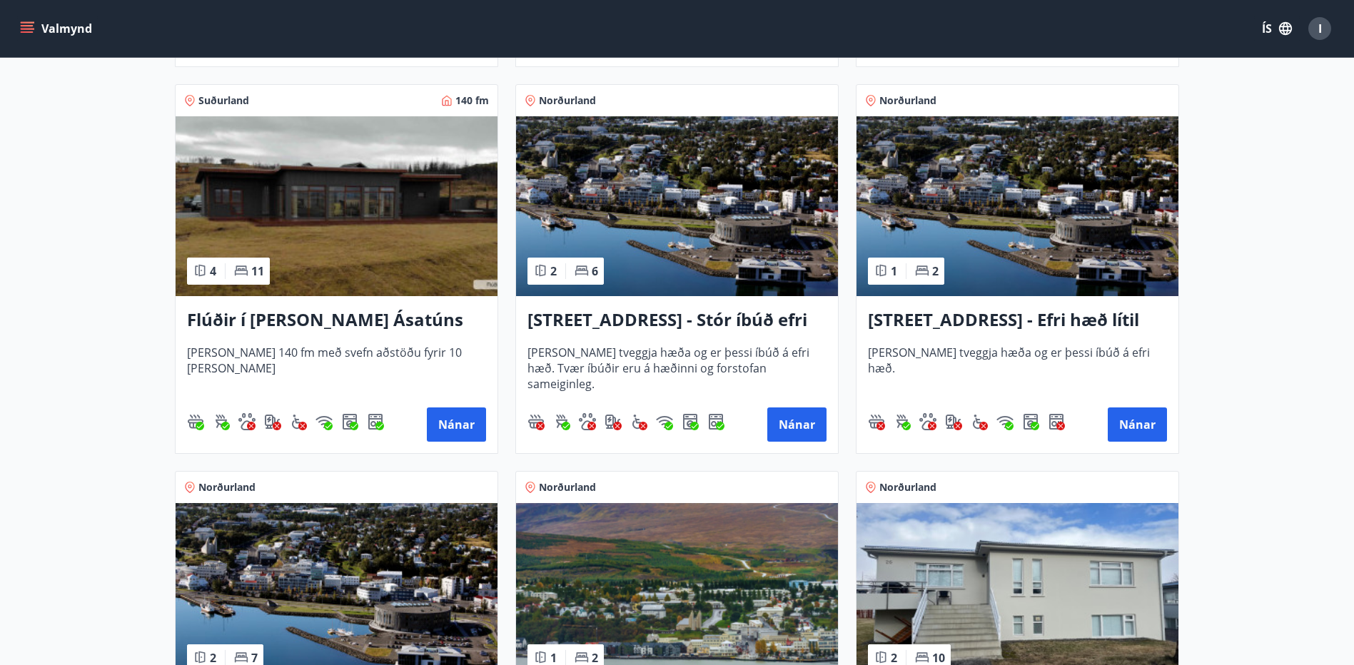
scroll to position [983, 0]
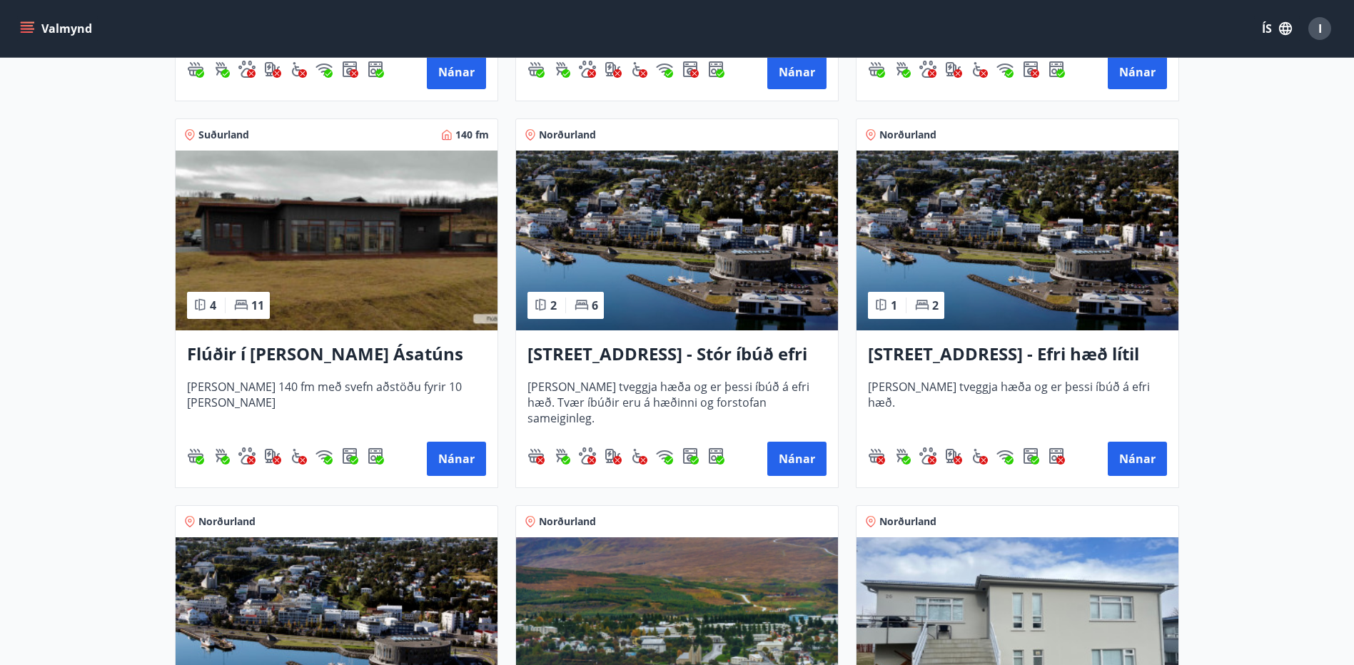
click at [323, 353] on h3 "Flúðir í [PERSON_NAME] Ásatúns hús 5 - [GEOGRAPHIC_DATA] 4" at bounding box center [336, 355] width 299 height 26
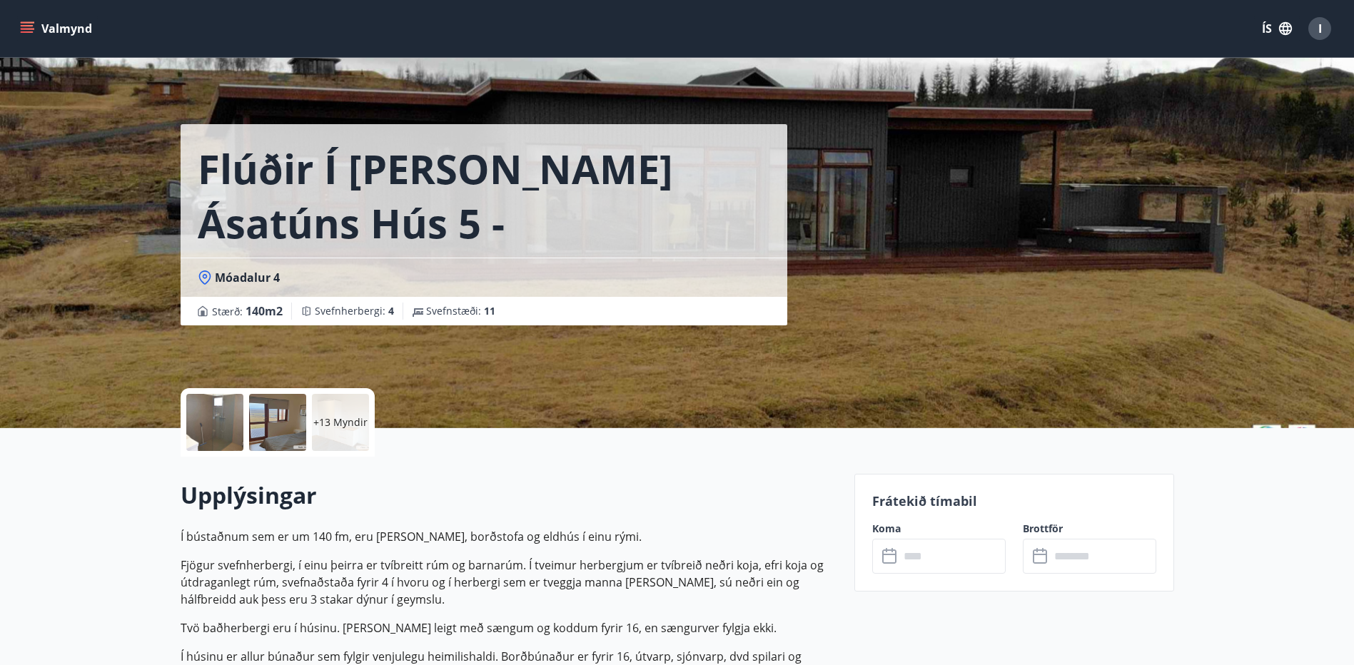
click at [215, 412] on div at bounding box center [214, 422] width 57 height 57
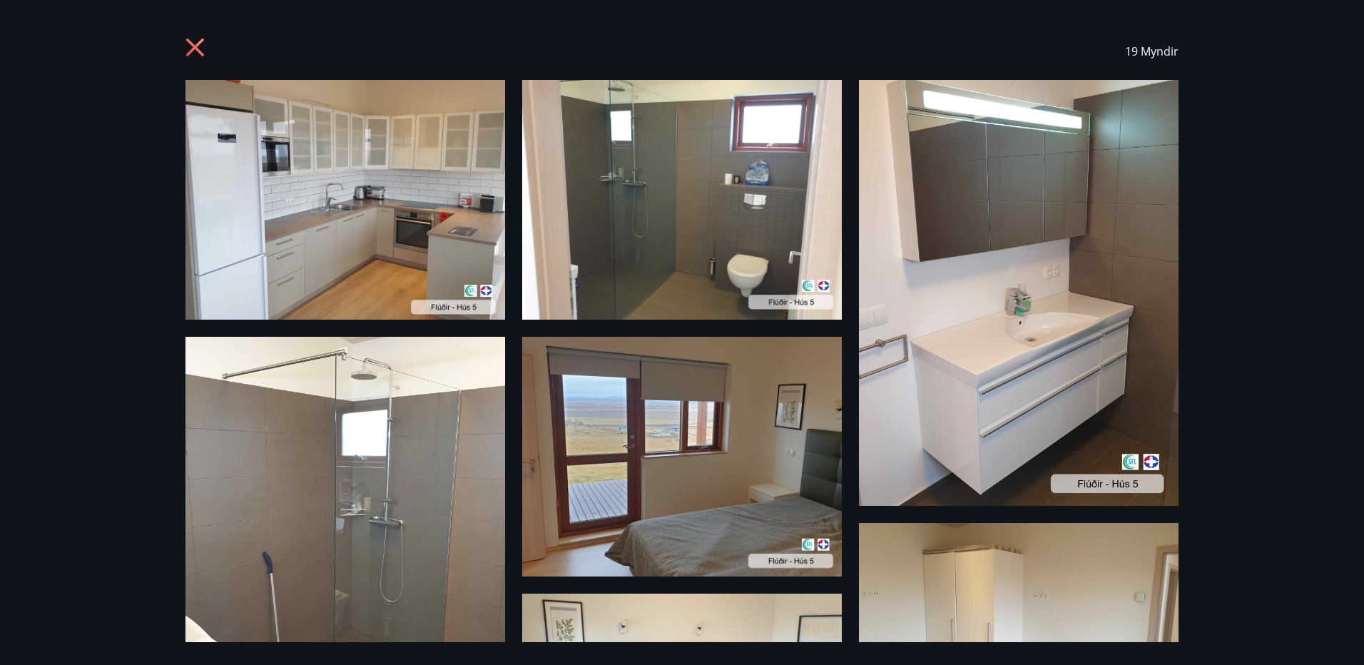
click at [182, 52] on div "19 Myndir" at bounding box center [682, 51] width 1028 height 57
click at [187, 49] on icon at bounding box center [197, 49] width 23 height 23
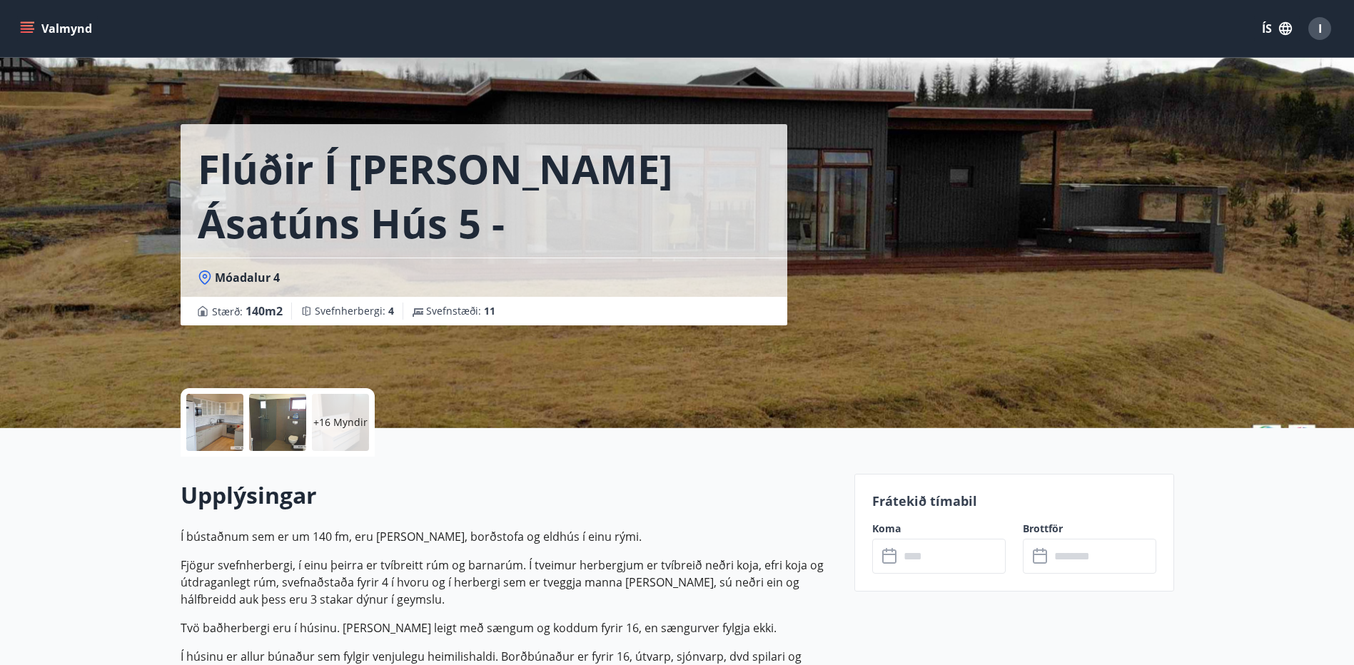
click at [44, 22] on button "Valmynd" at bounding box center [57, 29] width 81 height 26
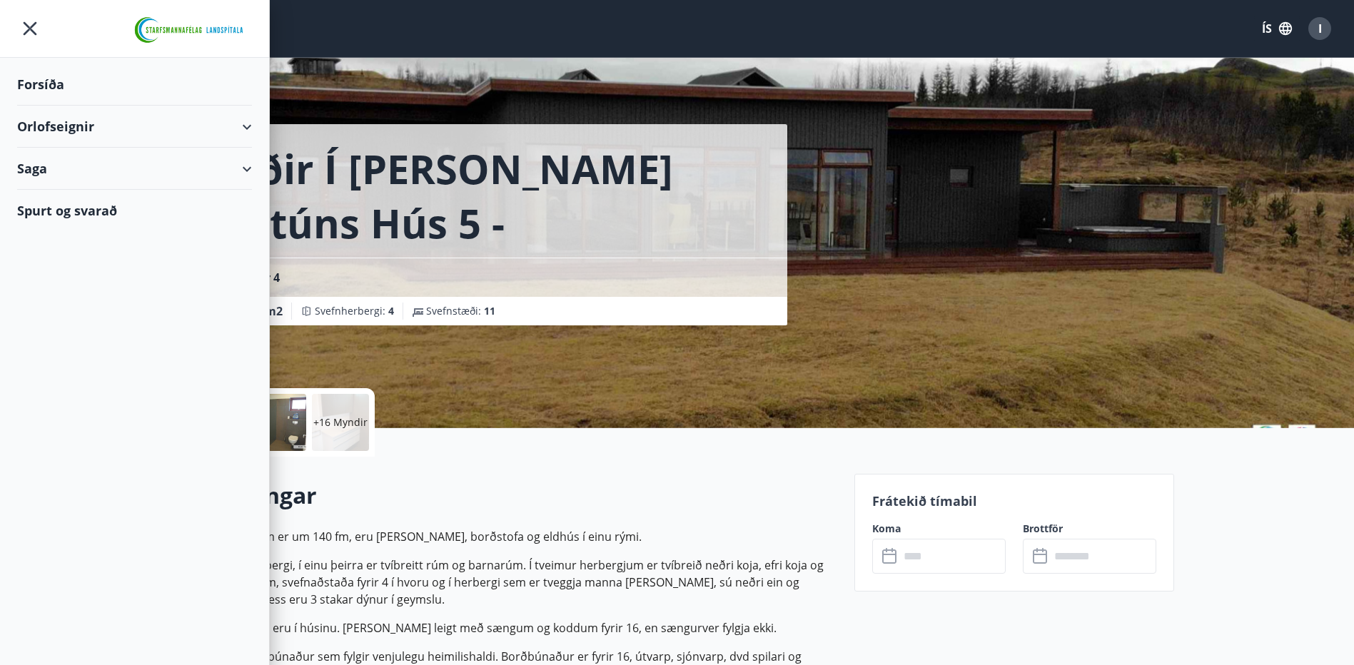
click at [106, 123] on div "Orlofseignir" at bounding box center [134, 127] width 235 height 42
click at [73, 192] on div "Bókunardagatal" at bounding box center [135, 193] width 212 height 30
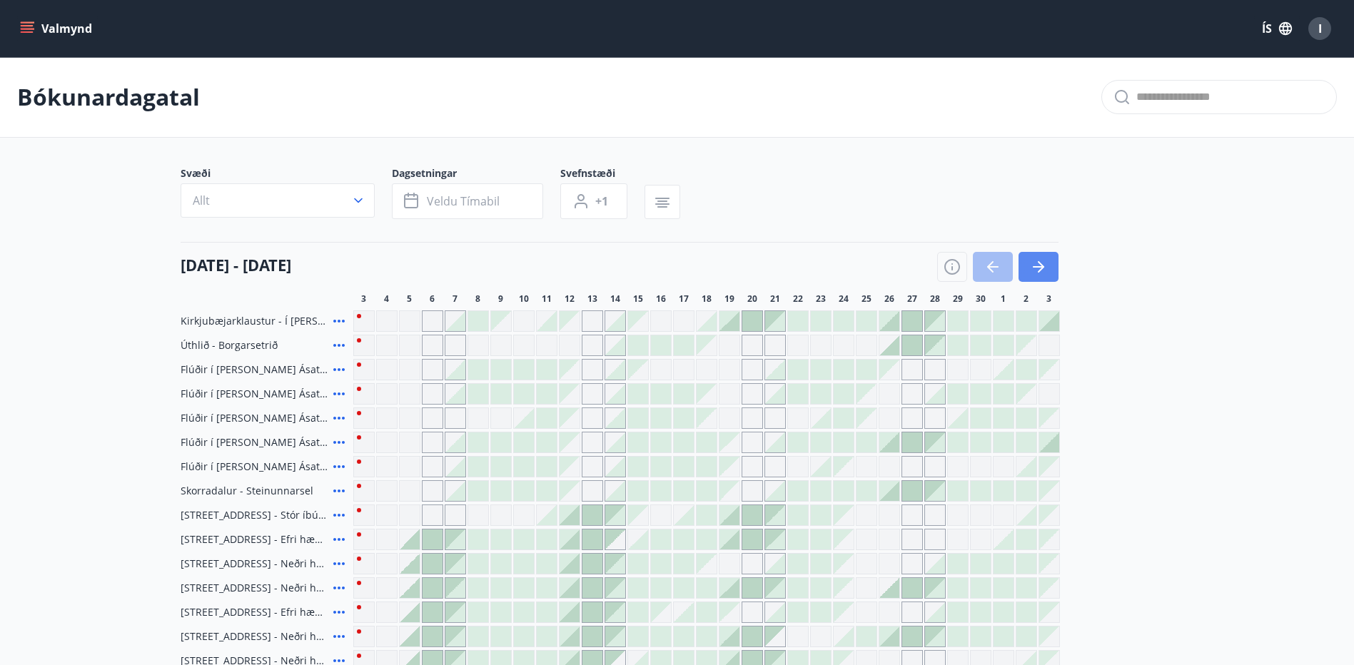
click at [1034, 263] on icon "button" at bounding box center [1038, 266] width 17 height 17
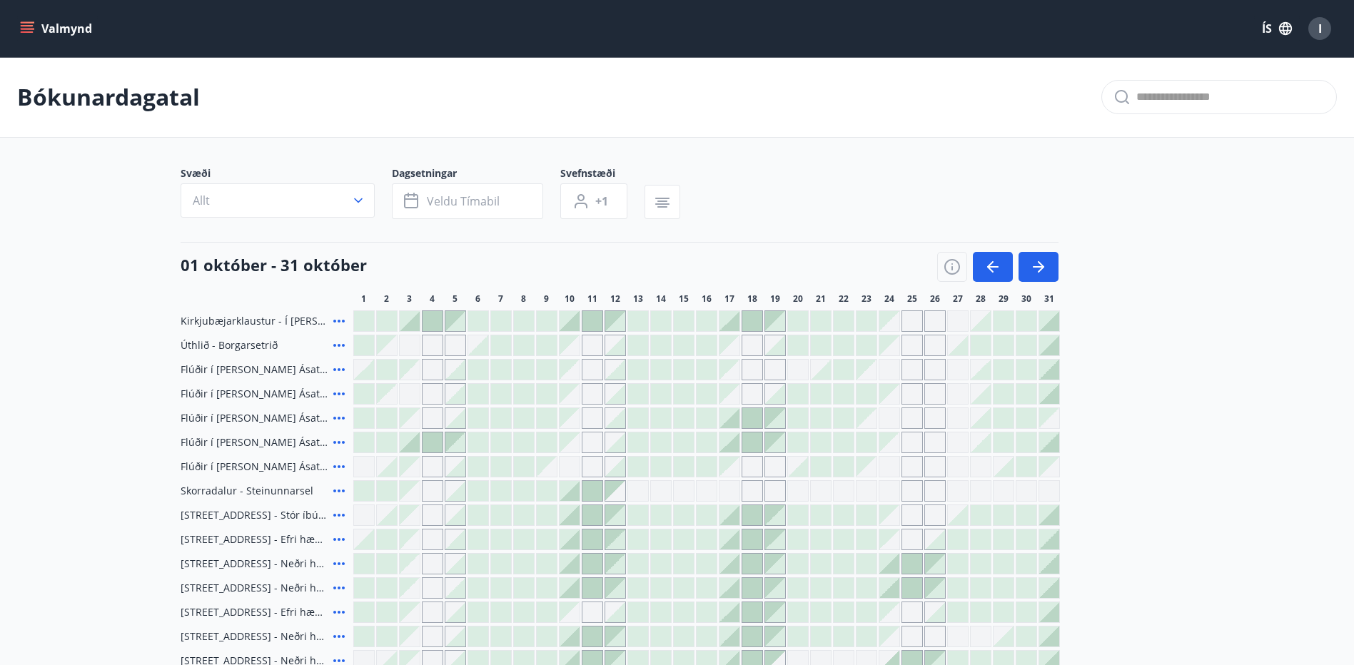
click at [338, 318] on icon at bounding box center [338, 321] width 17 height 17
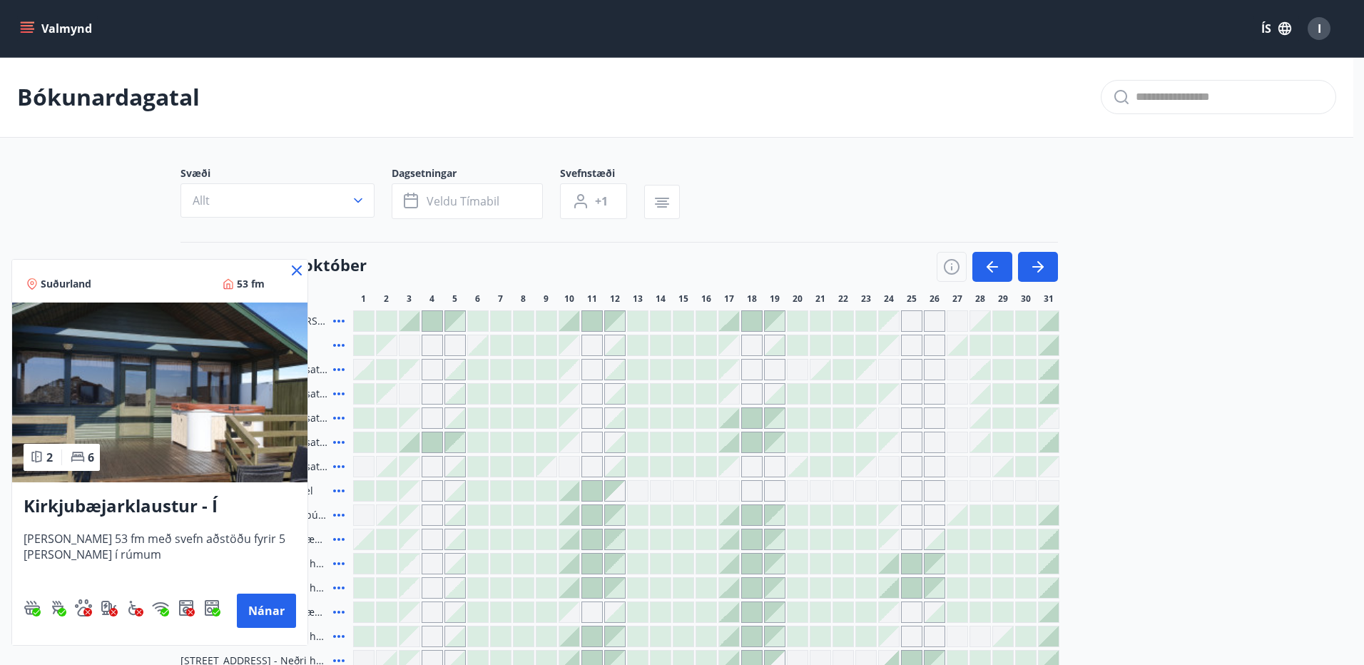
click at [737, 243] on div at bounding box center [682, 332] width 1364 height 665
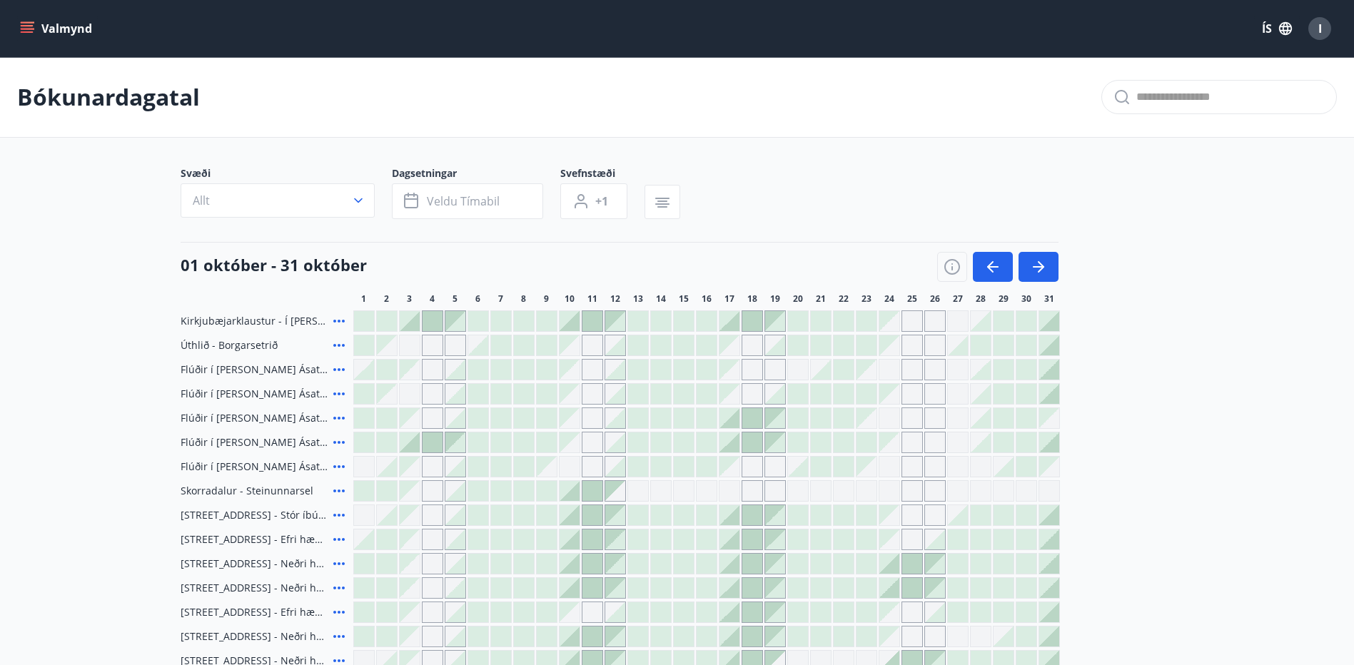
click at [299, 268] on h4 "01 október - 31 október" at bounding box center [274, 264] width 186 height 21
click at [736, 370] on div "Gráir dagar eru ekki bókanlegir" at bounding box center [729, 370] width 20 height 20
click at [747, 369] on div "Gráir dagar eru ekki bókanlegir" at bounding box center [751, 369] width 21 height 21
click at [768, 370] on div "Gráir dagar eru ekki bókanlegir" at bounding box center [774, 369] width 21 height 21
click at [784, 370] on div "Gráir dagar eru ekki bókanlegir" at bounding box center [774, 369] width 21 height 21
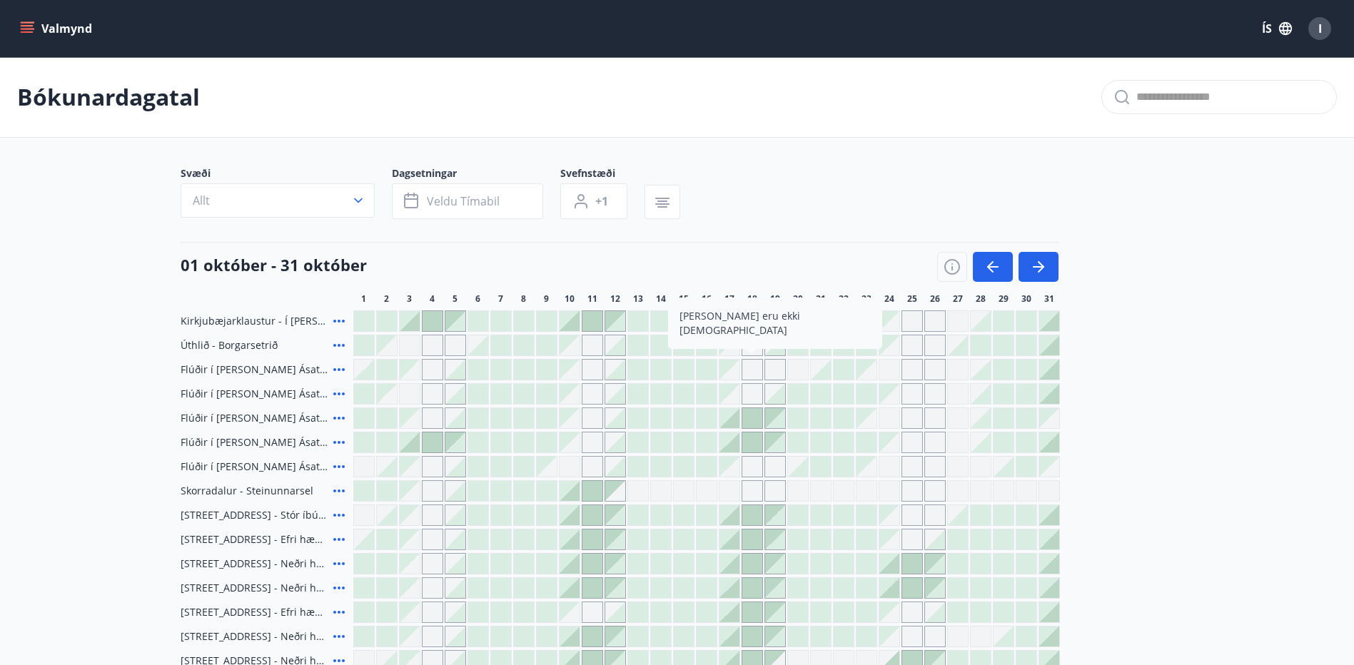
click at [820, 366] on div at bounding box center [821, 370] width 20 height 20
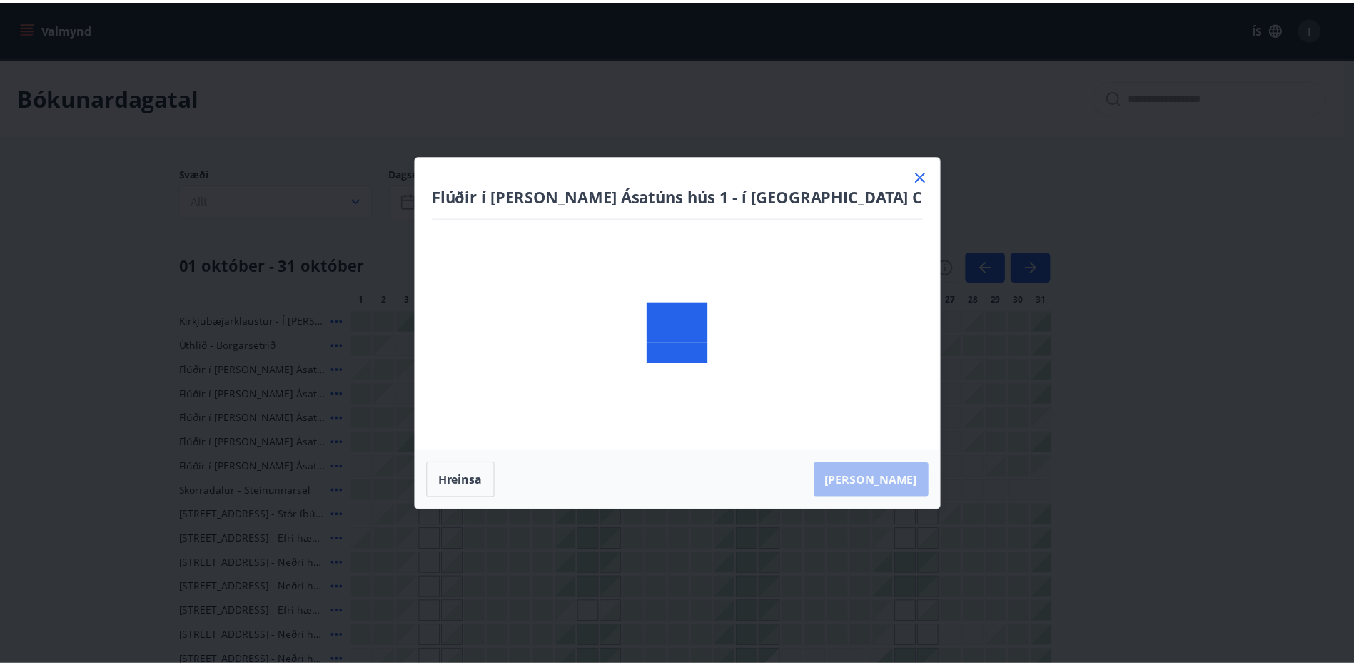
scroll to position [143, 0]
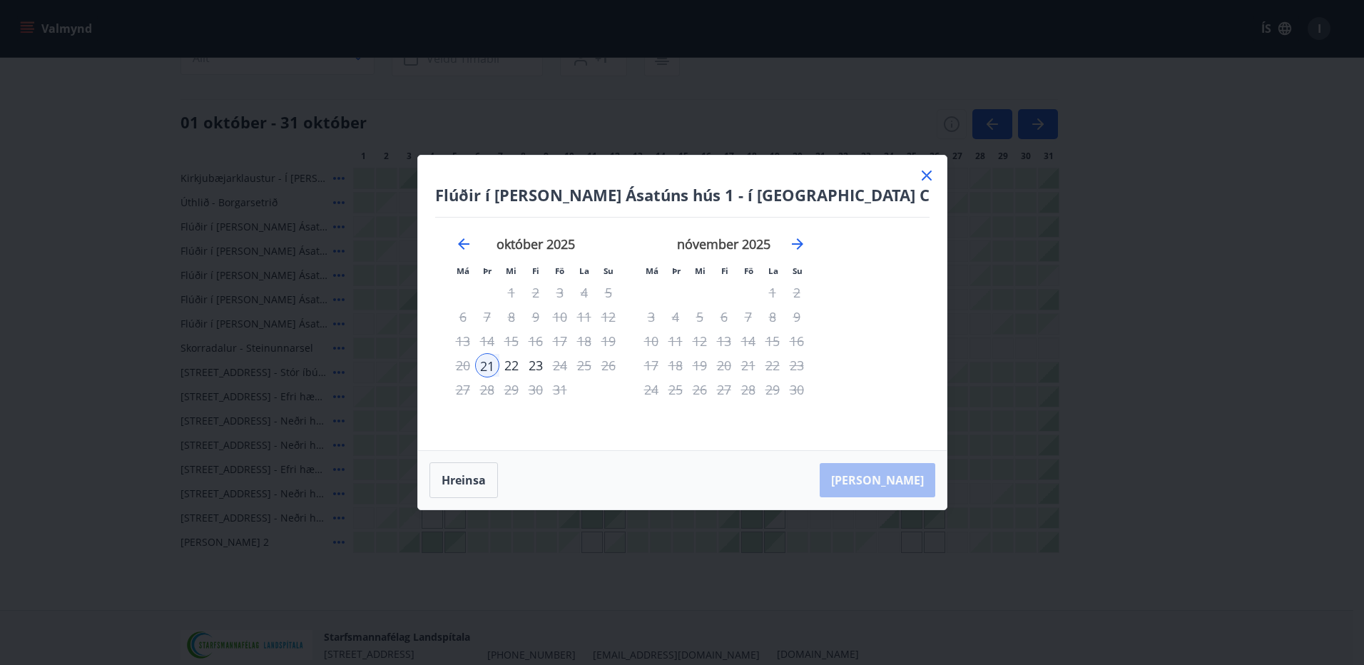
click at [918, 178] on icon at bounding box center [926, 175] width 17 height 17
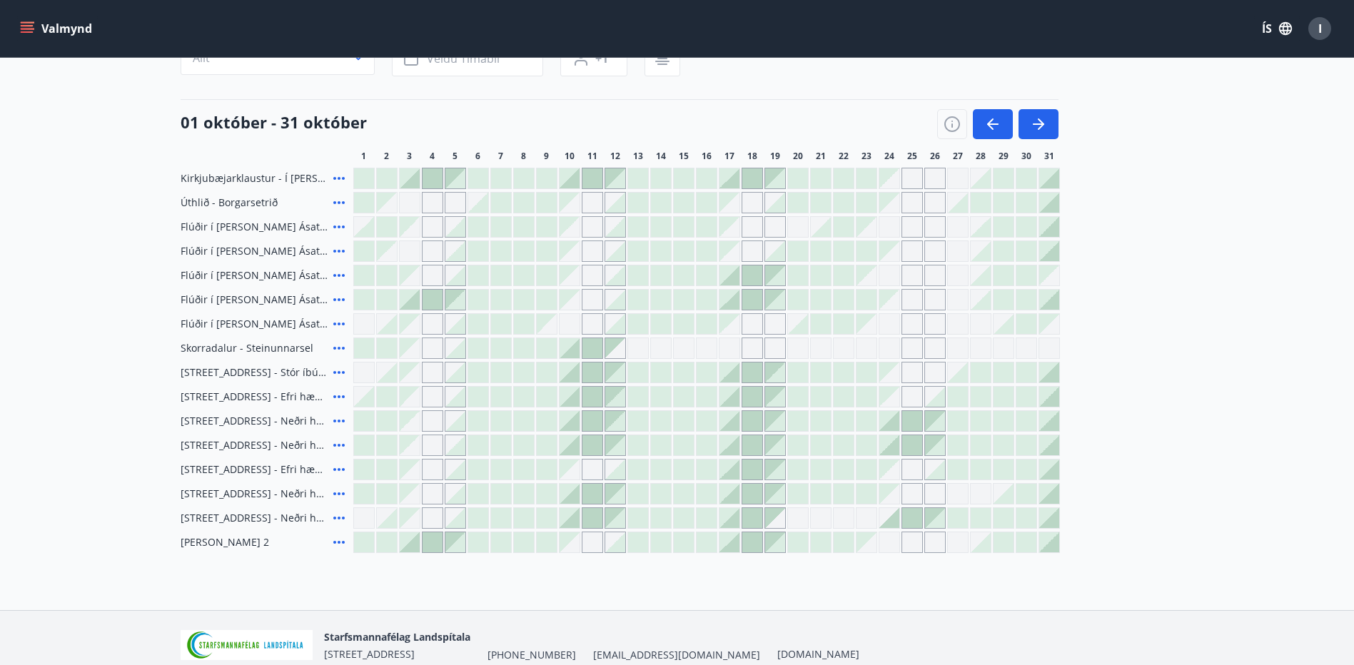
click at [873, 175] on div at bounding box center [866, 178] width 20 height 20
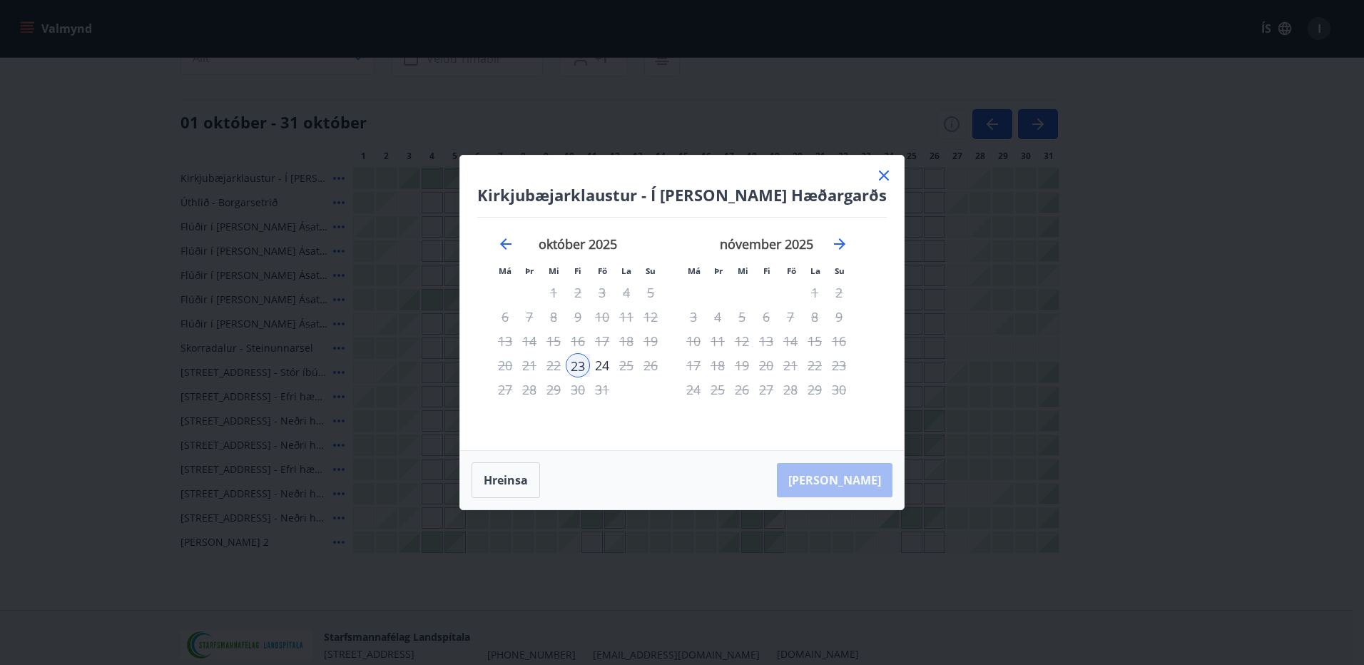
click at [879, 175] on icon at bounding box center [884, 176] width 10 height 10
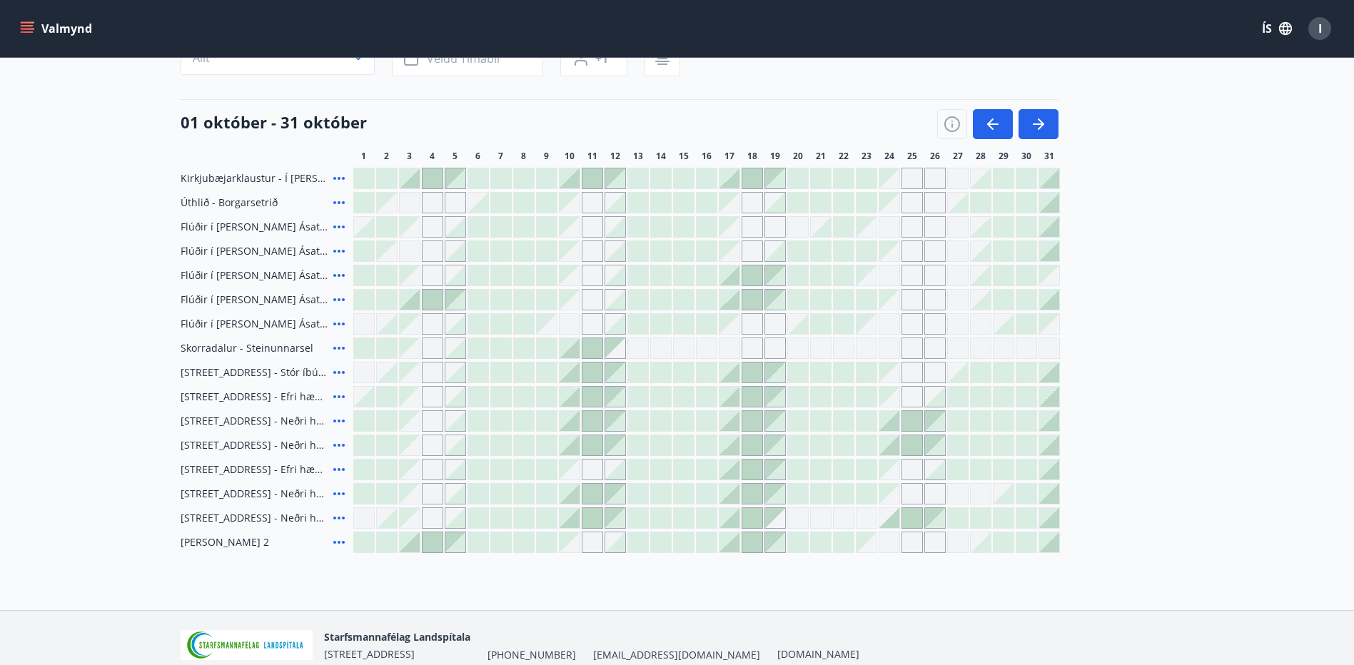
click at [734, 273] on div at bounding box center [729, 275] width 20 height 20
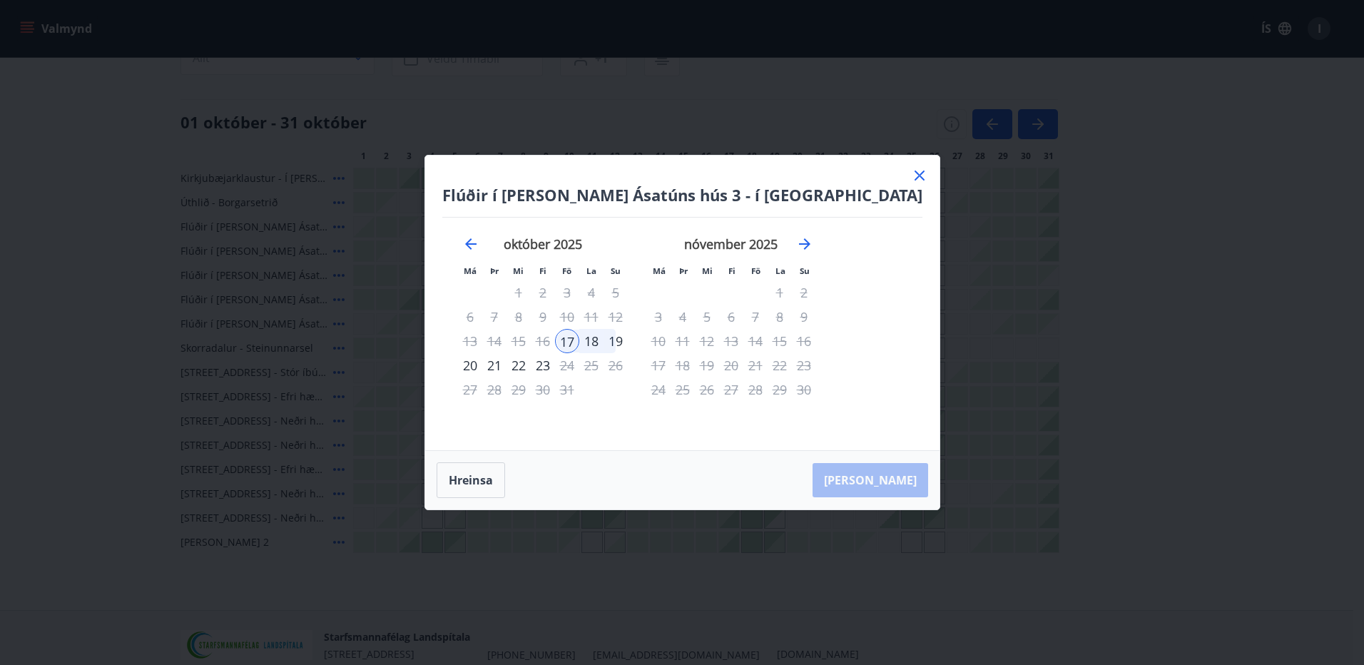
click at [531, 369] on div "22" at bounding box center [519, 365] width 24 height 24
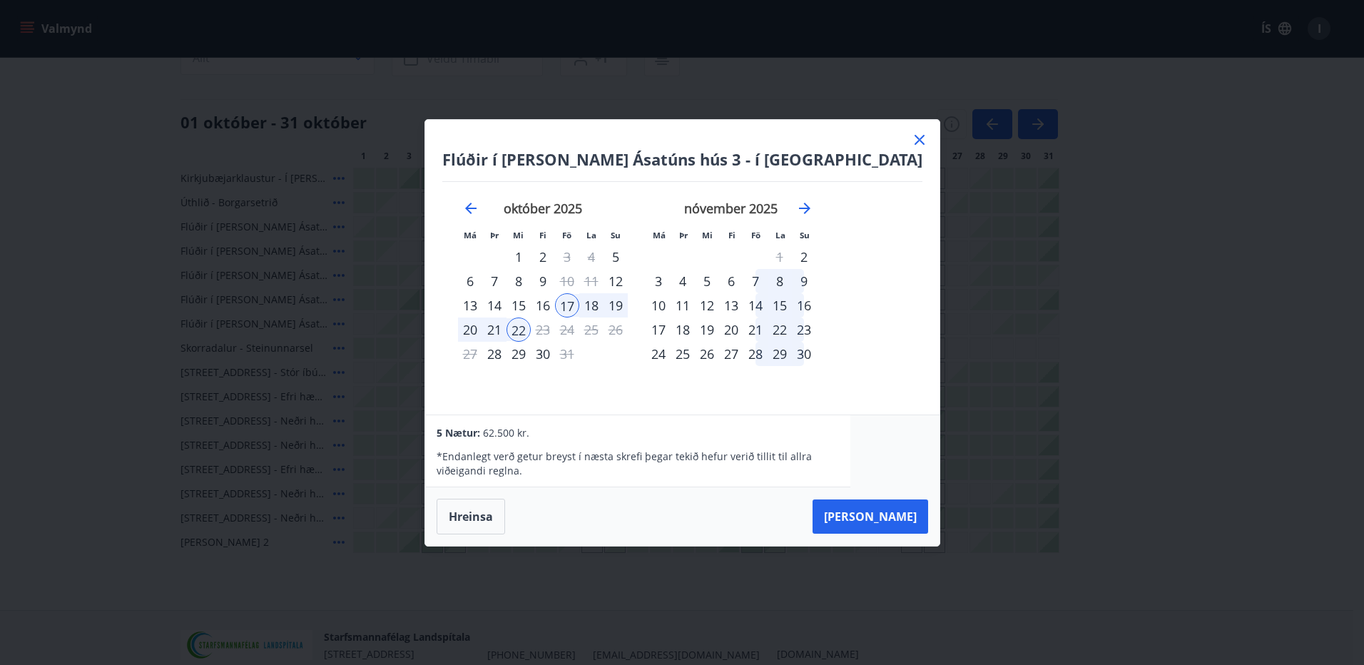
click at [628, 304] on div "19" at bounding box center [616, 305] width 24 height 24
click at [579, 304] on div "17" at bounding box center [567, 305] width 24 height 24
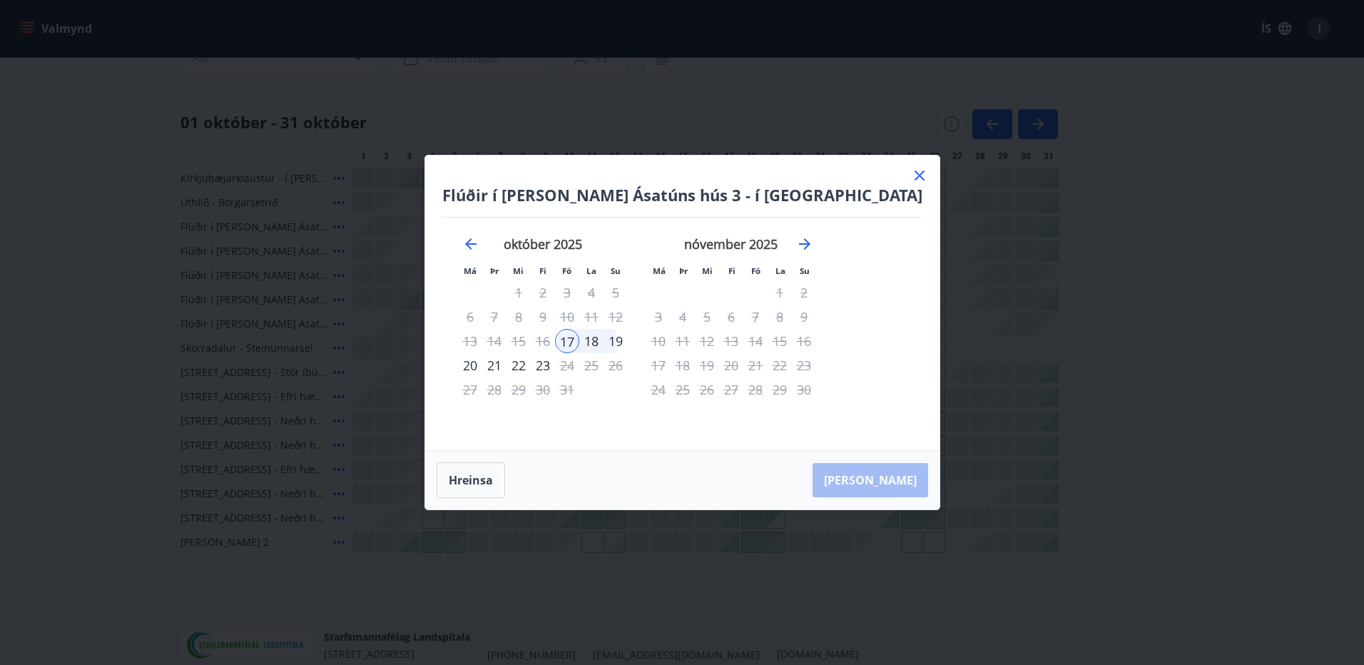
click at [628, 334] on div "19" at bounding box center [616, 341] width 24 height 24
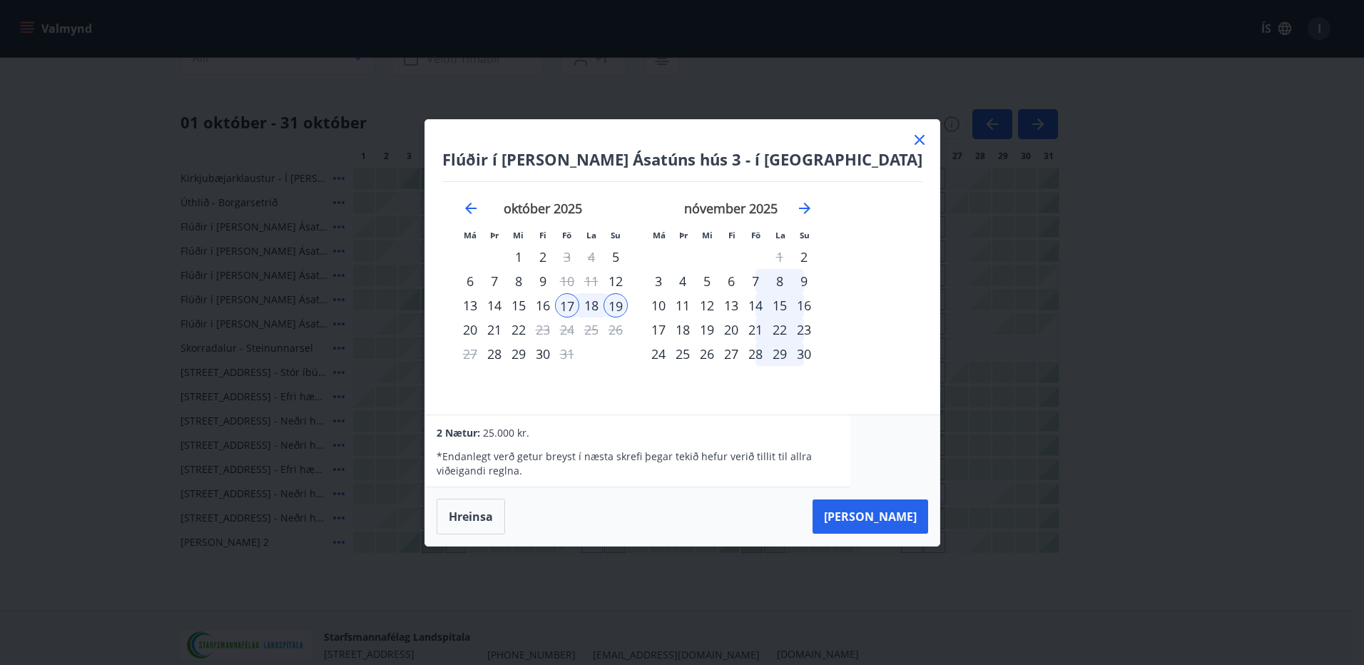
click at [579, 302] on div "17" at bounding box center [567, 305] width 24 height 24
click at [531, 330] on div "22" at bounding box center [519, 330] width 24 height 24
click at [915, 137] on icon at bounding box center [920, 140] width 10 height 10
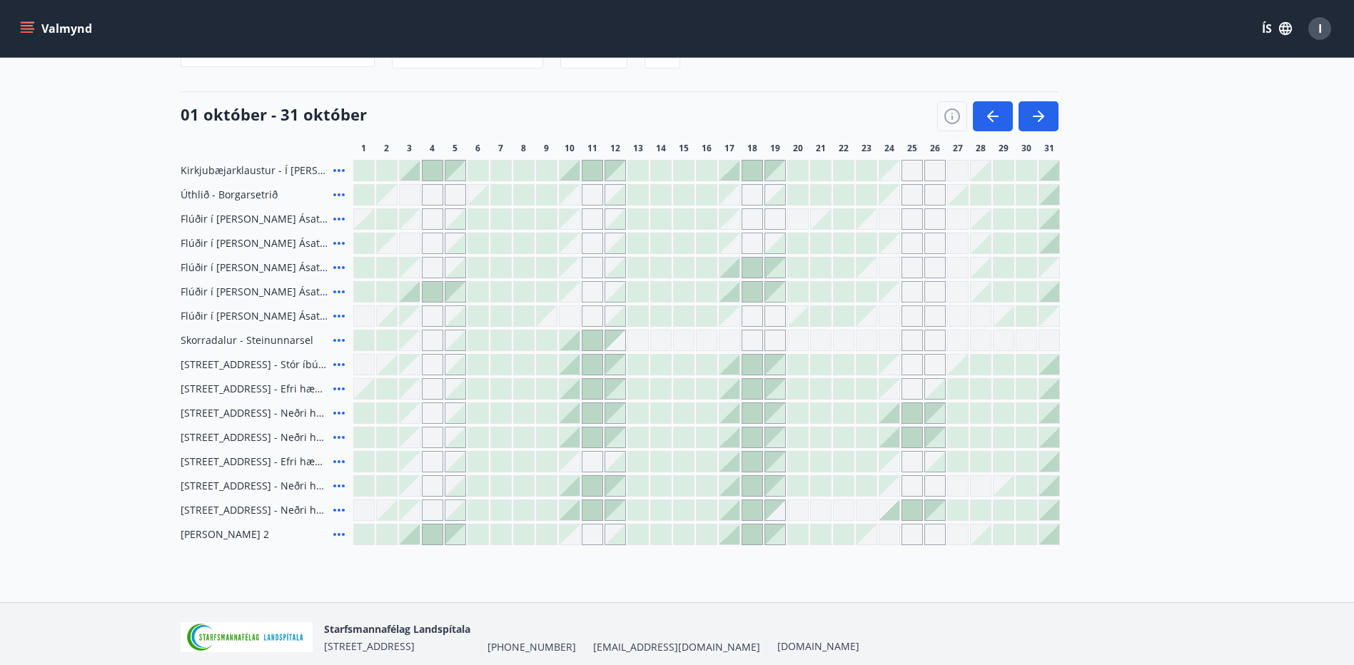
scroll to position [0, 0]
